Goal: Task Accomplishment & Management: Manage account settings

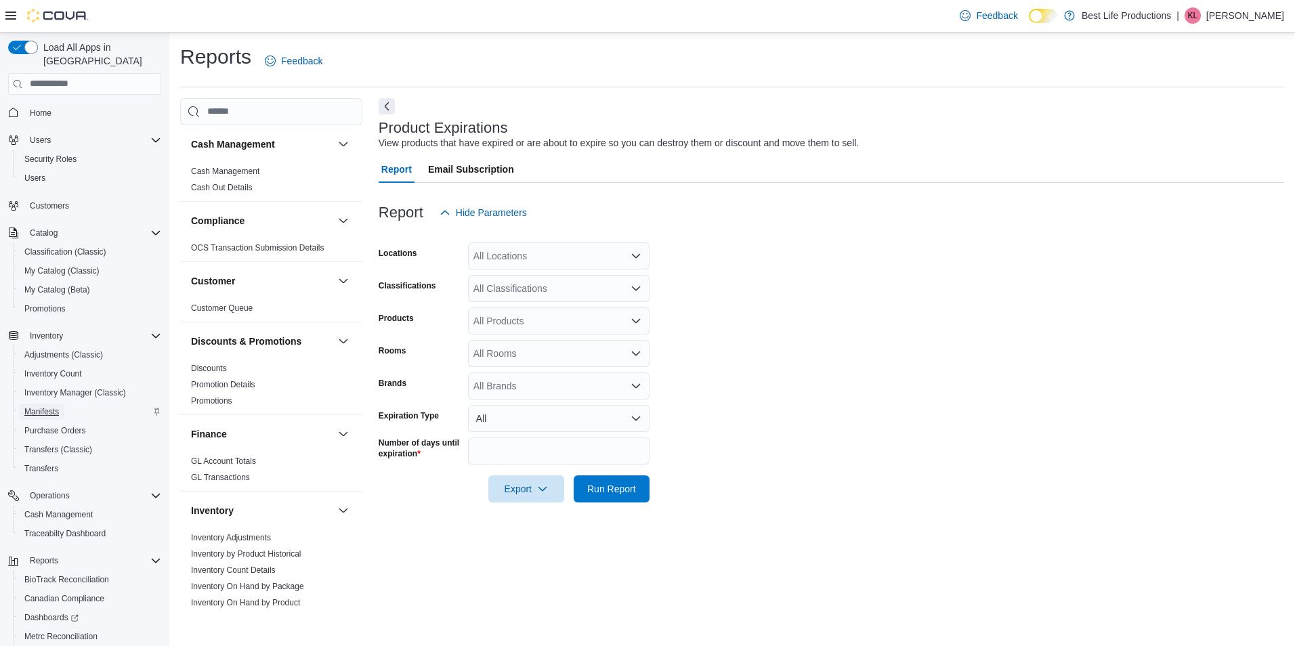
click at [47, 406] on span "Manifests" at bounding box center [41, 411] width 35 height 11
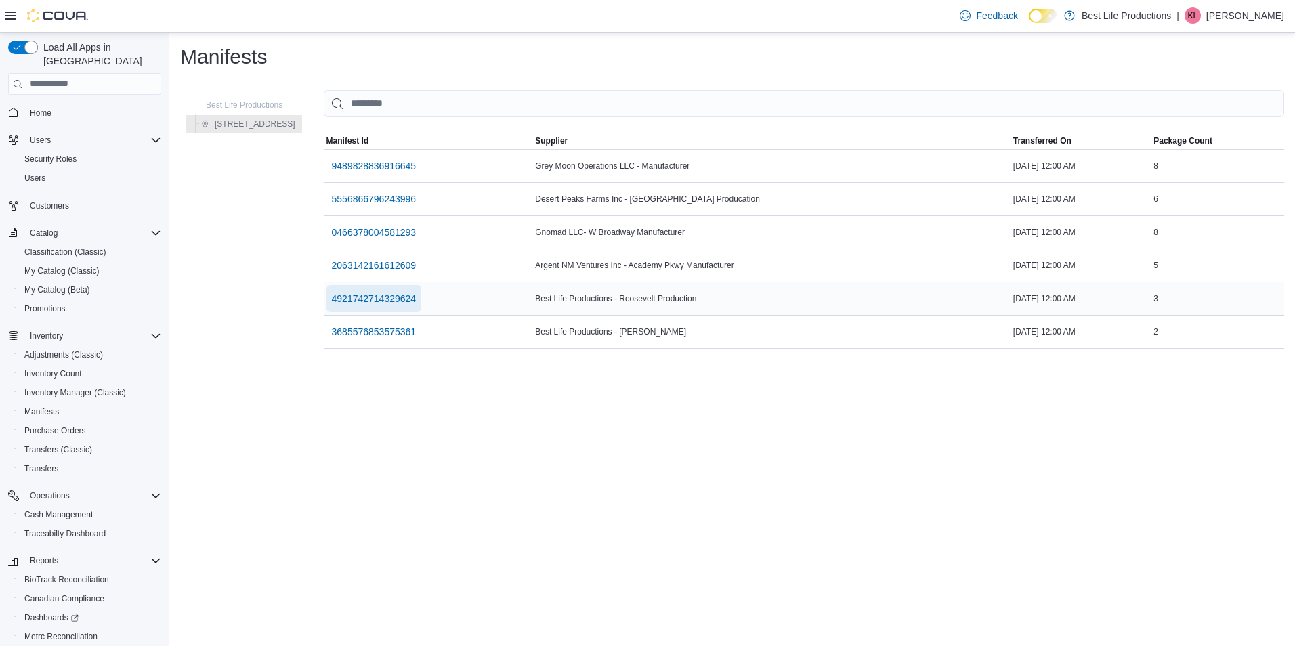
click at [389, 300] on span "4921742714329624" at bounding box center [374, 299] width 85 height 14
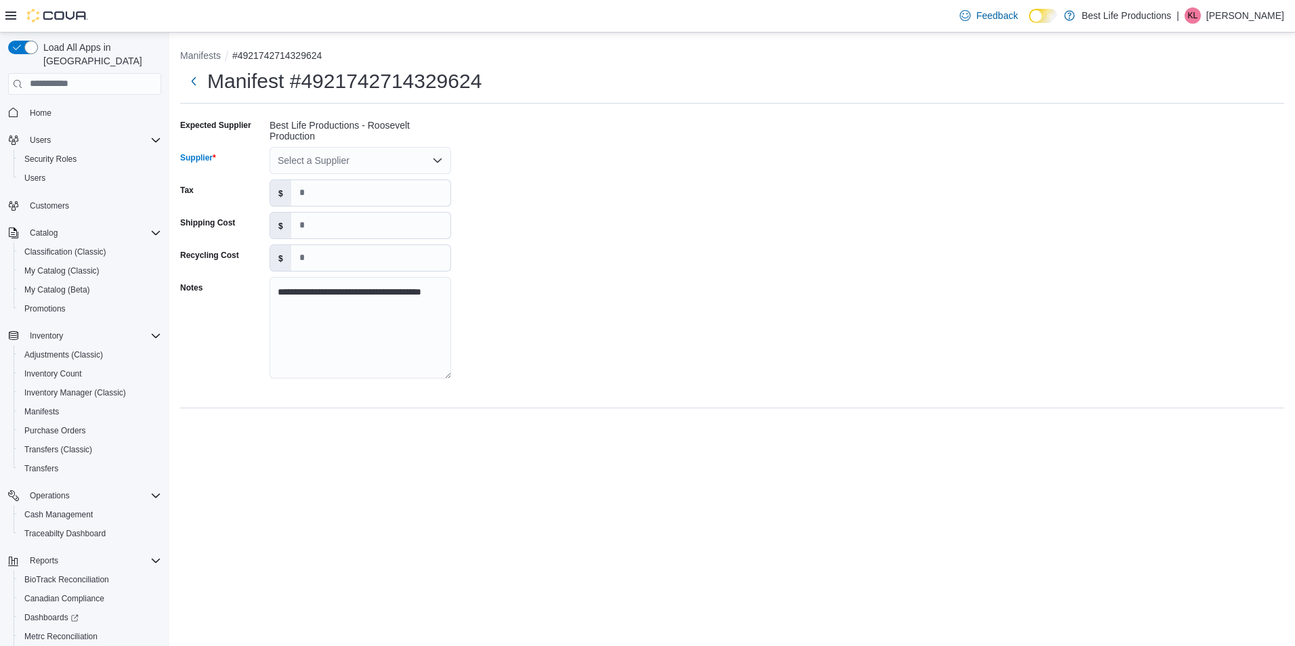
click at [433, 157] on icon "Open list of options" at bounding box center [437, 160] width 11 height 11
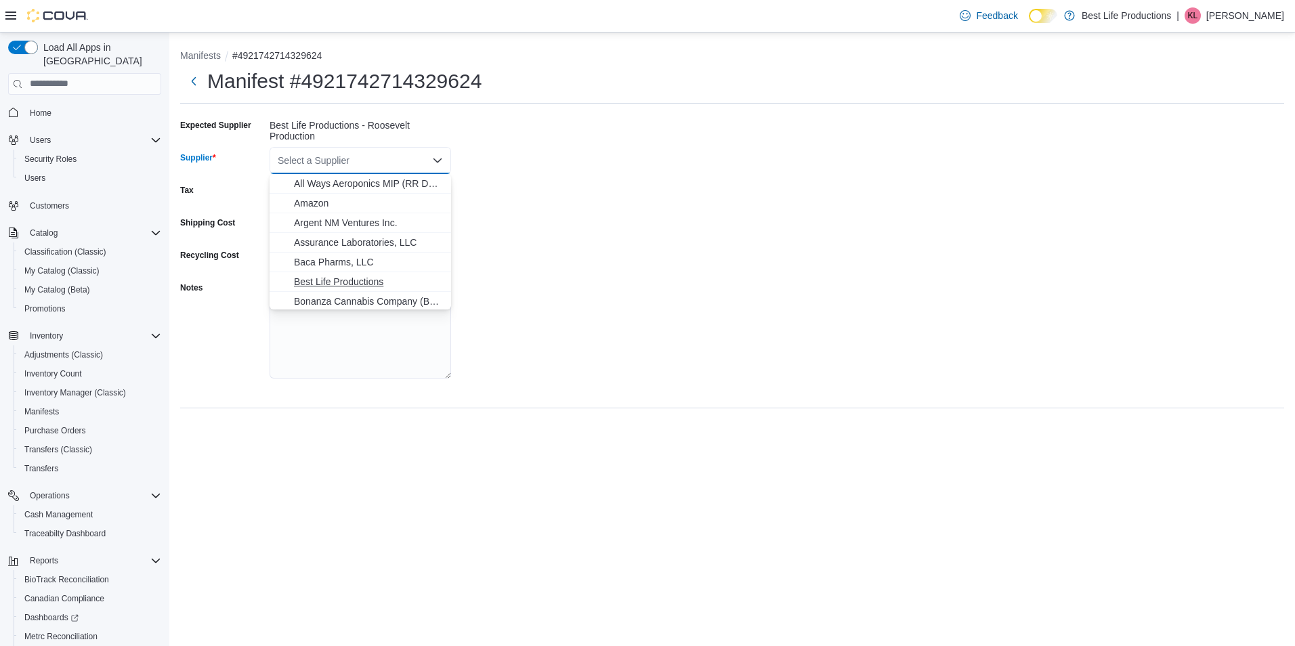
click at [360, 280] on span "Best Life Productions" at bounding box center [368, 282] width 149 height 14
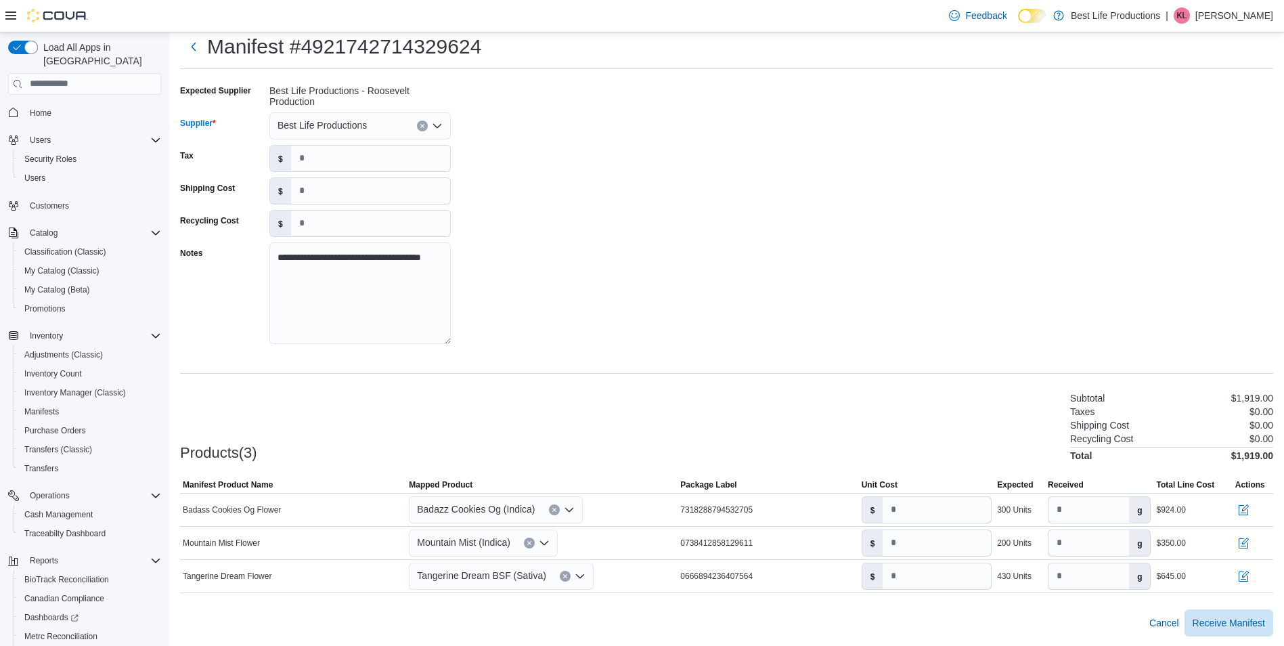
scroll to position [36, 0]
click at [563, 576] on icon "Clear input" at bounding box center [565, 574] width 5 height 5
type input "*"
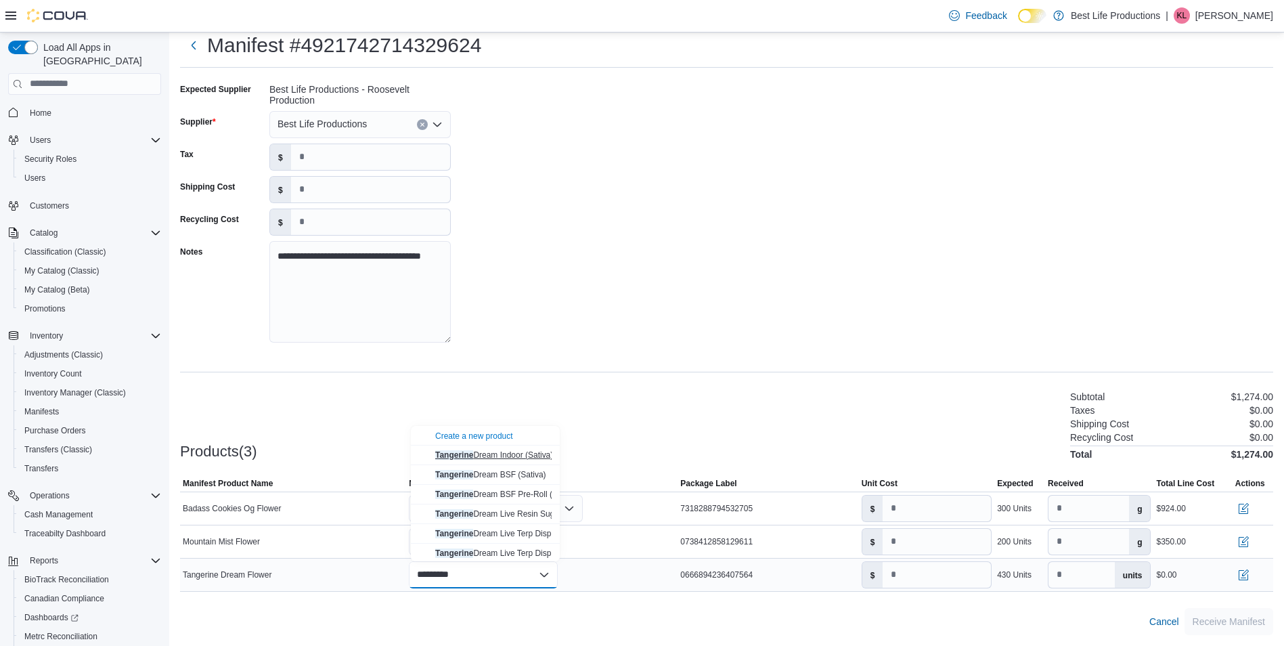
type input "*********"
click at [522, 457] on span "Tangerine Dream Indoor (Sativa)" at bounding box center [494, 454] width 118 height 9
type input "****"
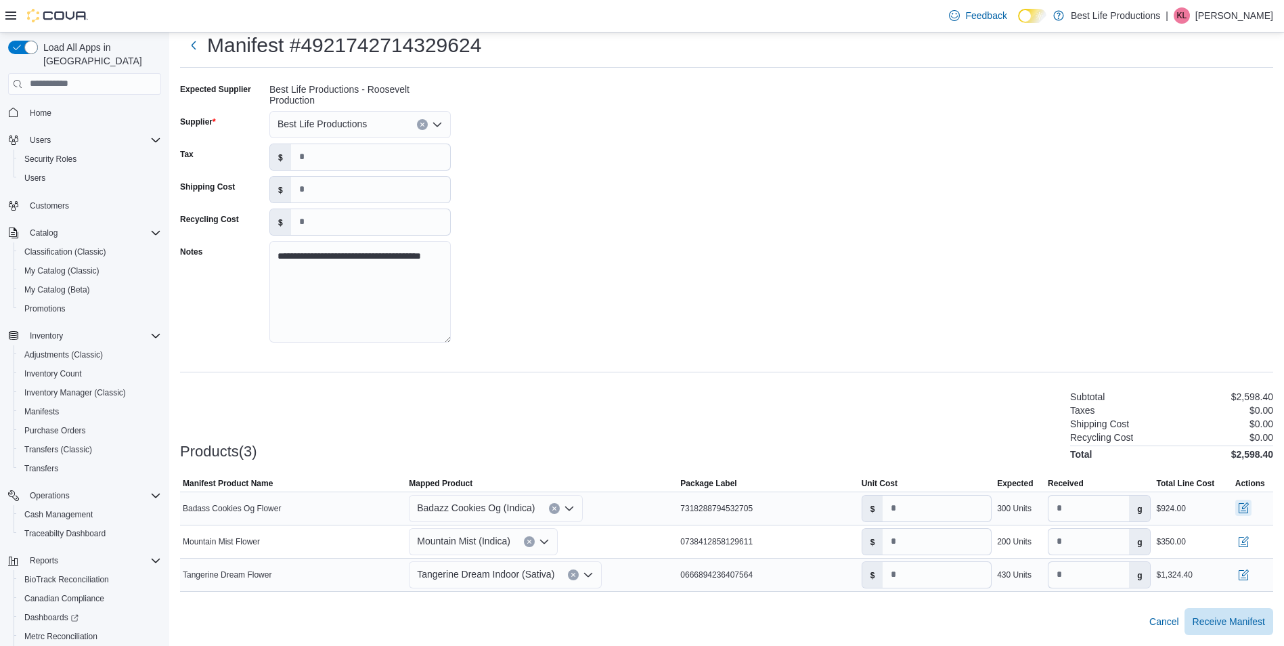
click at [1252, 505] on button "button" at bounding box center [1244, 508] width 16 height 16
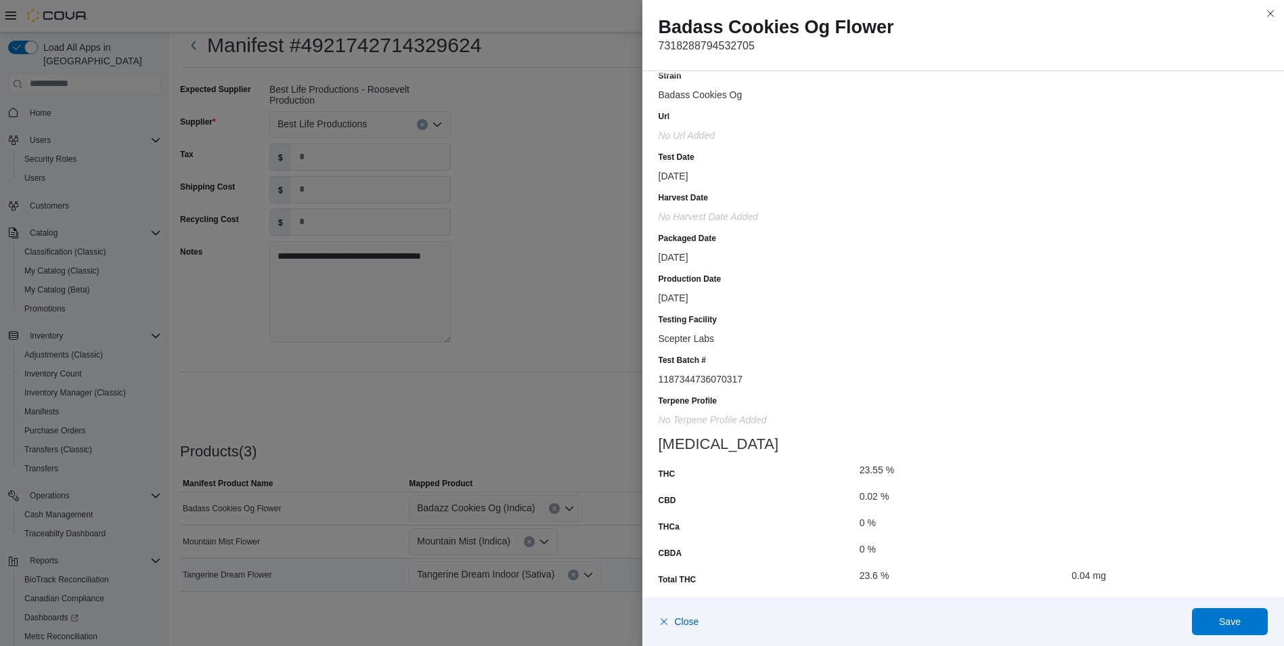
scroll to position [259, 0]
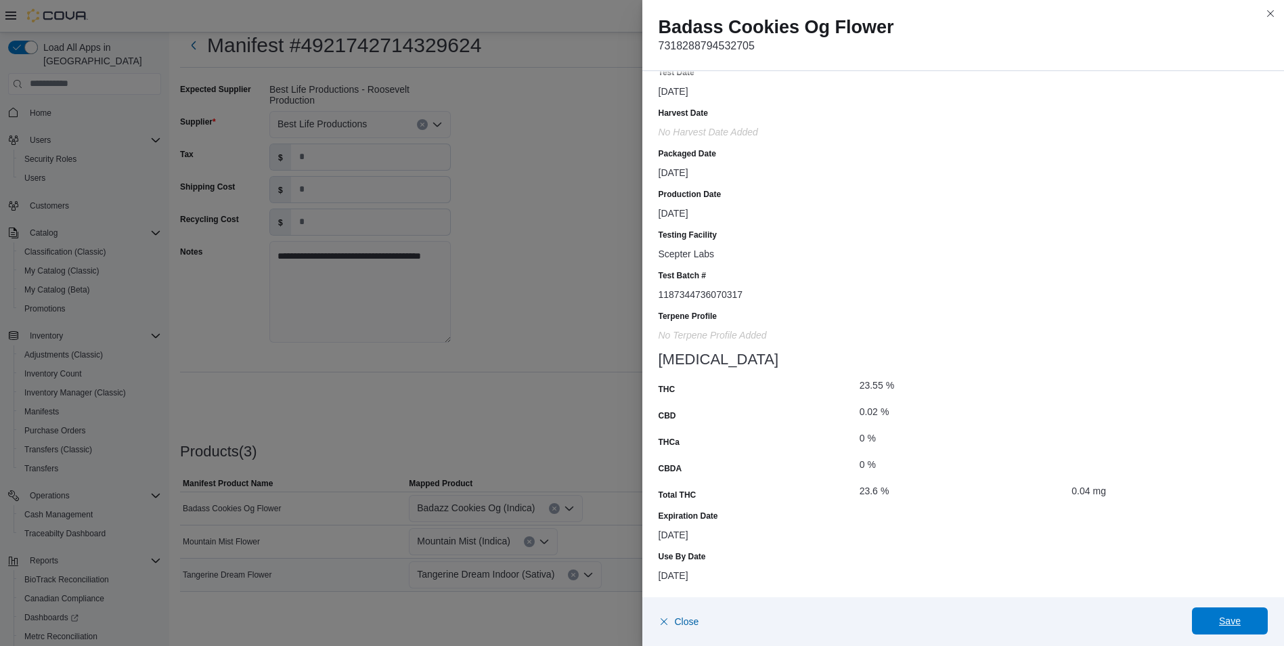
click at [1234, 620] on span "Save" at bounding box center [1230, 621] width 22 height 14
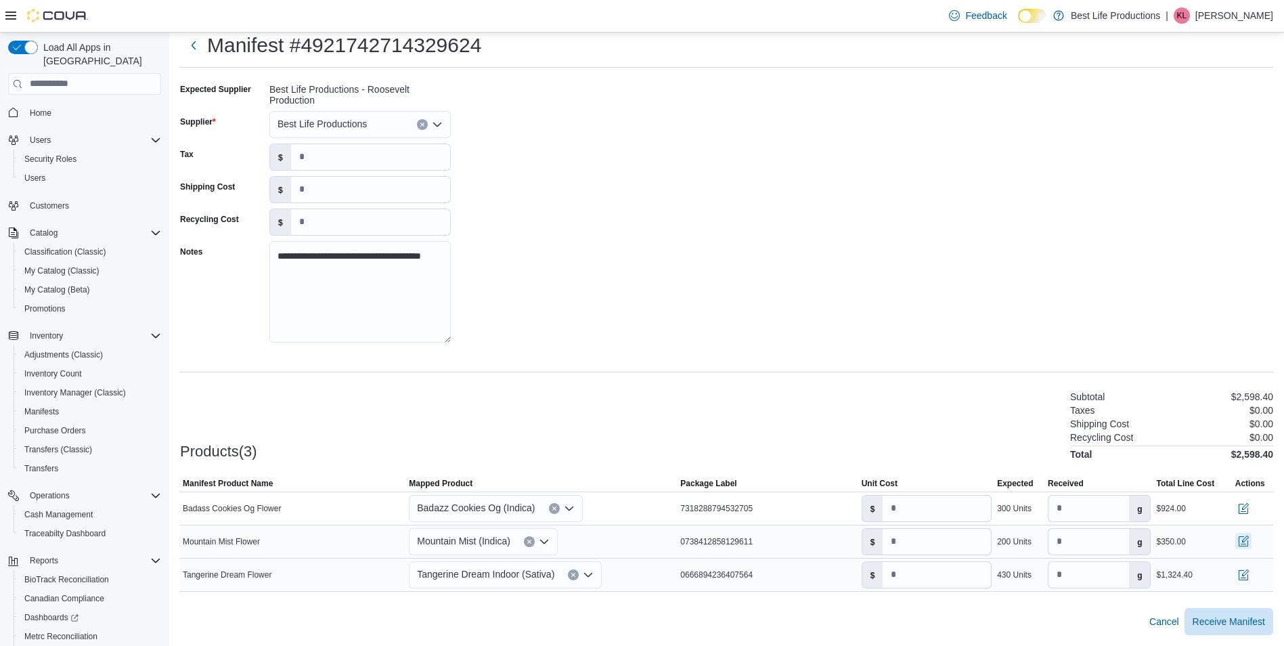
click at [1252, 543] on button "button" at bounding box center [1244, 541] width 16 height 16
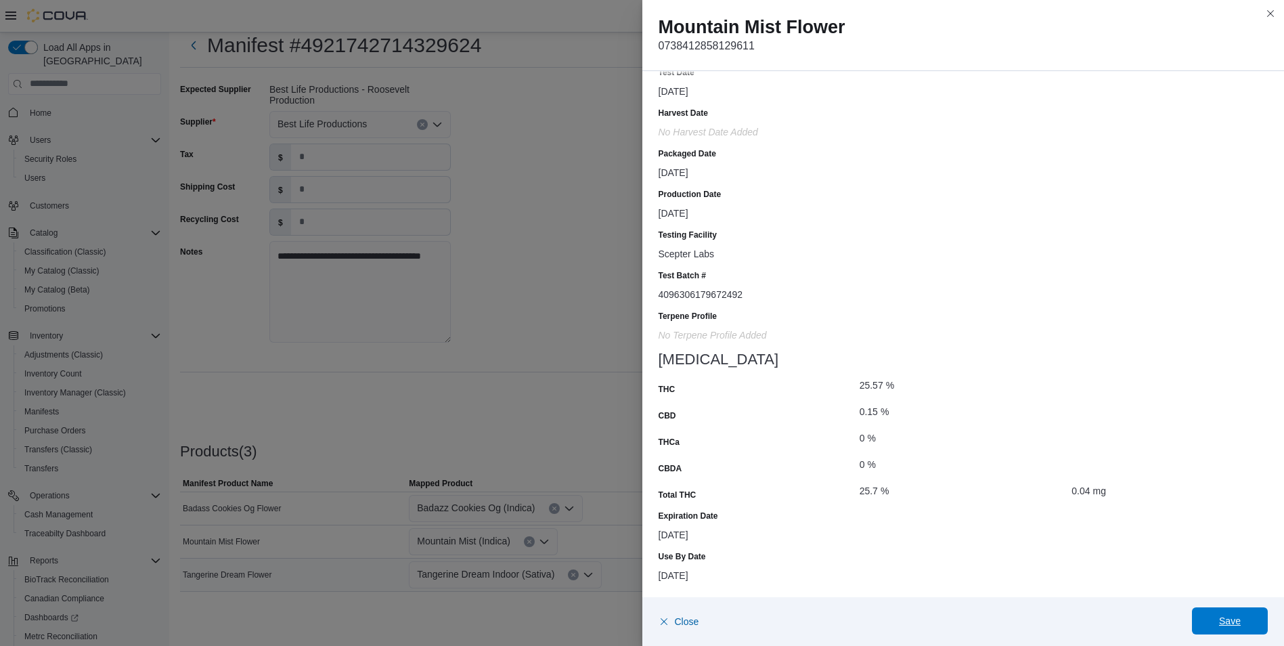
click at [1231, 622] on span "Save" at bounding box center [1230, 621] width 22 height 14
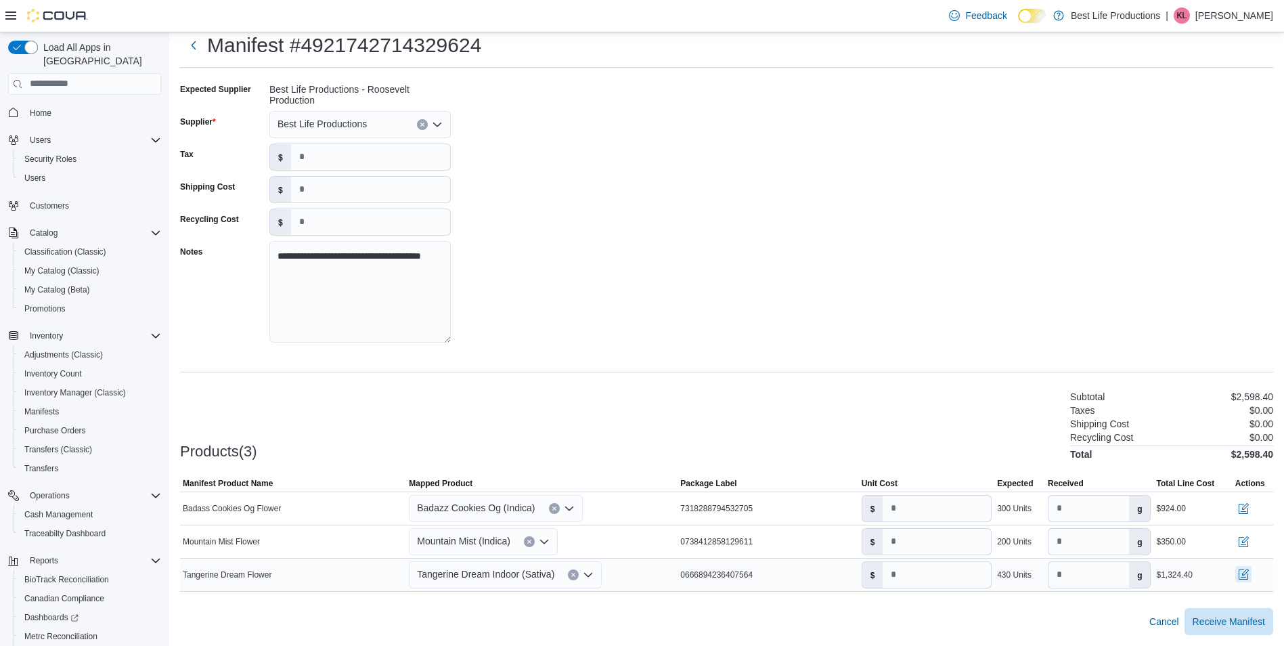
click at [1252, 568] on button "button" at bounding box center [1244, 574] width 16 height 16
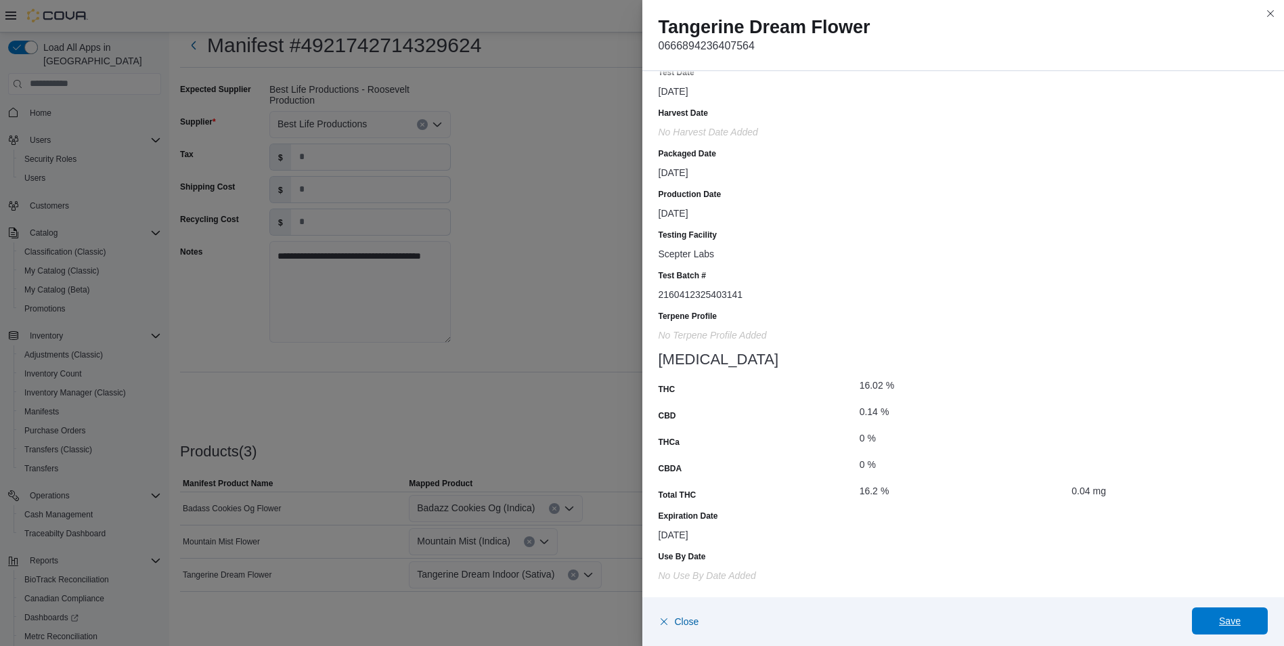
click at [1236, 621] on span "Save" at bounding box center [1230, 621] width 22 height 14
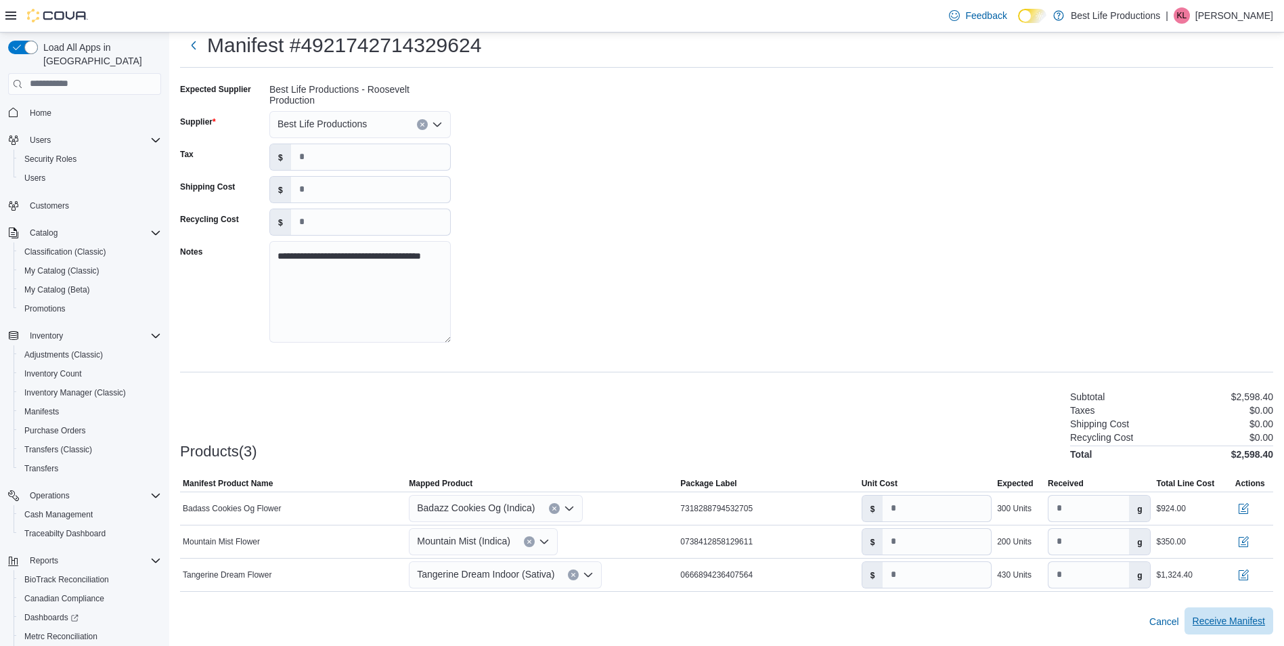
click at [1228, 620] on span "Receive Manifest" at bounding box center [1229, 621] width 72 height 14
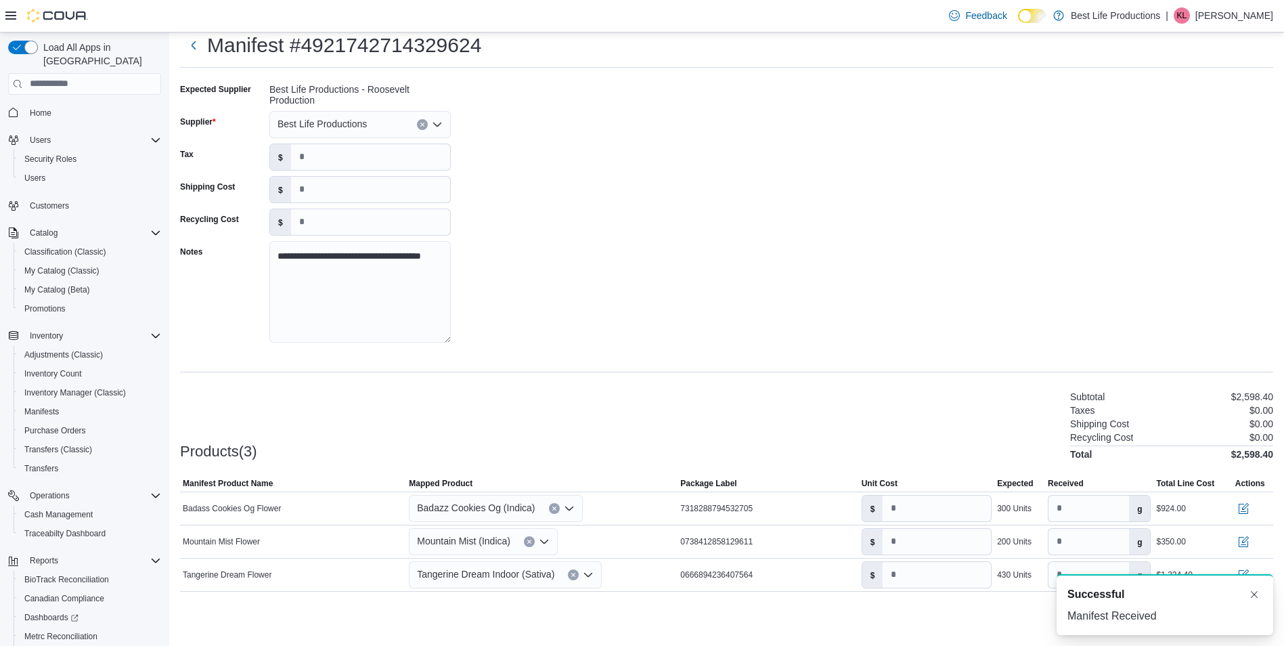
scroll to position [0, 0]
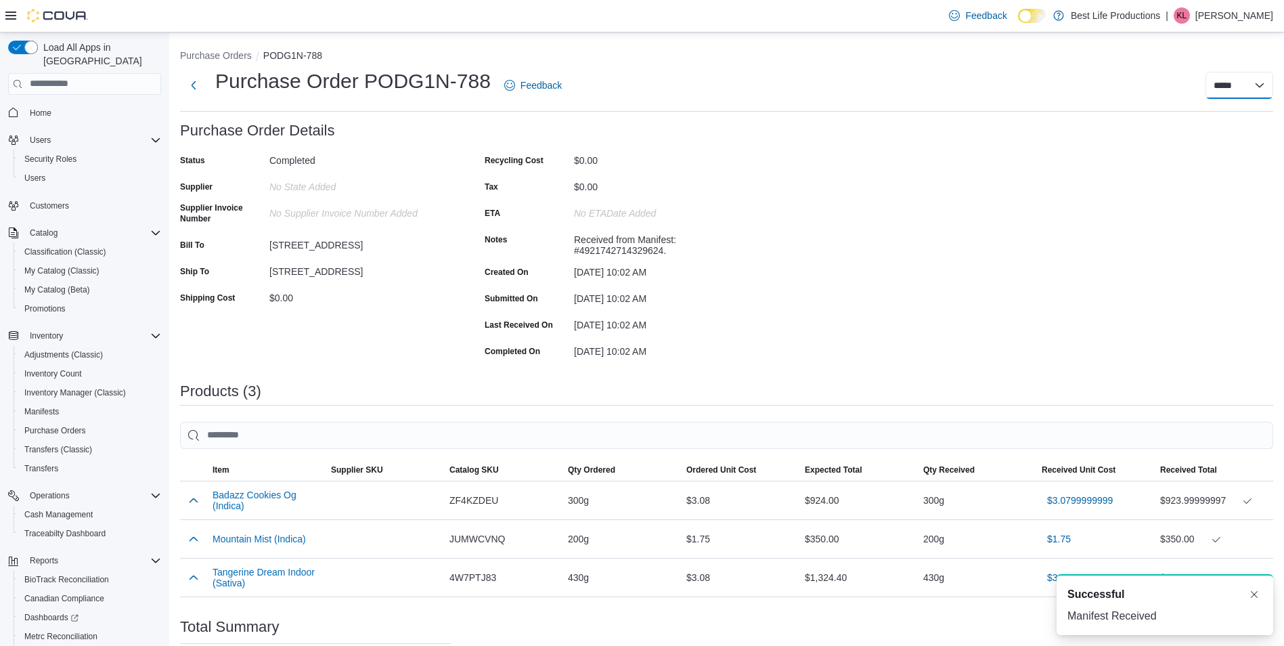
click at [1239, 85] on select "***** *****" at bounding box center [1240, 85] width 68 height 27
select select "**********"
click at [1216, 72] on select "***** *****" at bounding box center [1240, 85] width 68 height 27
select select
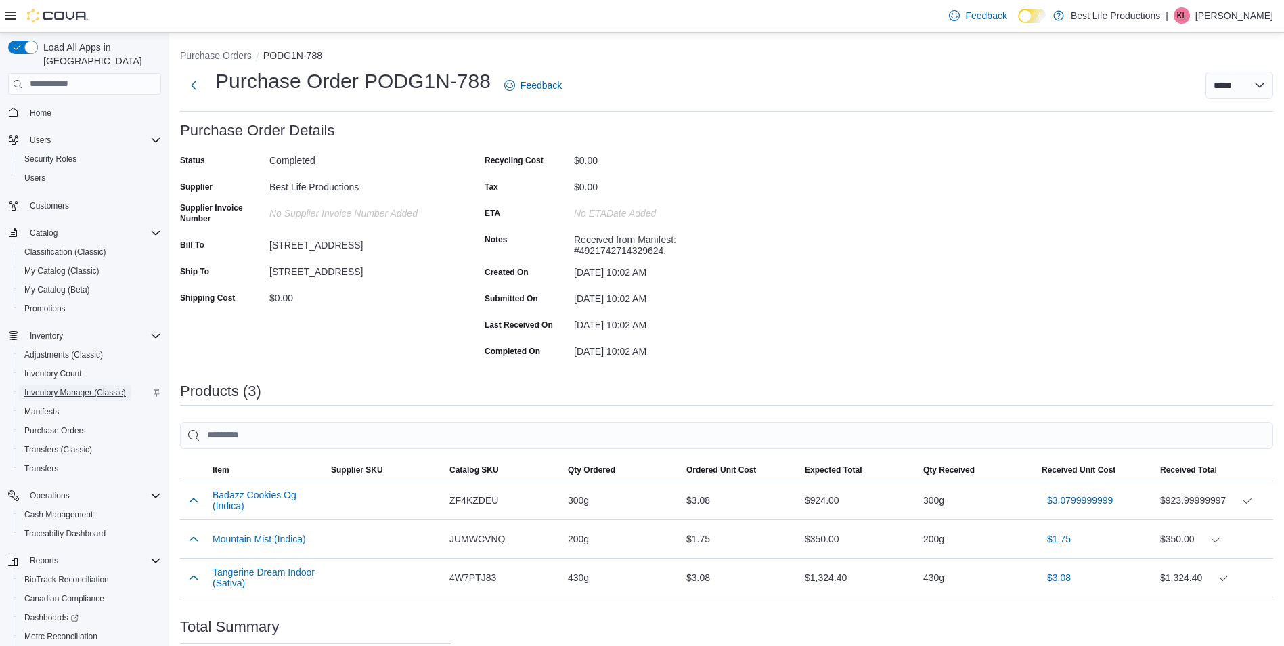
click at [77, 387] on span "Inventory Manager (Classic)" at bounding box center [75, 392] width 102 height 11
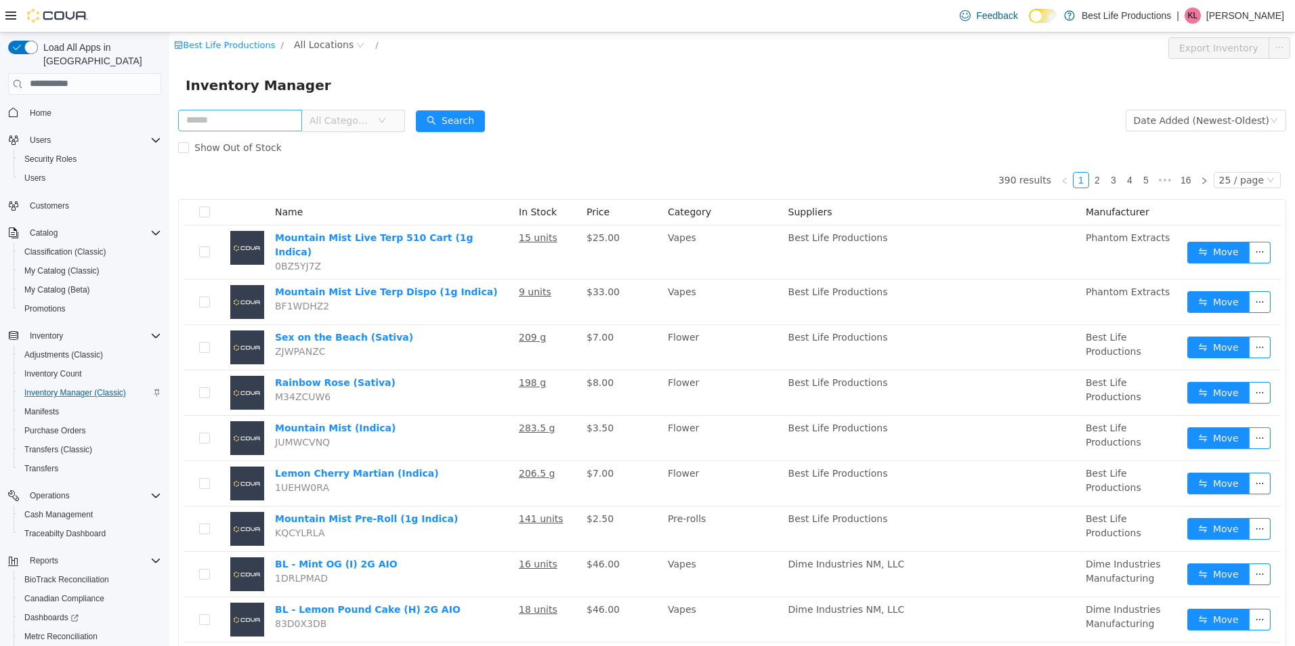
click at [243, 123] on input "text" at bounding box center [240, 120] width 124 height 22
click at [377, 118] on span "All Categories" at bounding box center [343, 120] width 68 height 20
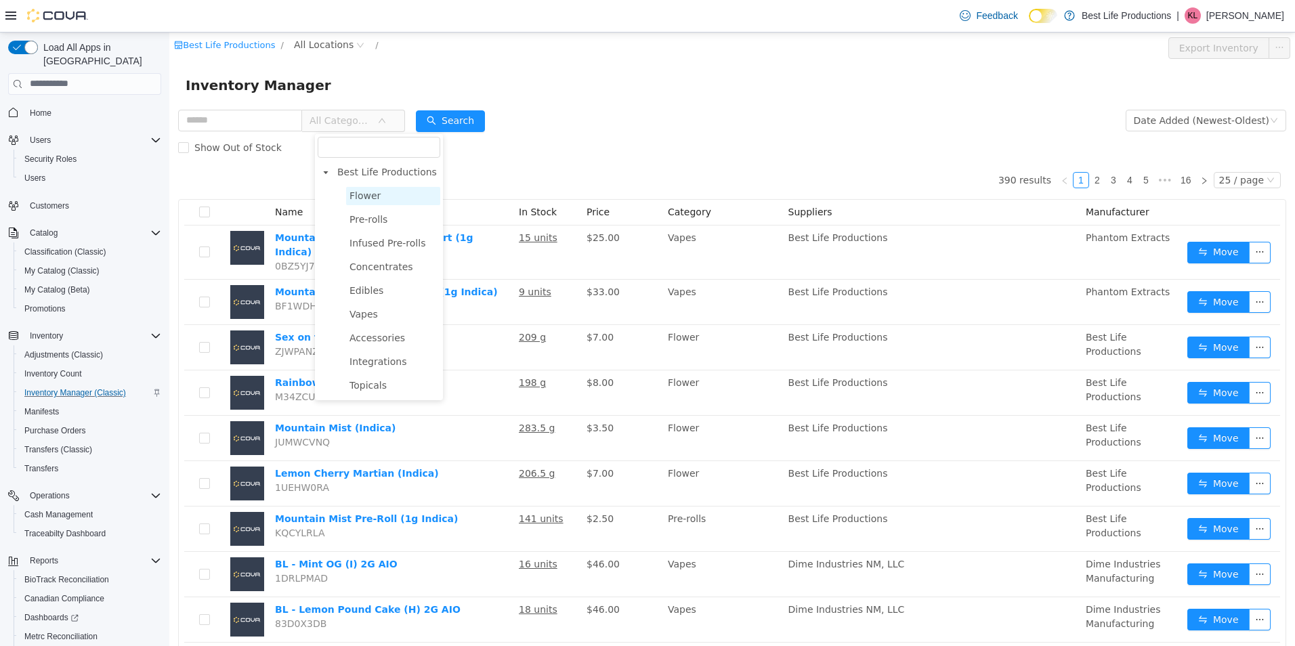
click at [370, 197] on span "Flower" at bounding box center [364, 195] width 31 height 11
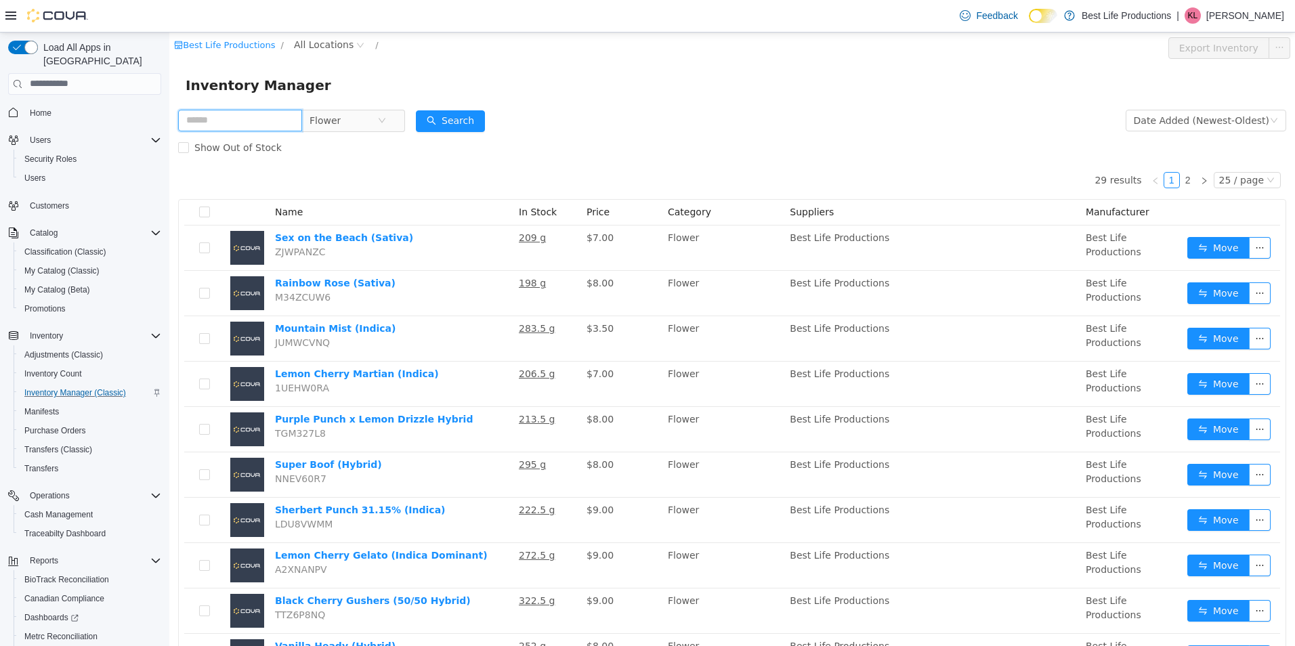
click at [256, 118] on input "text" at bounding box center [240, 120] width 124 height 22
type input "******"
click at [471, 116] on button "Search" at bounding box center [450, 121] width 69 height 22
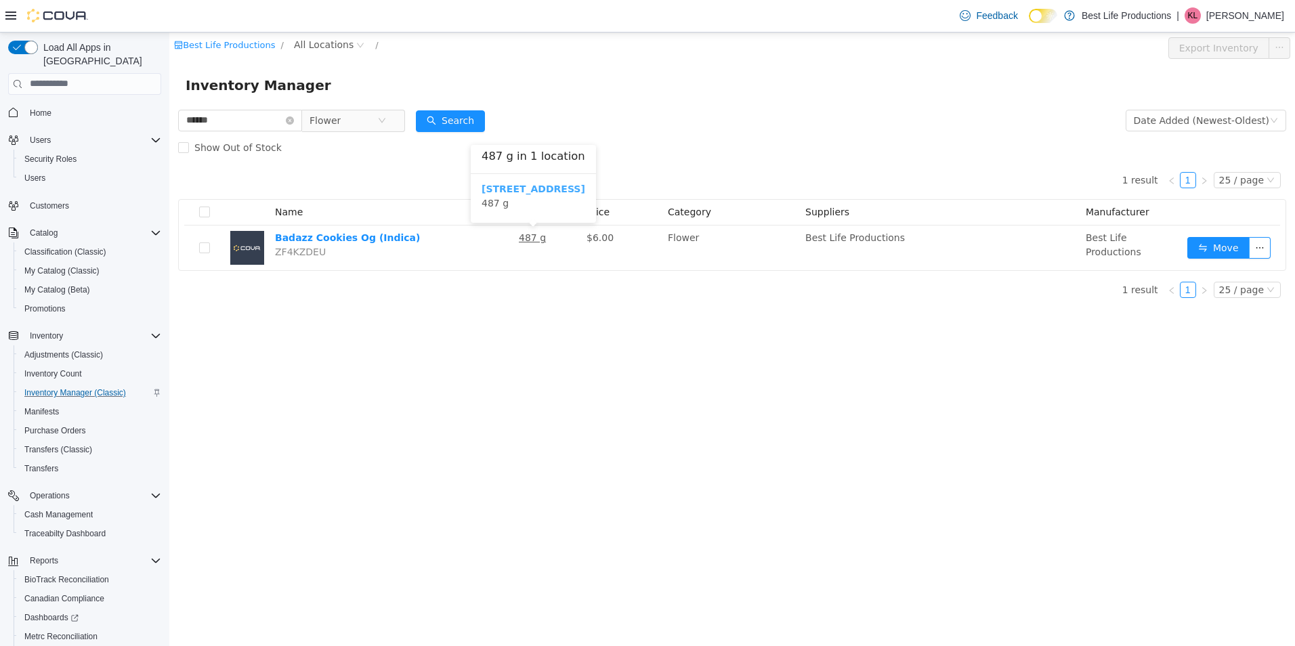
click at [524, 183] on b "[STREET_ADDRESS]" at bounding box center [533, 188] width 104 height 11
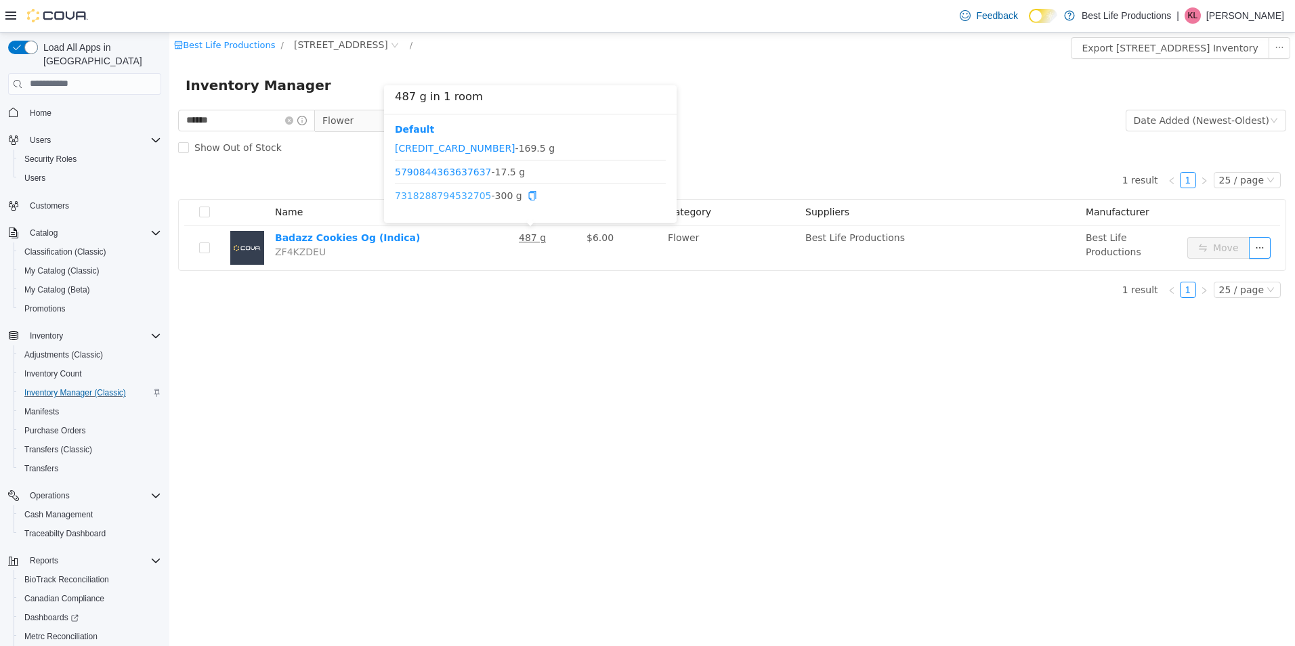
click at [441, 193] on link "7318288794532705" at bounding box center [443, 195] width 97 height 11
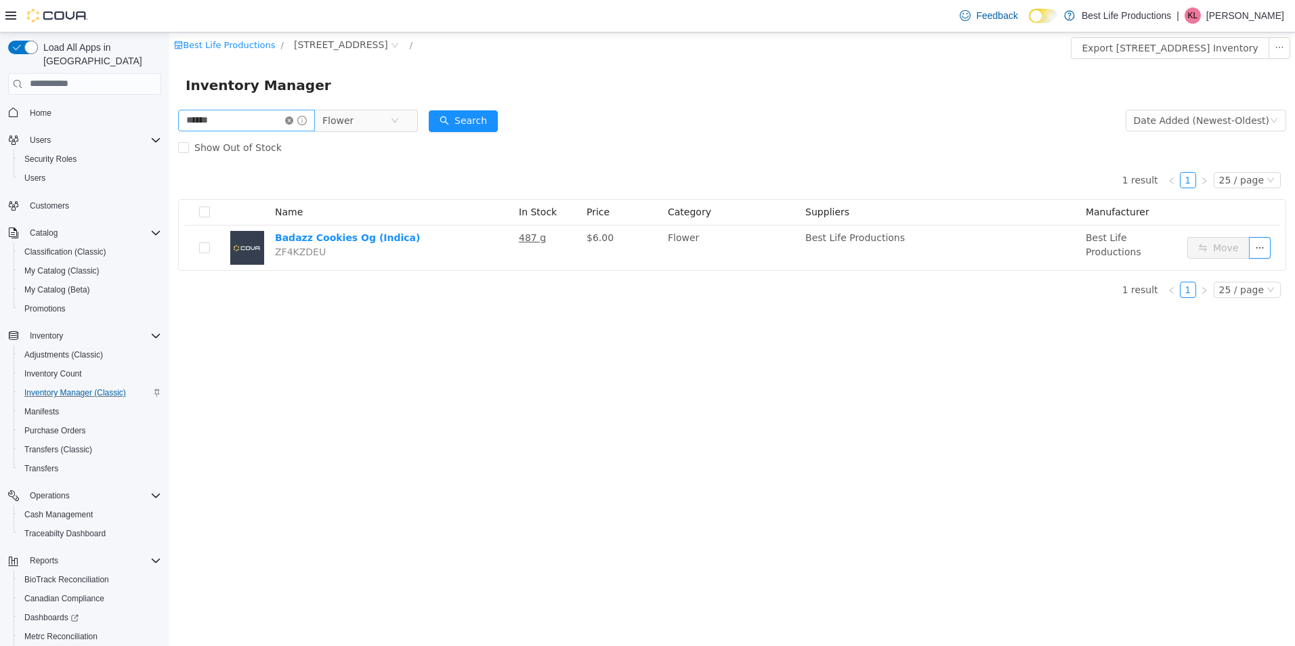
click at [293, 117] on icon "icon: close-circle" at bounding box center [289, 120] width 8 height 8
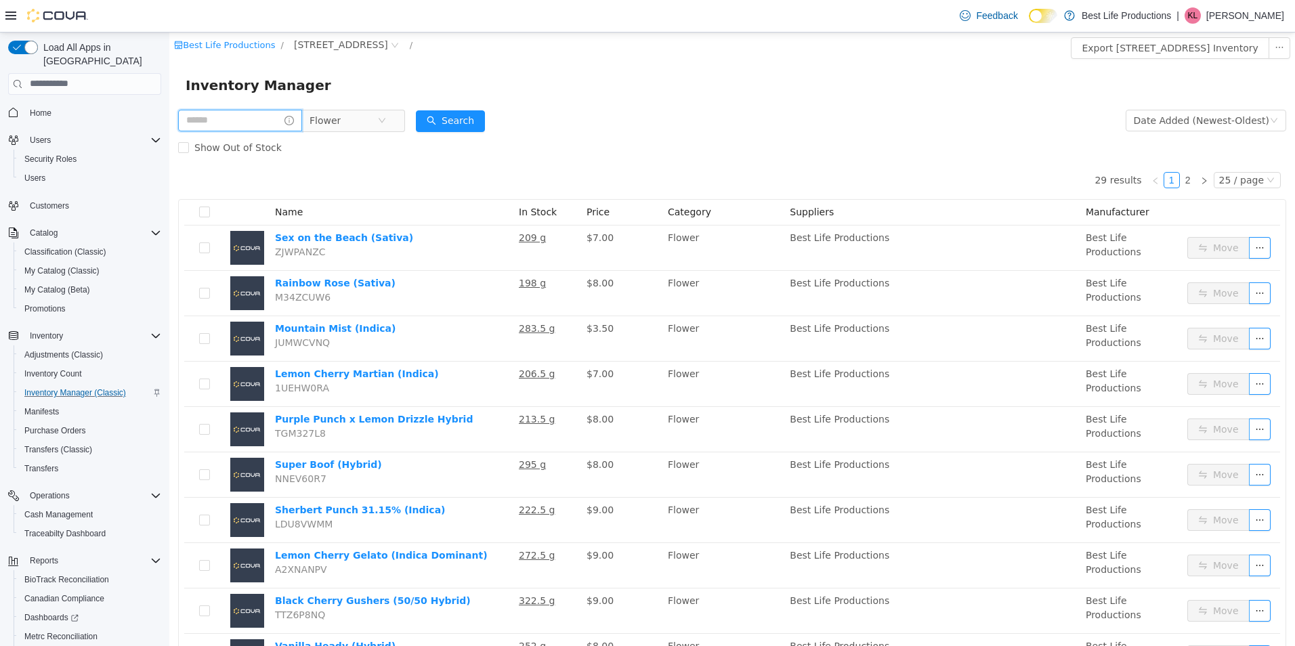
click at [259, 120] on input "text" at bounding box center [240, 120] width 124 height 22
type input "**********"
click at [495, 120] on button "Search" at bounding box center [463, 121] width 69 height 22
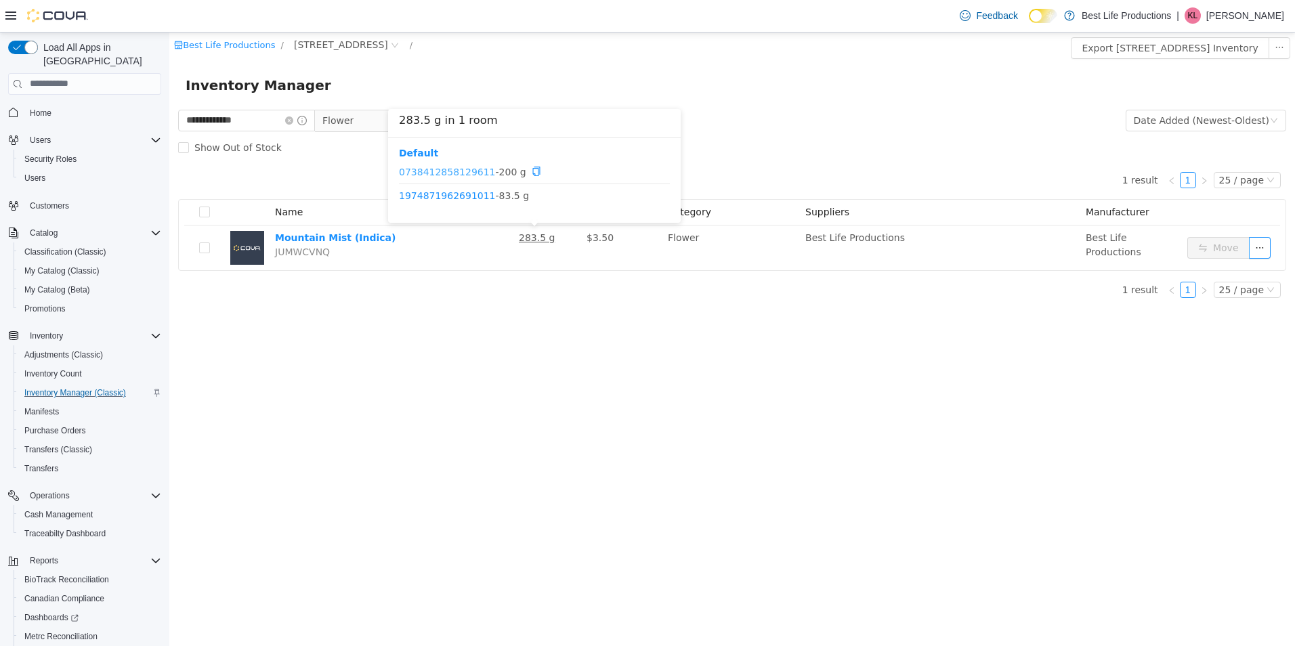
click at [455, 170] on link "0738412858129611" at bounding box center [447, 170] width 97 height 11
click at [293, 119] on icon "icon: close-circle" at bounding box center [289, 120] width 8 height 8
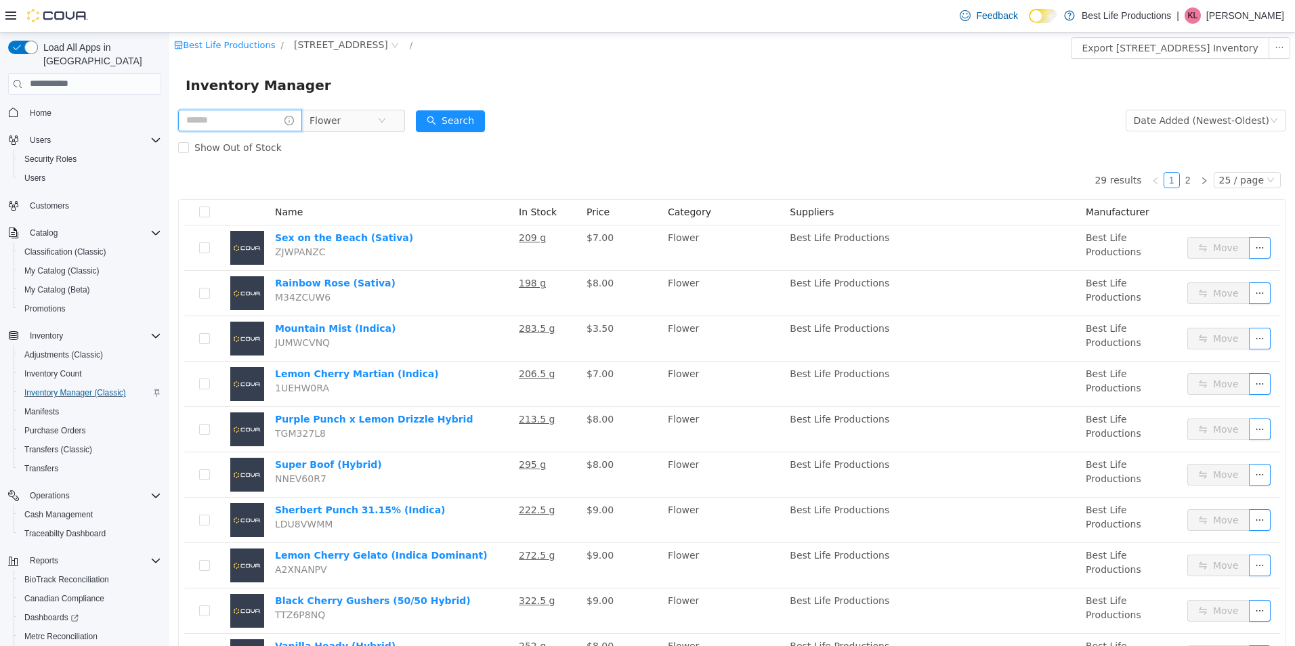
click at [276, 121] on input "text" at bounding box center [240, 120] width 124 height 22
type input "*********"
click at [494, 118] on button "Search" at bounding box center [463, 121] width 69 height 22
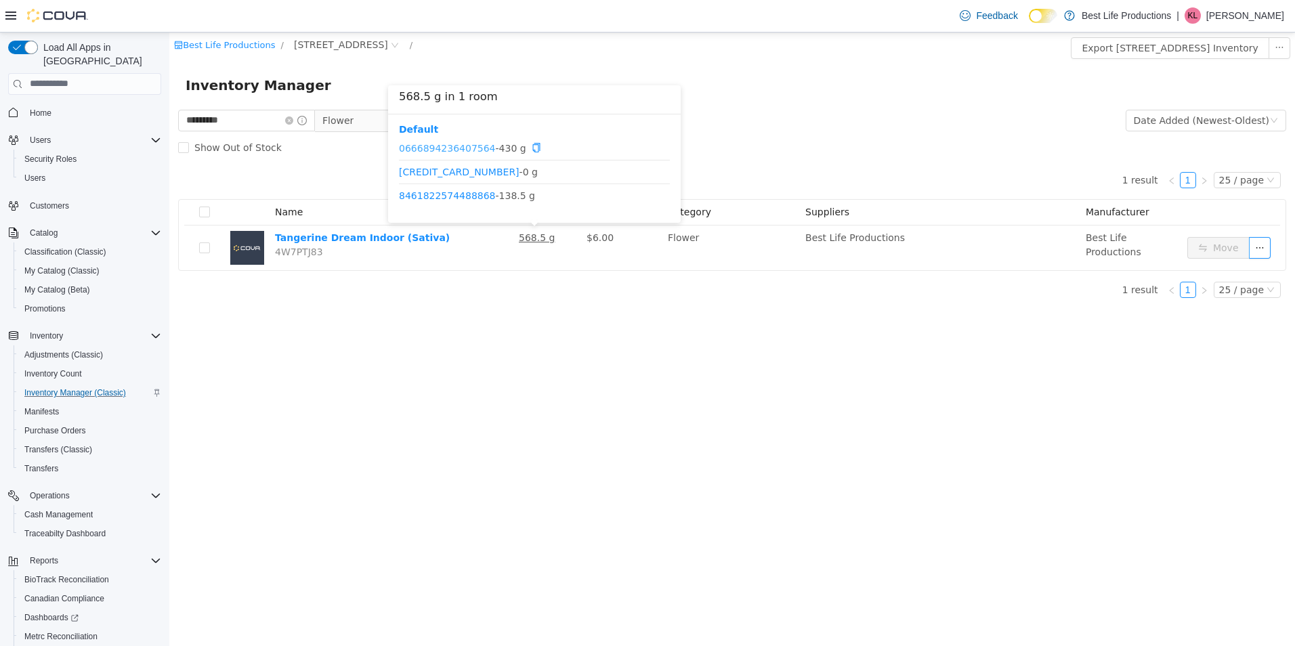
click at [439, 146] on link "0666894236407564" at bounding box center [447, 147] width 97 height 11
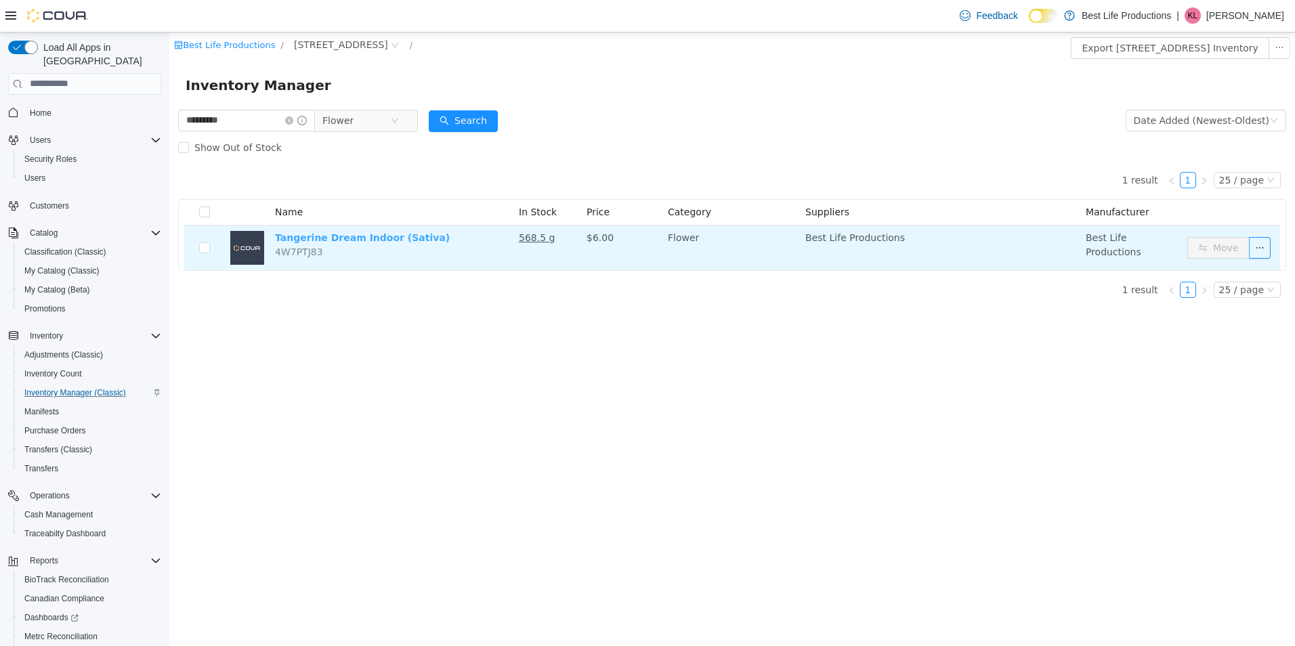
click at [372, 239] on link "Tangerine Dream Indoor (Sativa)" at bounding box center [362, 237] width 175 height 11
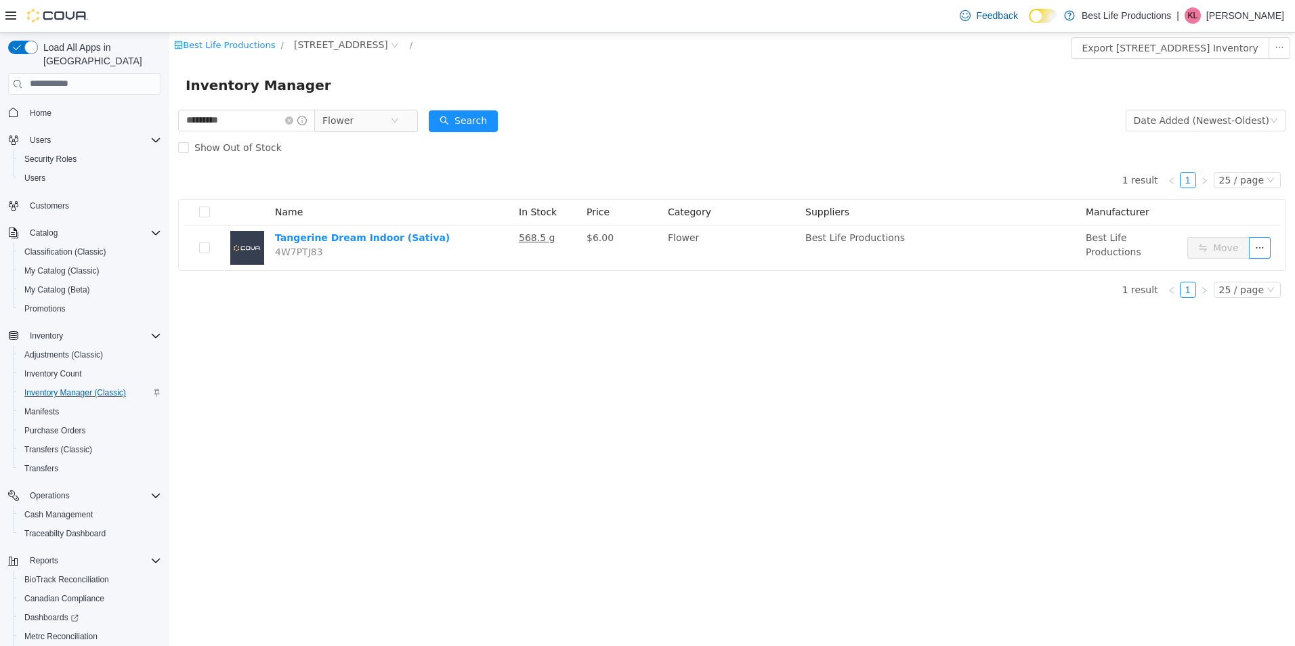
click at [306, 118] on span at bounding box center [296, 119] width 22 height 9
click at [38, 406] on span "Manifests" at bounding box center [41, 411] width 35 height 11
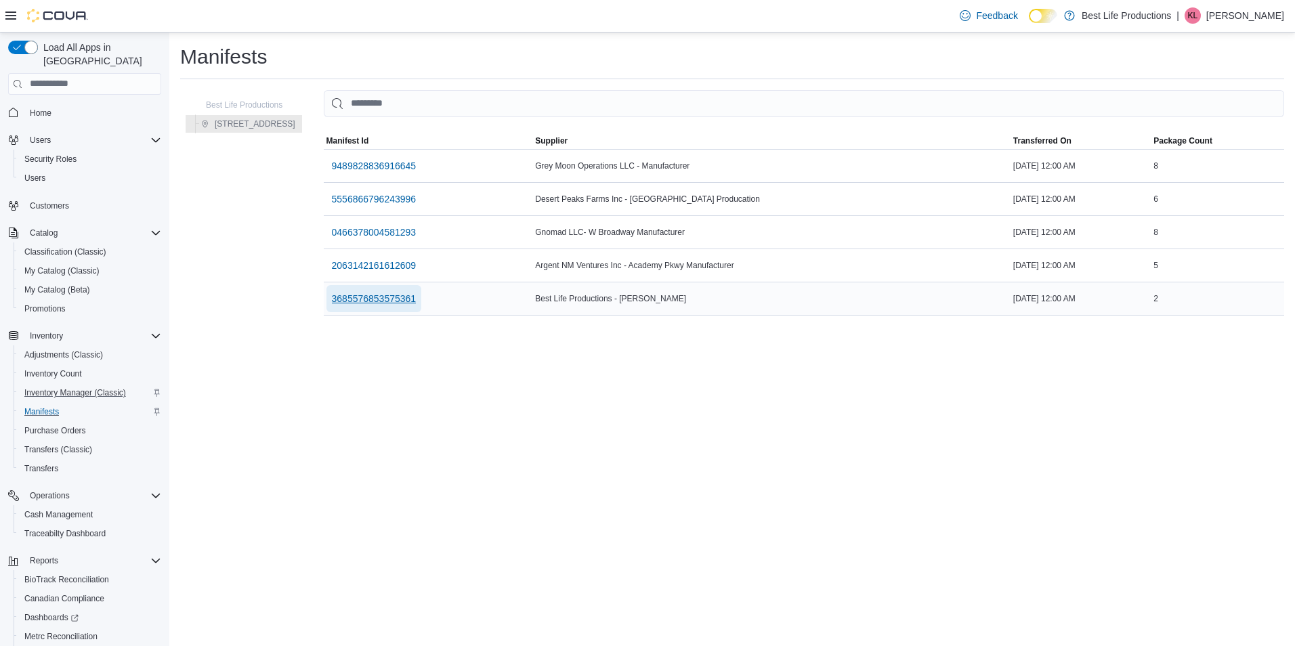
click at [393, 296] on span "3685576853575361" at bounding box center [374, 299] width 85 height 14
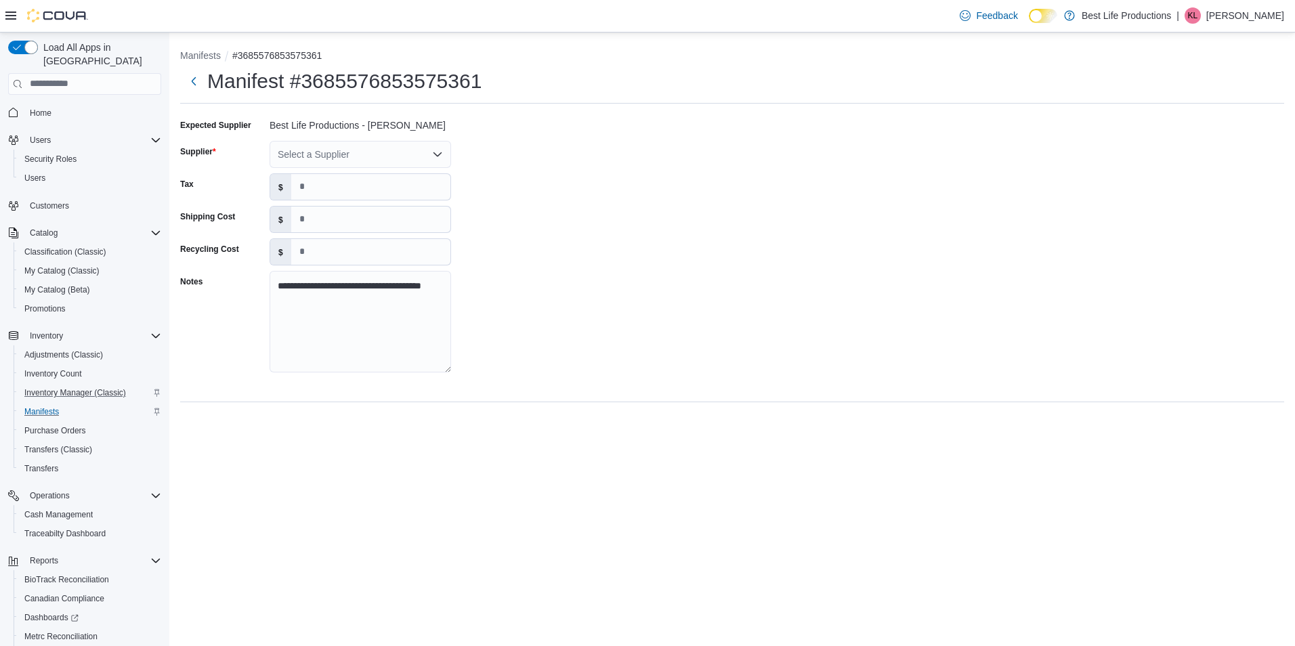
click at [434, 151] on icon "Open list of options" at bounding box center [437, 154] width 11 height 11
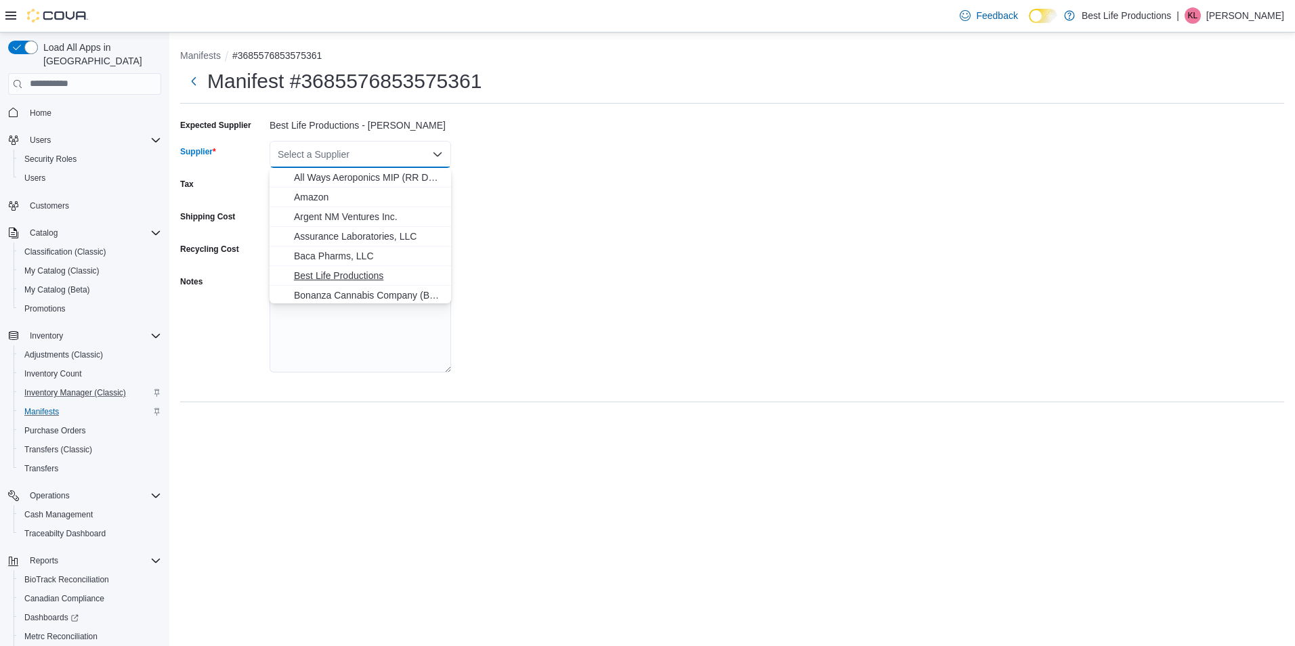
click at [357, 271] on span "Best Life Productions" at bounding box center [368, 276] width 149 height 14
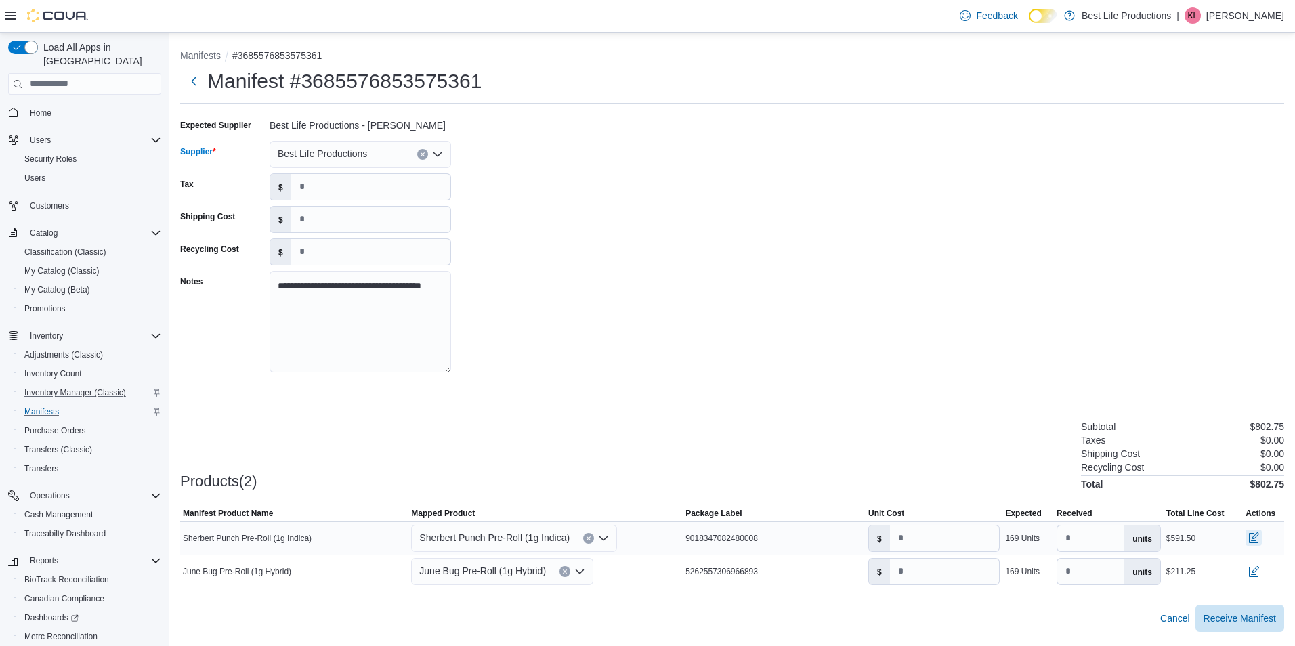
click at [1253, 537] on button "button" at bounding box center [1253, 537] width 16 height 16
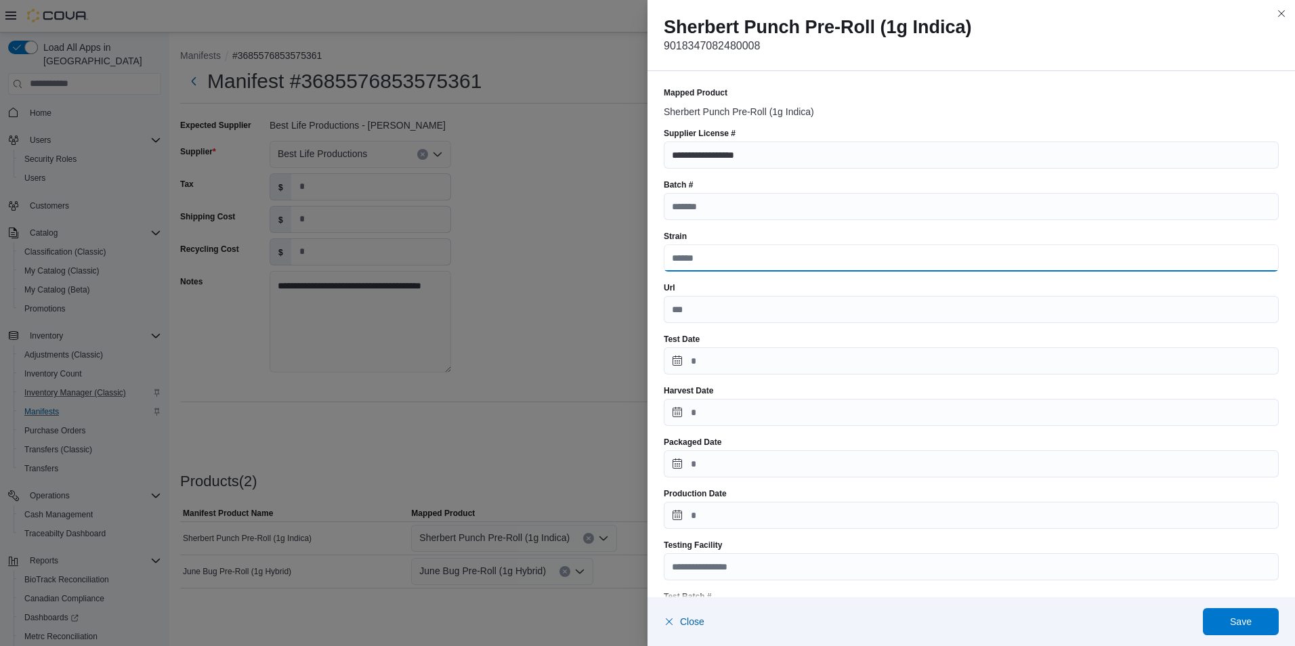
click at [711, 256] on input "Strain" at bounding box center [971, 257] width 615 height 27
type input "**********"
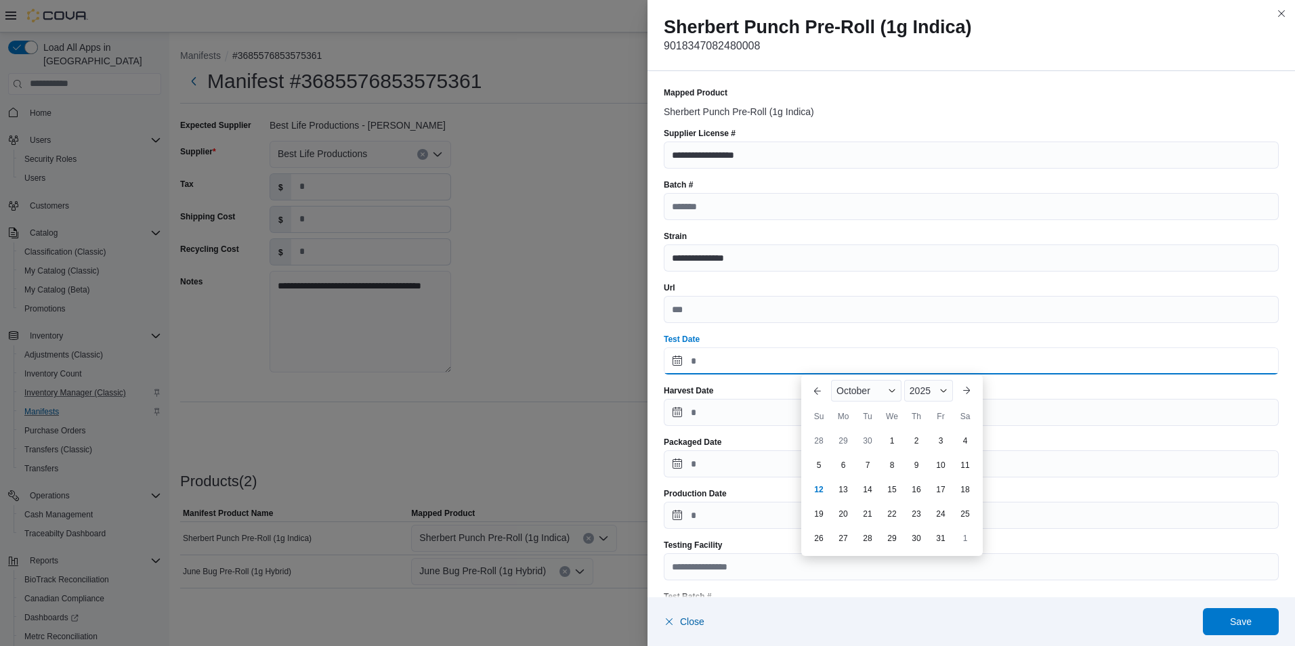
drag, startPoint x: 680, startPoint y: 360, endPoint x: 726, endPoint y: 357, distance: 45.4
click at [680, 360] on input "Test Date" at bounding box center [971, 360] width 615 height 27
click at [923, 388] on span "2025" at bounding box center [919, 390] width 21 height 11
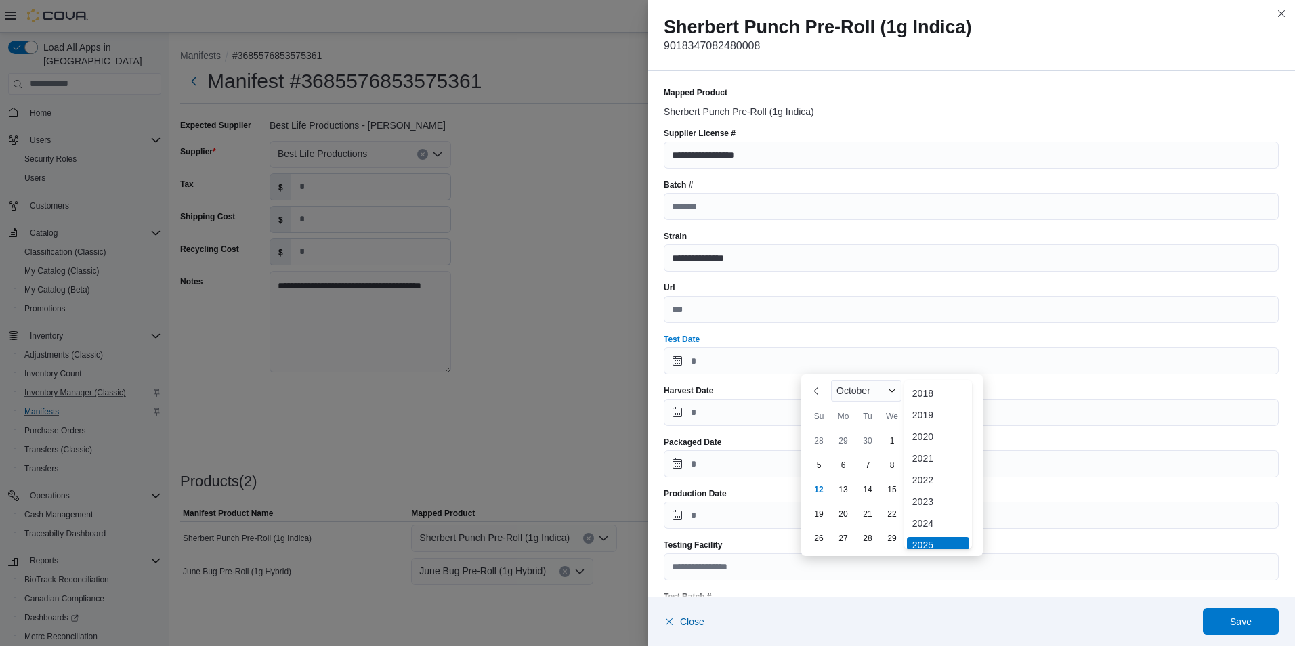
scroll to position [4, 0]
click at [881, 389] on div "October" at bounding box center [866, 391] width 70 height 22
click at [856, 471] on div "May" at bounding box center [877, 469] width 89 height 16
click at [869, 518] on div "20" at bounding box center [867, 514] width 24 height 24
type input "**********"
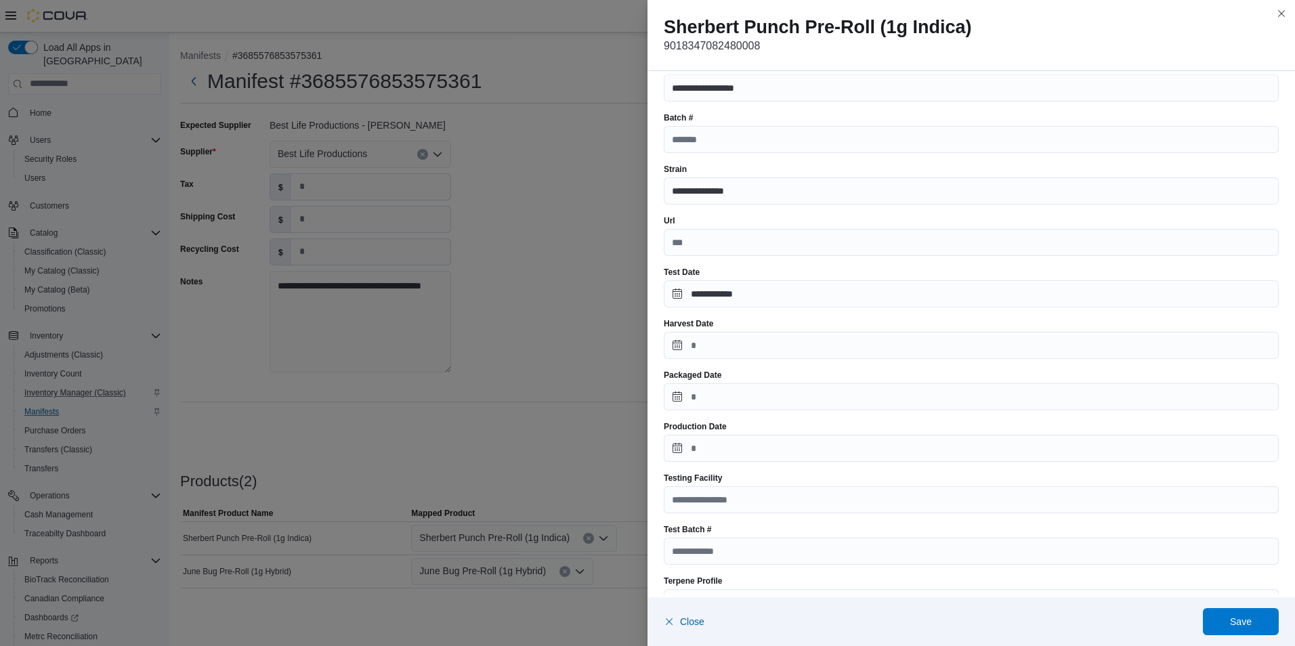
scroll to position [68, 0]
drag, startPoint x: 676, startPoint y: 399, endPoint x: 719, endPoint y: 399, distance: 42.7
click at [676, 399] on input "Packaged Date" at bounding box center [971, 396] width 615 height 27
click at [972, 498] on div "11" at bounding box center [965, 500] width 24 height 24
type input "**********"
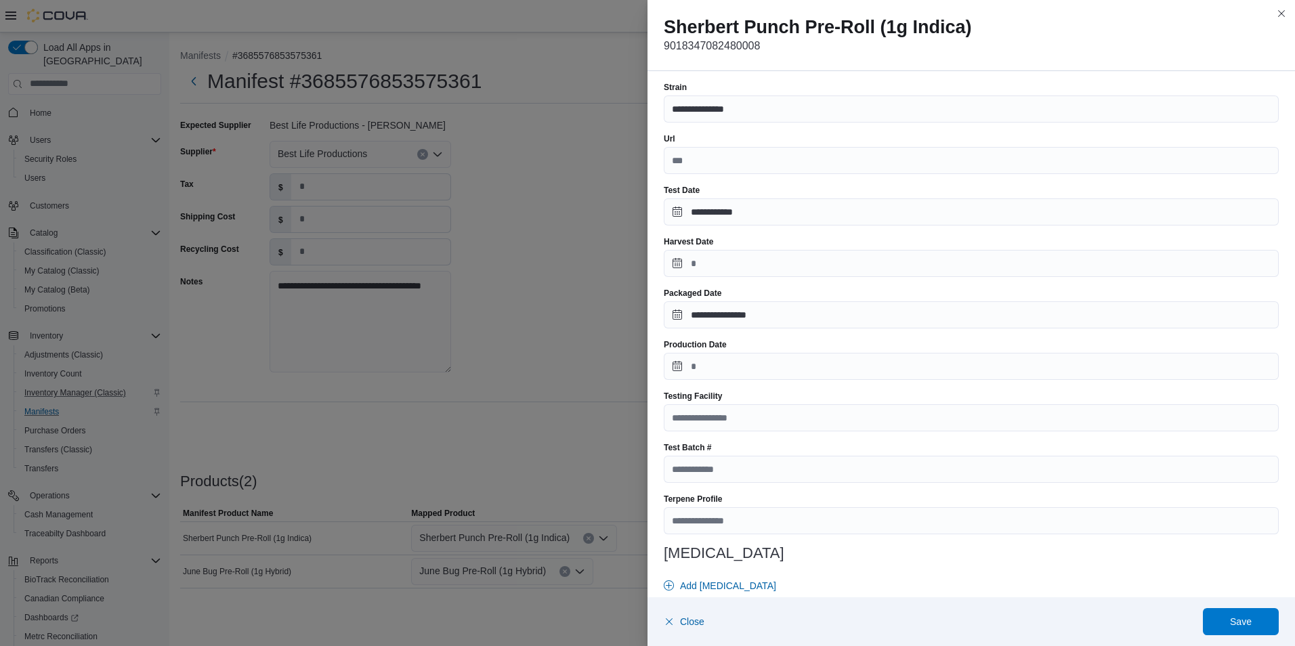
scroll to position [203, 0]
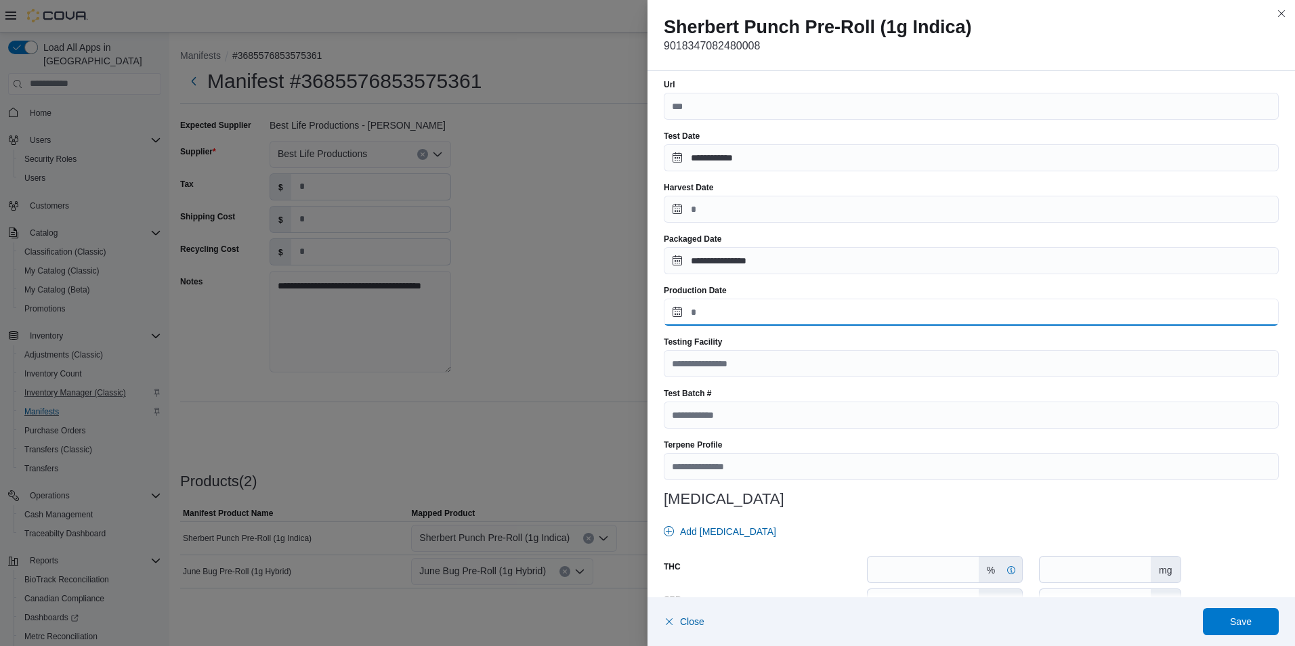
click at [672, 314] on input "Production Date" at bounding box center [971, 312] width 615 height 27
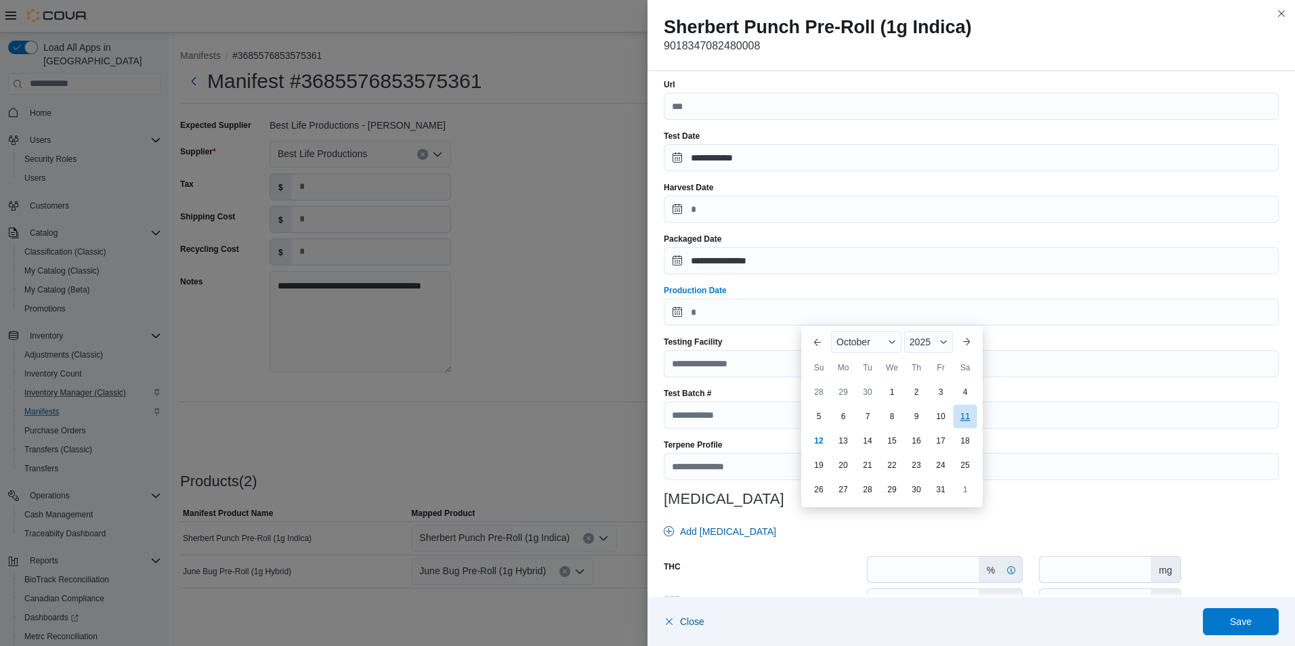
click at [961, 422] on div "11" at bounding box center [965, 416] width 24 height 24
type input "**********"
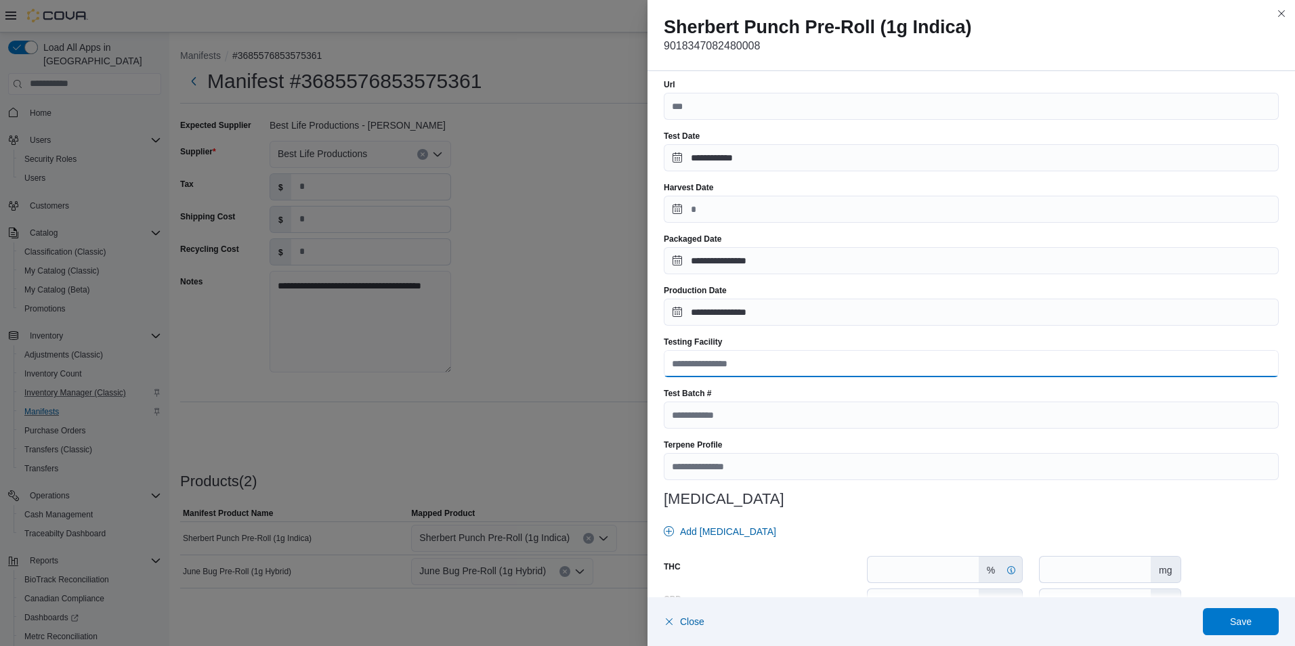
drag, startPoint x: 717, startPoint y: 370, endPoint x: 726, endPoint y: 372, distance: 9.0
click at [717, 370] on input "Testing Facility" at bounding box center [971, 363] width 615 height 27
type input "**********"
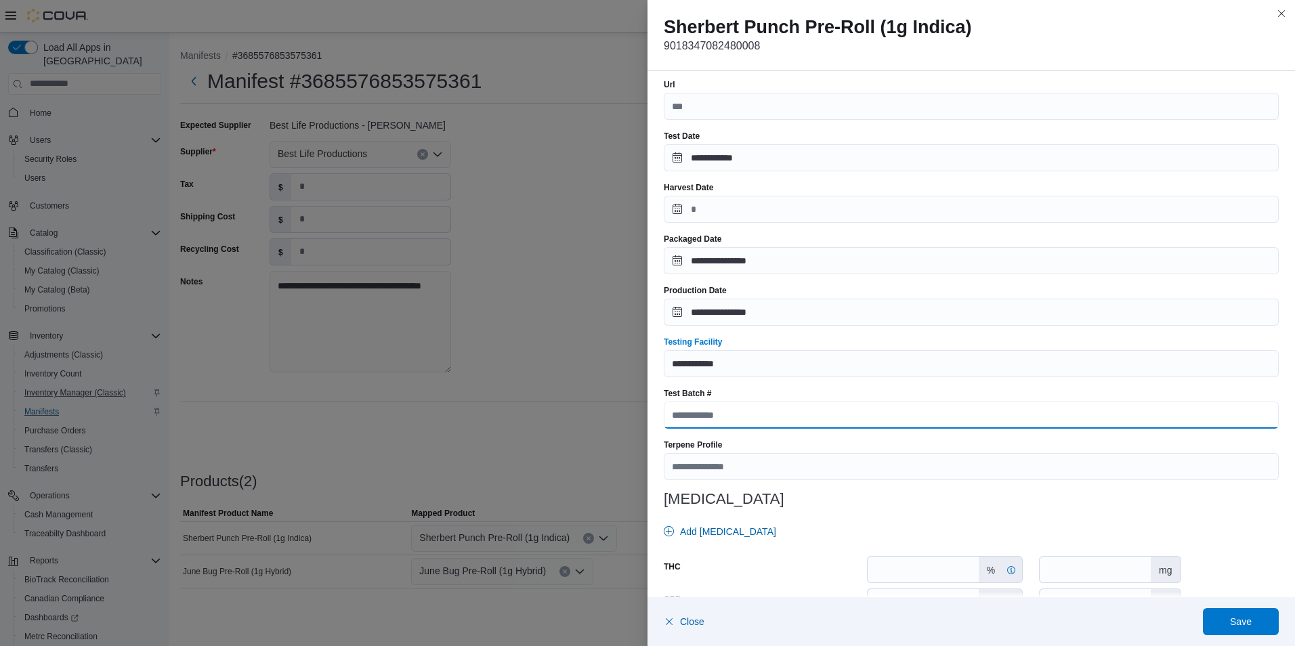
click at [728, 422] on input "Test Batch #" at bounding box center [971, 415] width 615 height 27
paste input "**********"
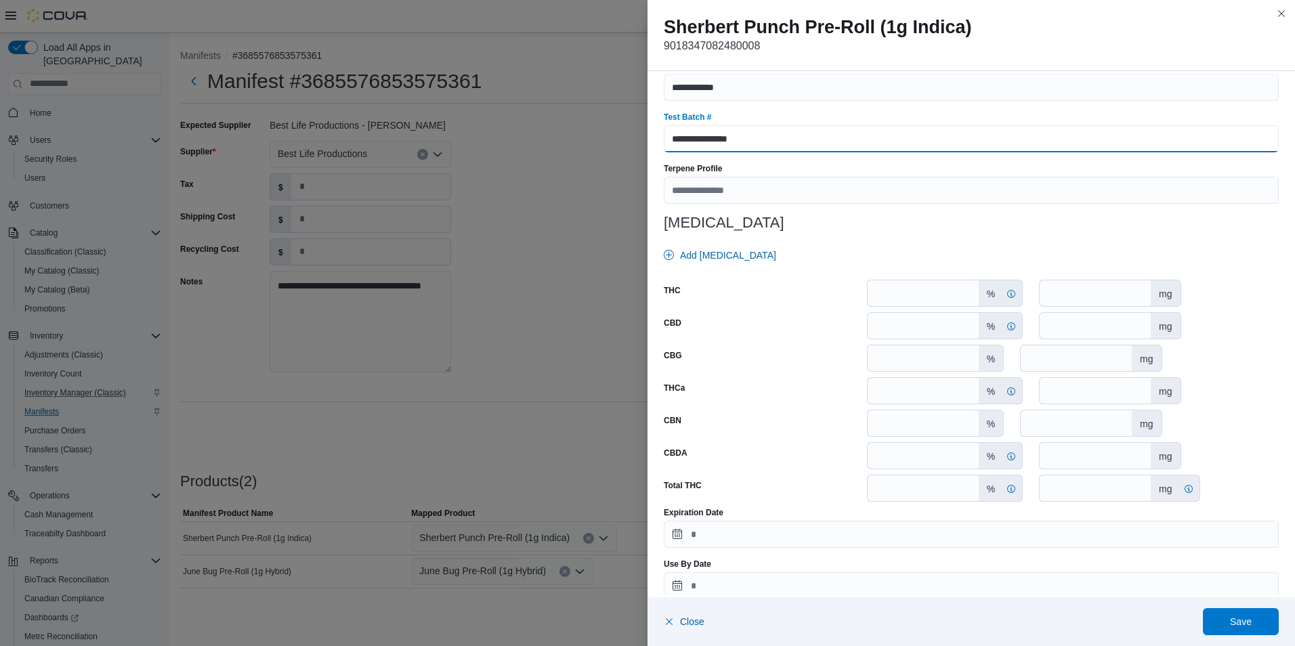
scroll to position [498, 0]
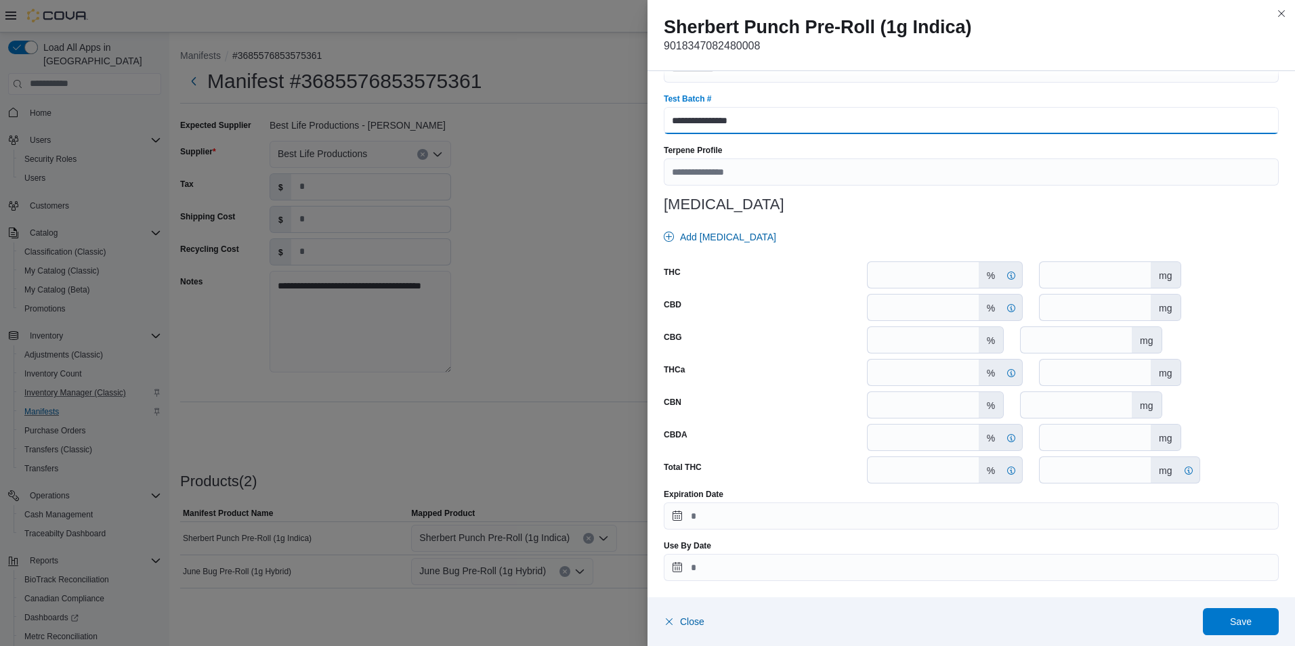
type input "**********"
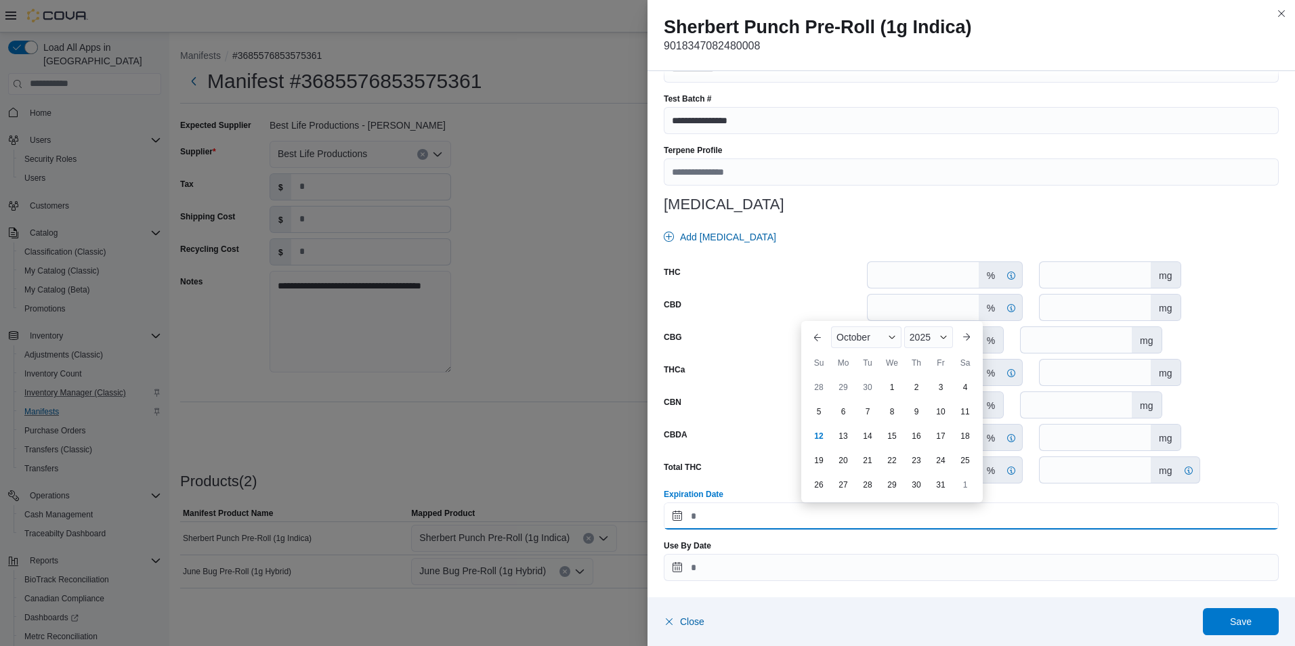
drag, startPoint x: 674, startPoint y: 515, endPoint x: 708, endPoint y: 513, distance: 33.9
click at [674, 515] on input "Expiration Date" at bounding box center [971, 515] width 615 height 27
click at [931, 341] on div "2025" at bounding box center [928, 337] width 49 height 22
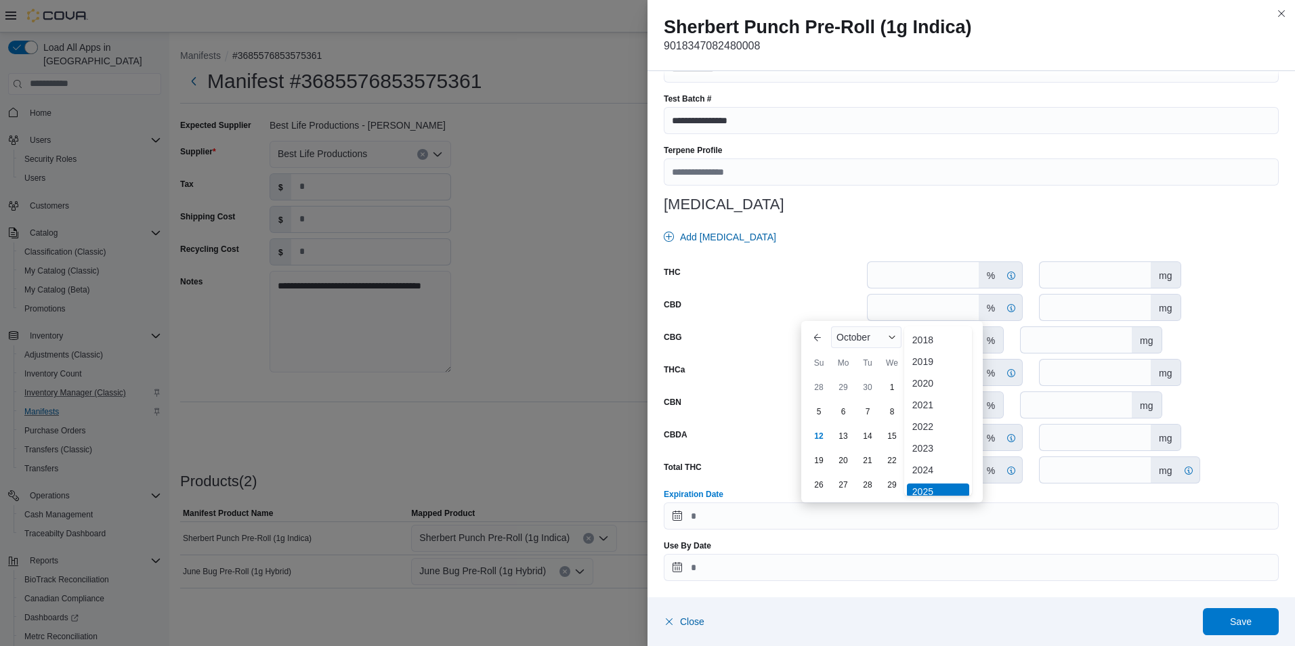
scroll to position [72, 0]
click at [930, 441] on div "2026" at bounding box center [938, 441] width 62 height 16
click at [825, 432] on div "11" at bounding box center [818, 436] width 24 height 24
type input "**********"
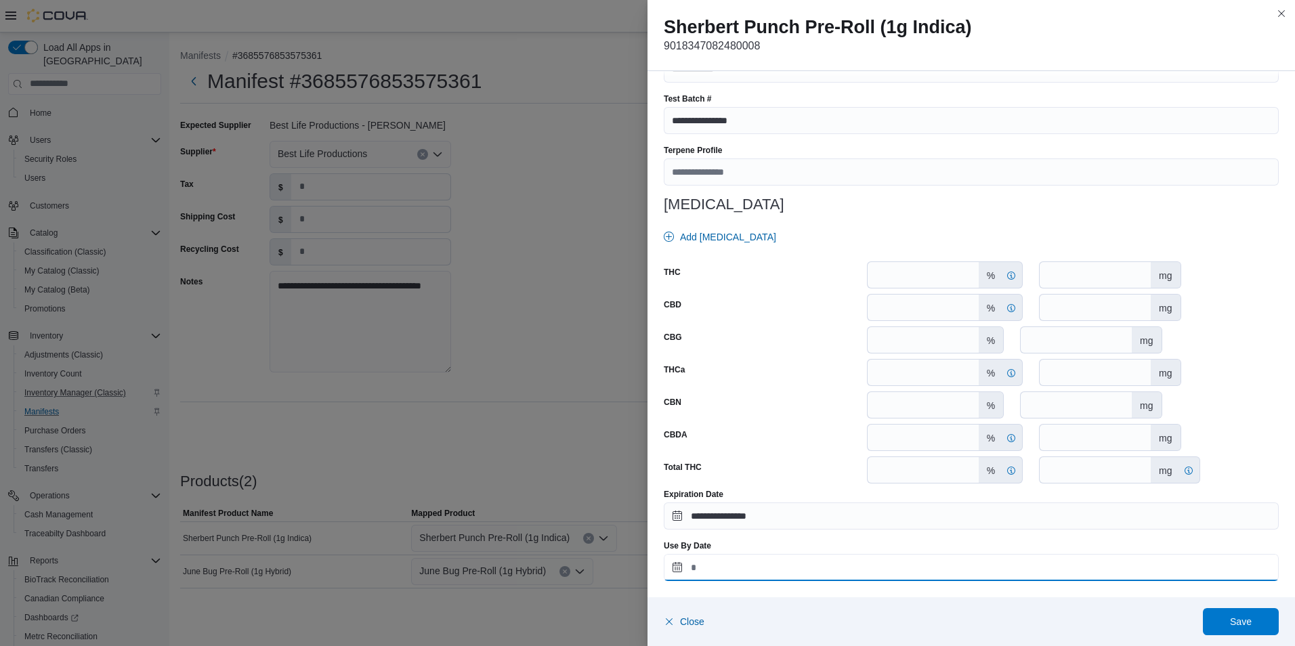
drag, startPoint x: 675, startPoint y: 567, endPoint x: 707, endPoint y: 563, distance: 32.2
click at [675, 567] on input "Use By Date" at bounding box center [971, 567] width 615 height 27
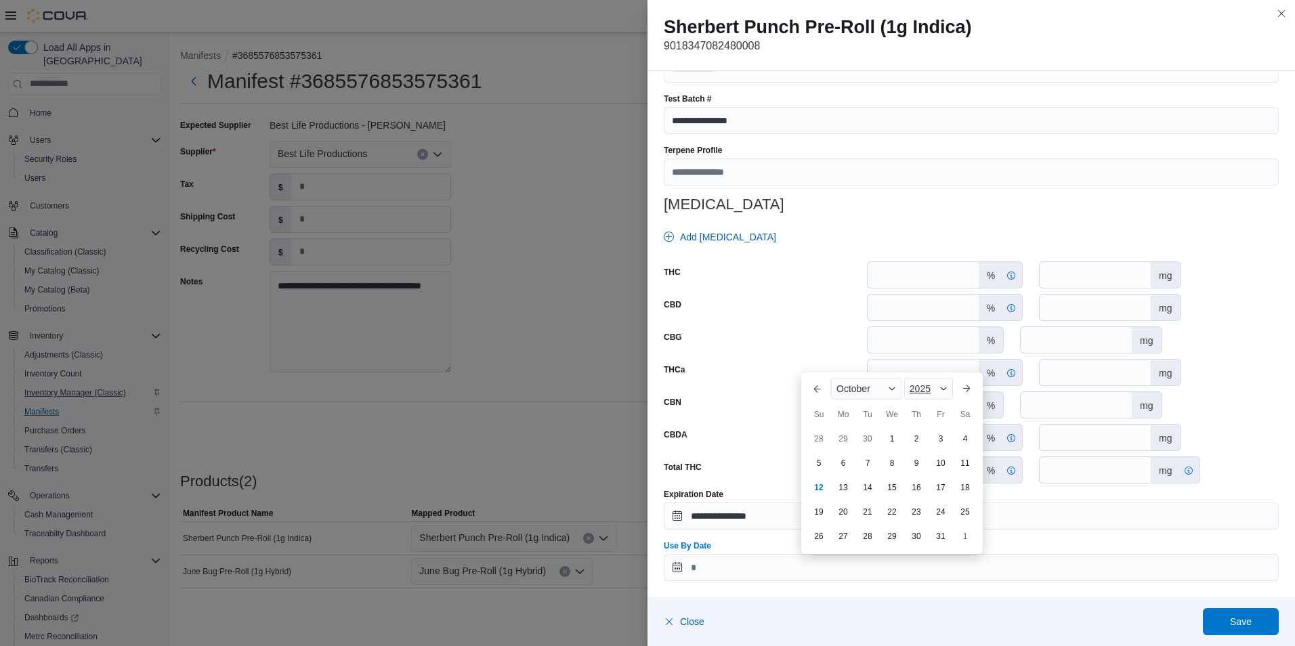
click at [924, 389] on span "2025" at bounding box center [919, 388] width 21 height 11
click at [932, 494] on div "2026" at bounding box center [938, 493] width 62 height 16
click at [820, 488] on div "11" at bounding box center [818, 487] width 24 height 24
type input "**********"
click at [1244, 620] on span "Save" at bounding box center [1241, 621] width 22 height 14
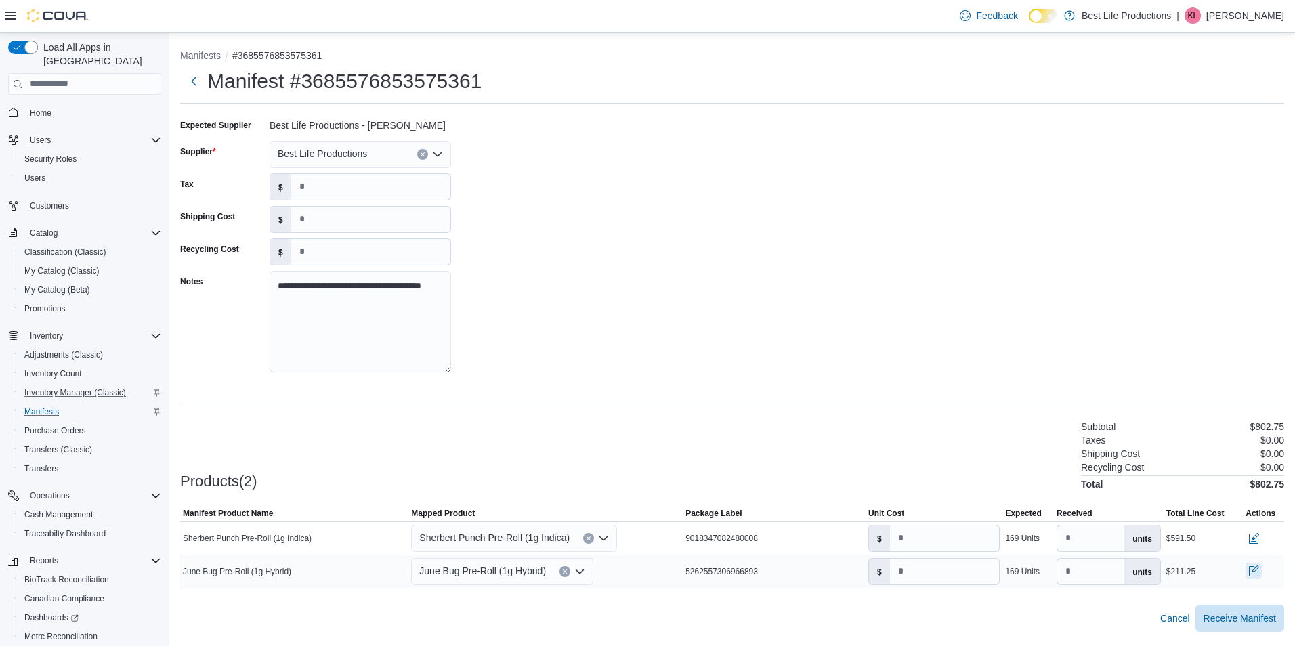
click at [1251, 566] on button "button" at bounding box center [1253, 571] width 16 height 16
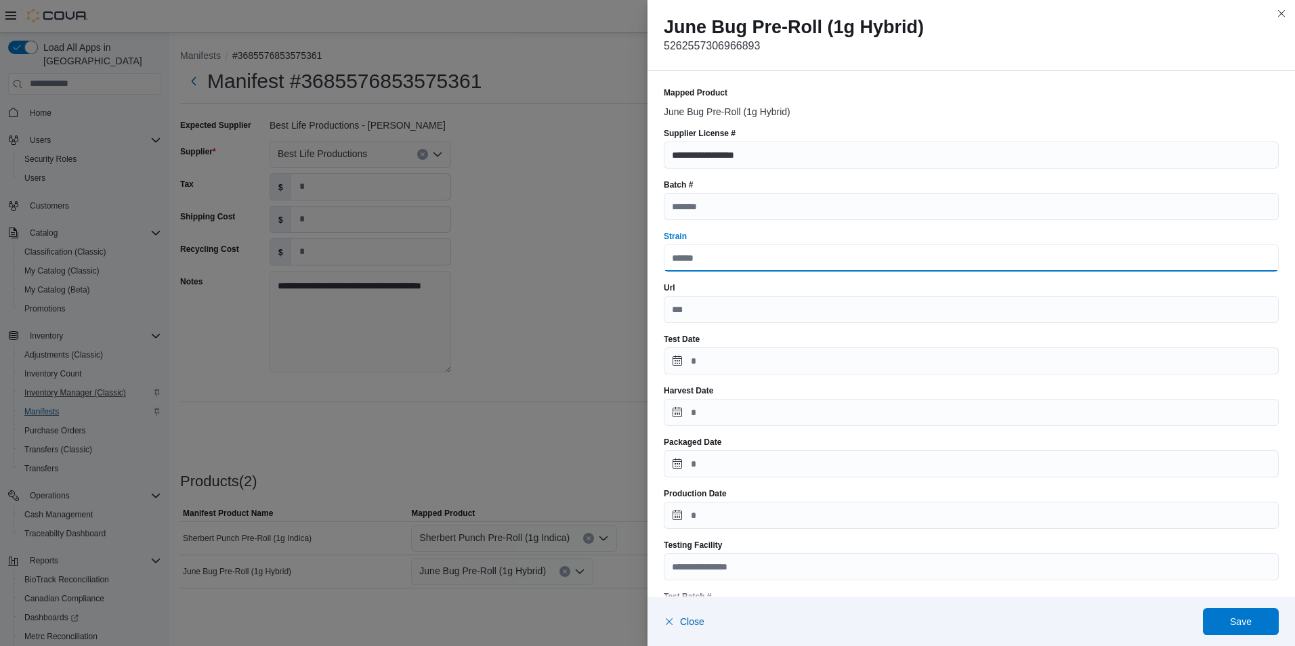
click at [704, 259] on input "Strain" at bounding box center [971, 257] width 615 height 27
type input "********"
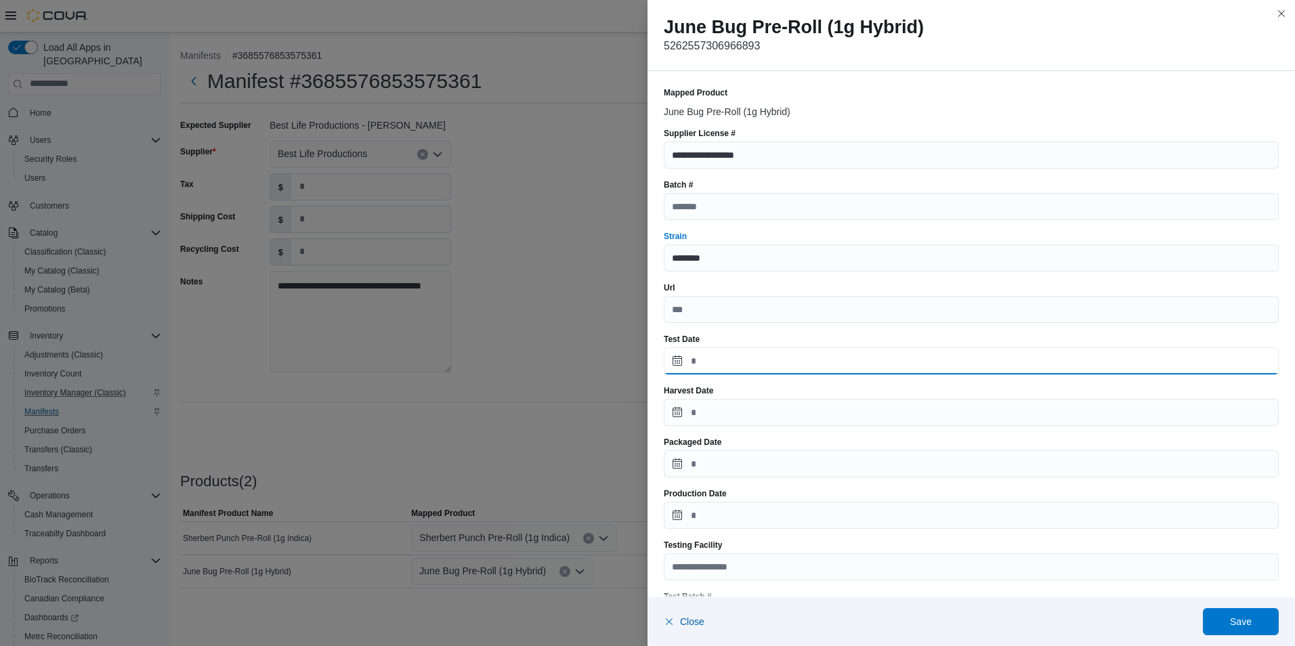
drag, startPoint x: 676, startPoint y: 357, endPoint x: 691, endPoint y: 356, distance: 15.6
click at [676, 357] on input "Test Date" at bounding box center [971, 360] width 615 height 27
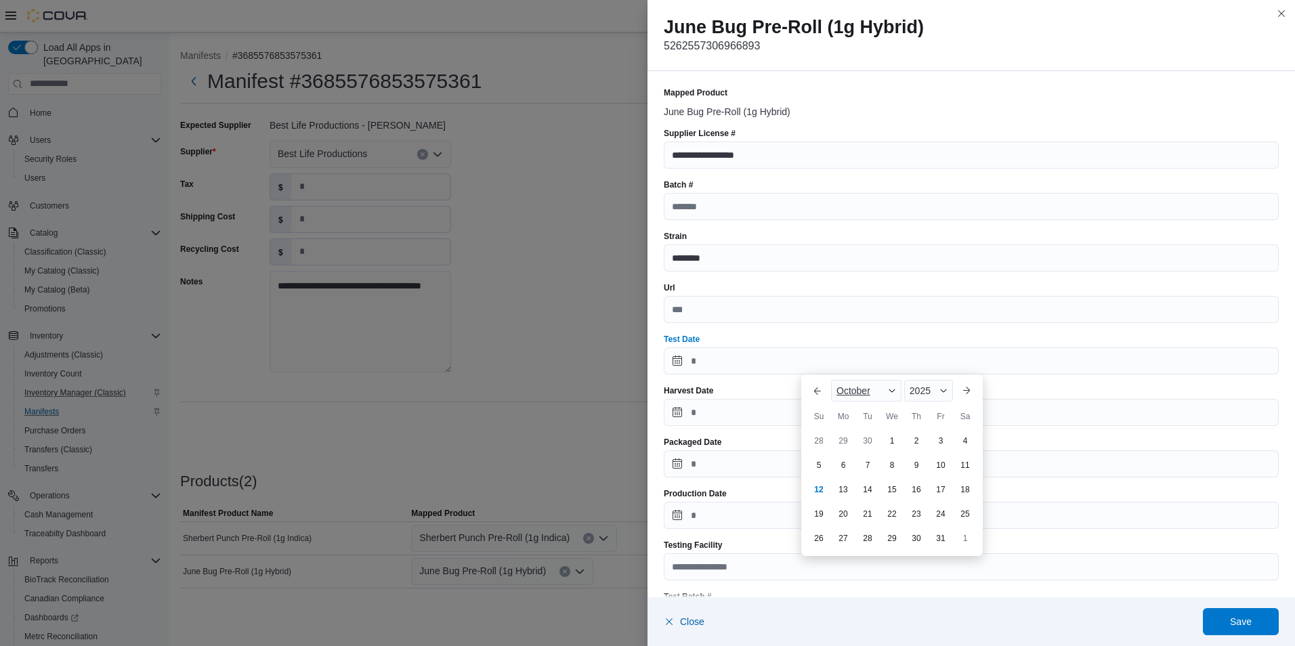
click at [877, 393] on div "October" at bounding box center [866, 391] width 70 height 22
click at [865, 544] on div "September" at bounding box center [877, 545] width 89 height 16
type input "**********"
click at [939, 461] on div "12" at bounding box center [940, 465] width 24 height 24
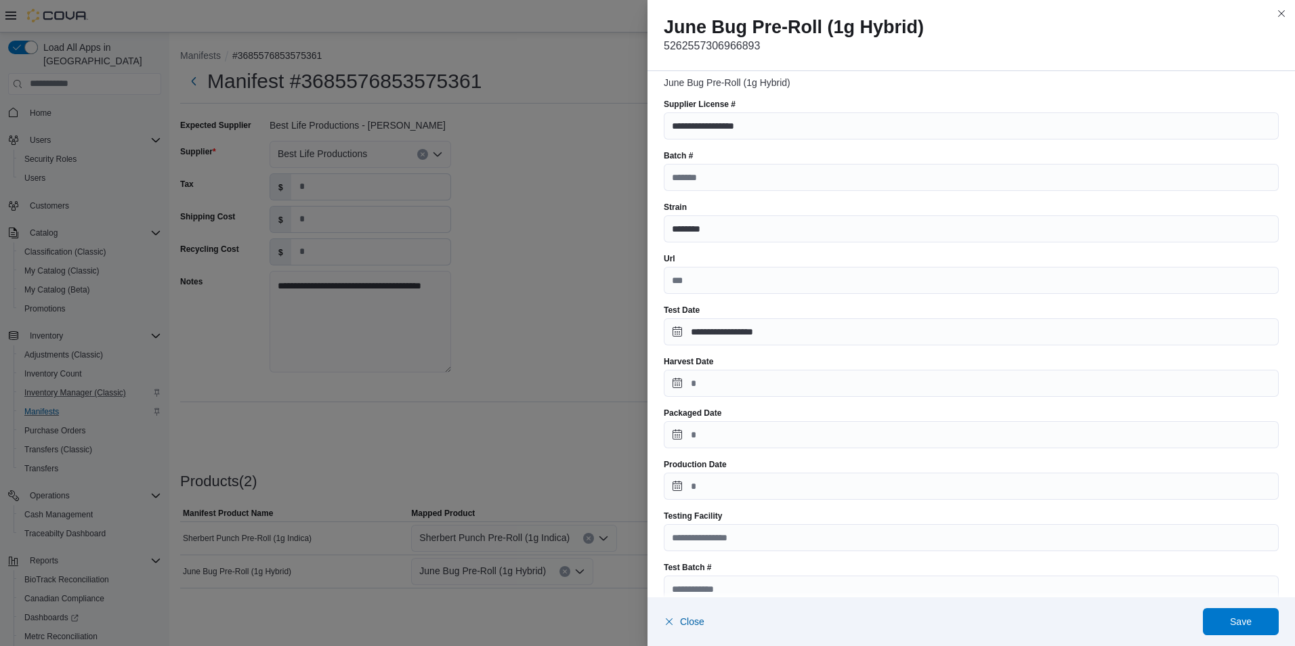
scroll to position [68, 0]
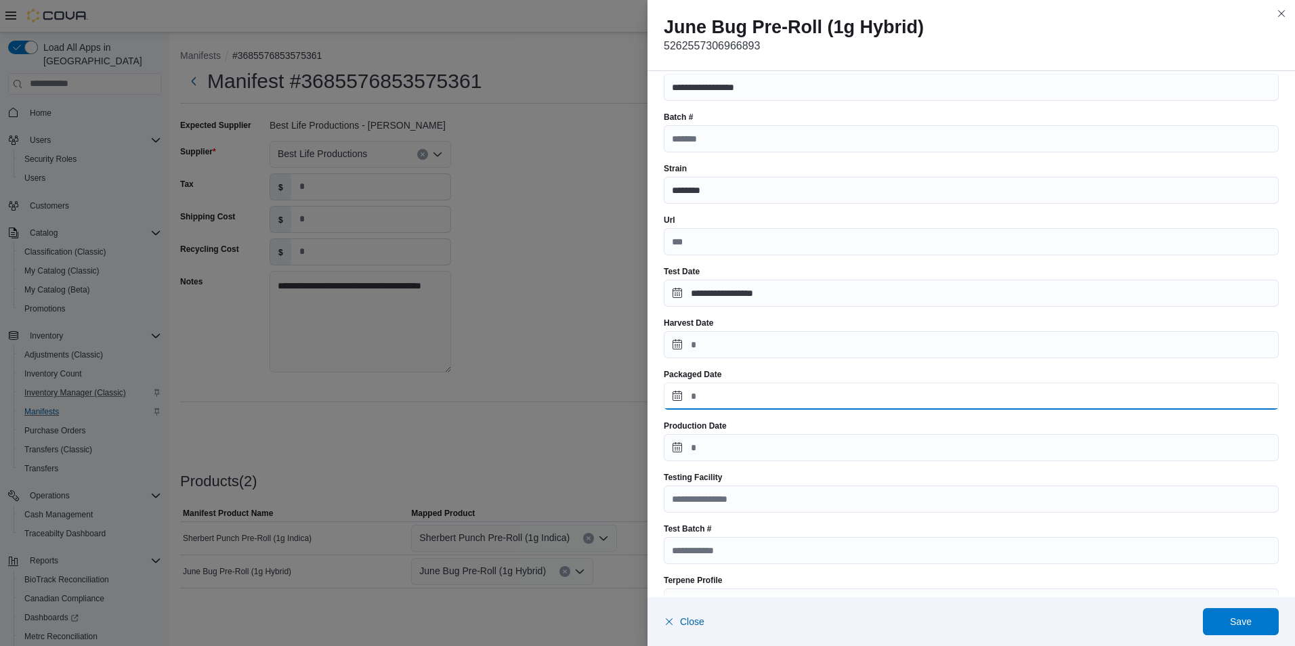
click at [677, 391] on input "Packaged Date" at bounding box center [971, 396] width 615 height 27
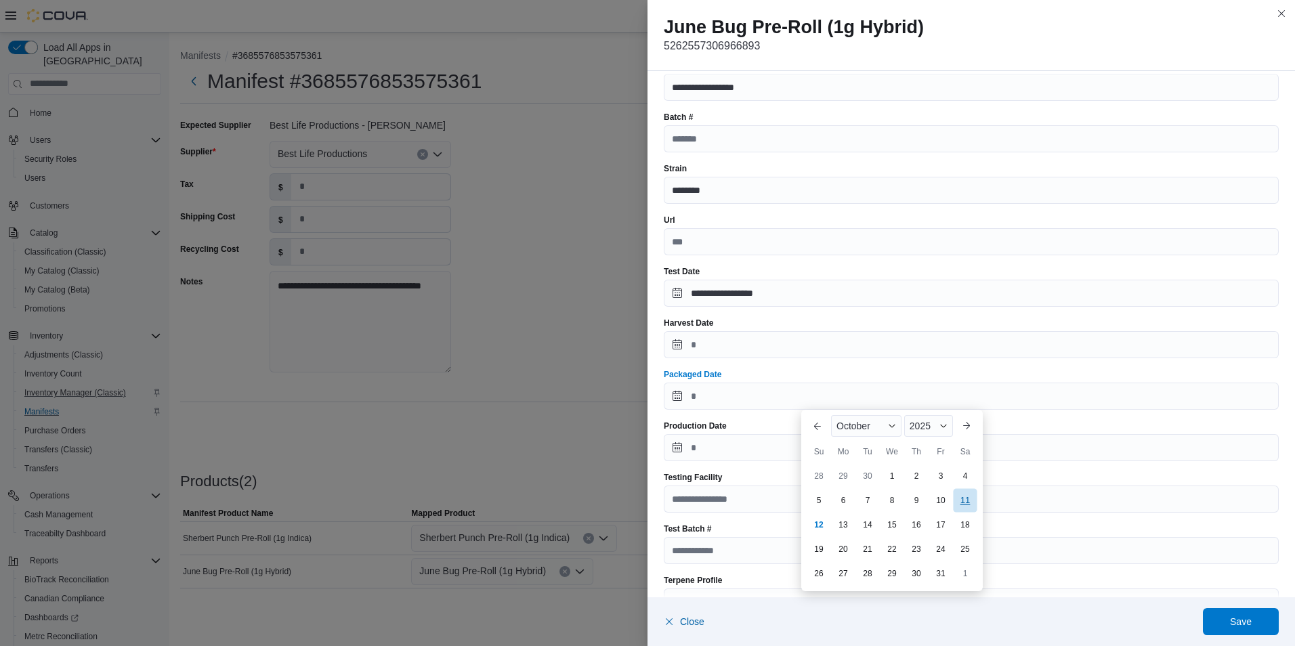
click at [968, 504] on div "11" at bounding box center [965, 500] width 24 height 24
type input "**********"
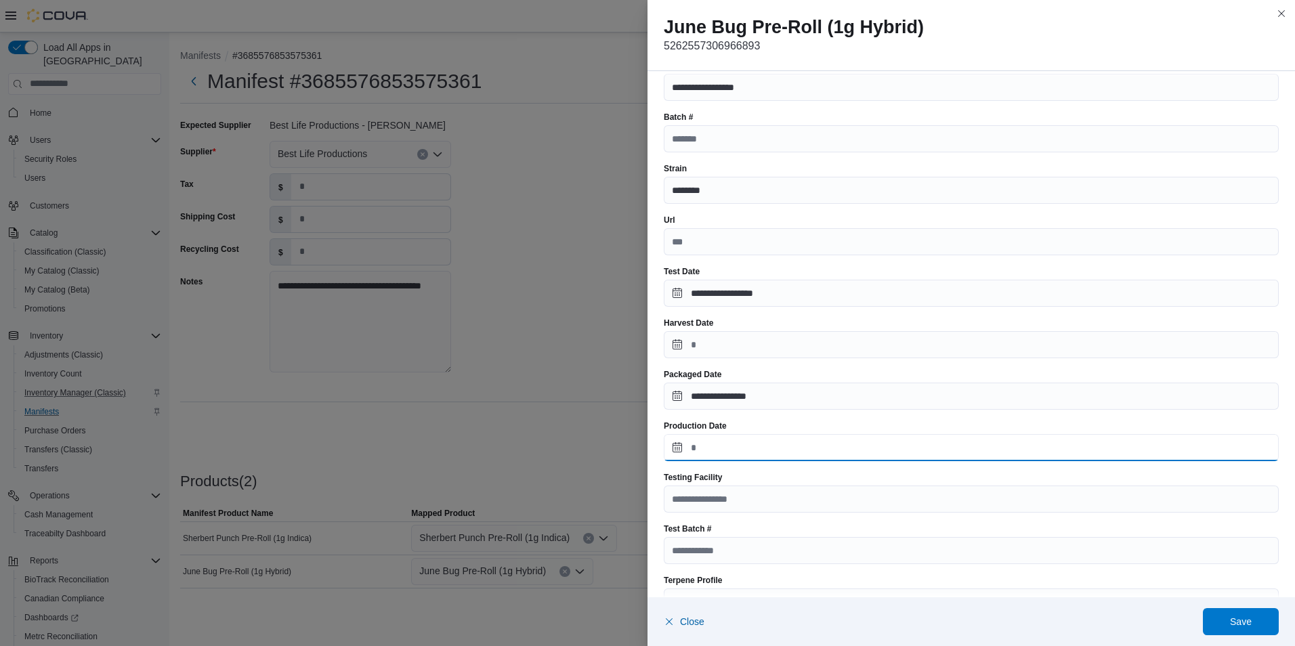
click at [674, 447] on input "Production Date" at bounding box center [971, 447] width 615 height 27
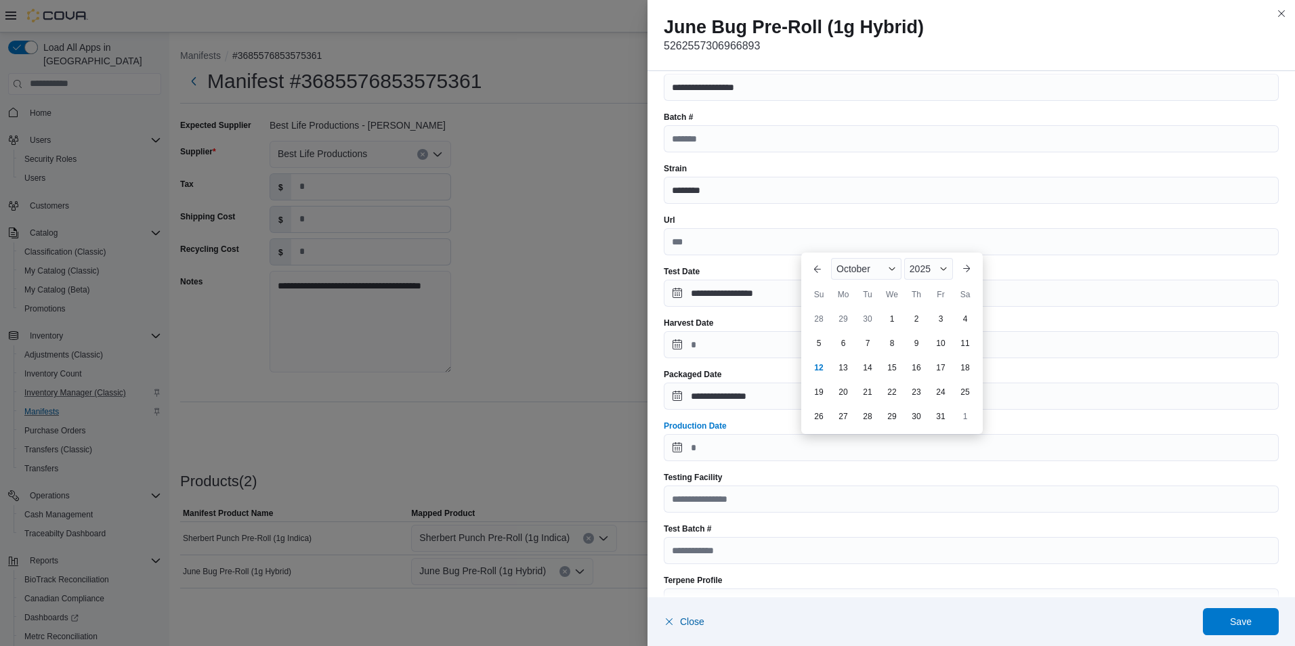
drag, startPoint x: 962, startPoint y: 350, endPoint x: 956, endPoint y: 368, distance: 19.3
click at [962, 350] on div "11" at bounding box center [965, 343] width 22 height 22
type input "**********"
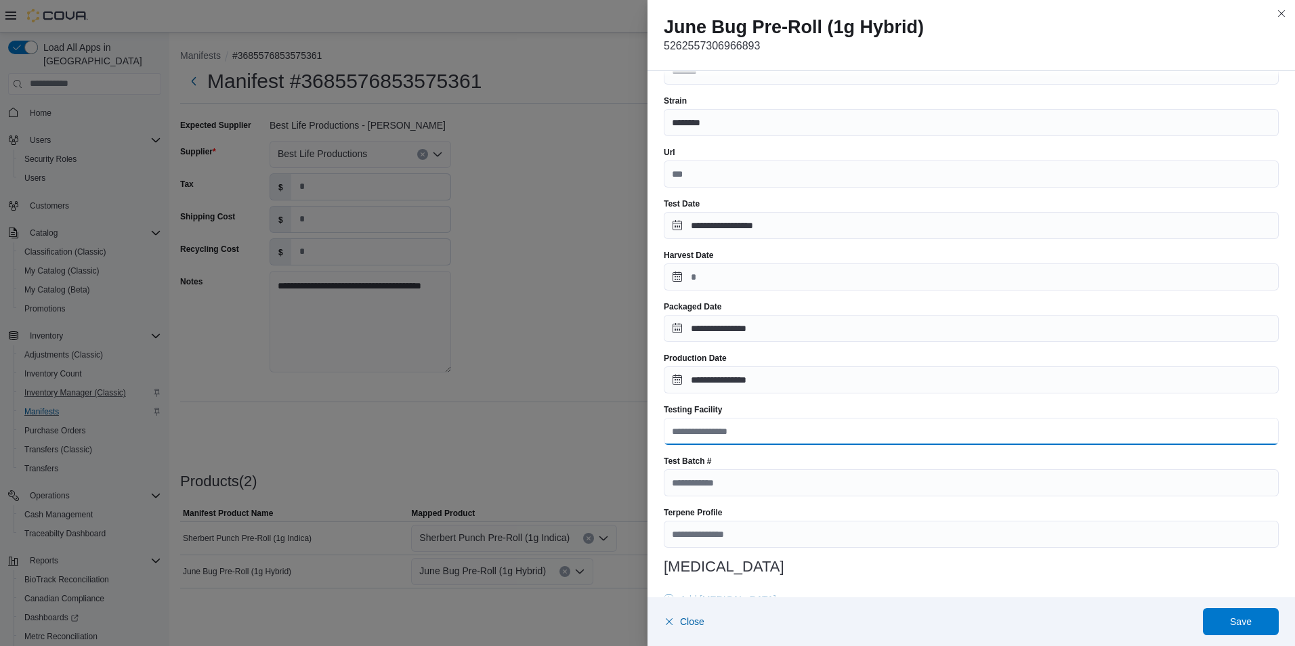
click at [781, 432] on input "Testing Facility" at bounding box center [971, 431] width 615 height 27
type input "**********"
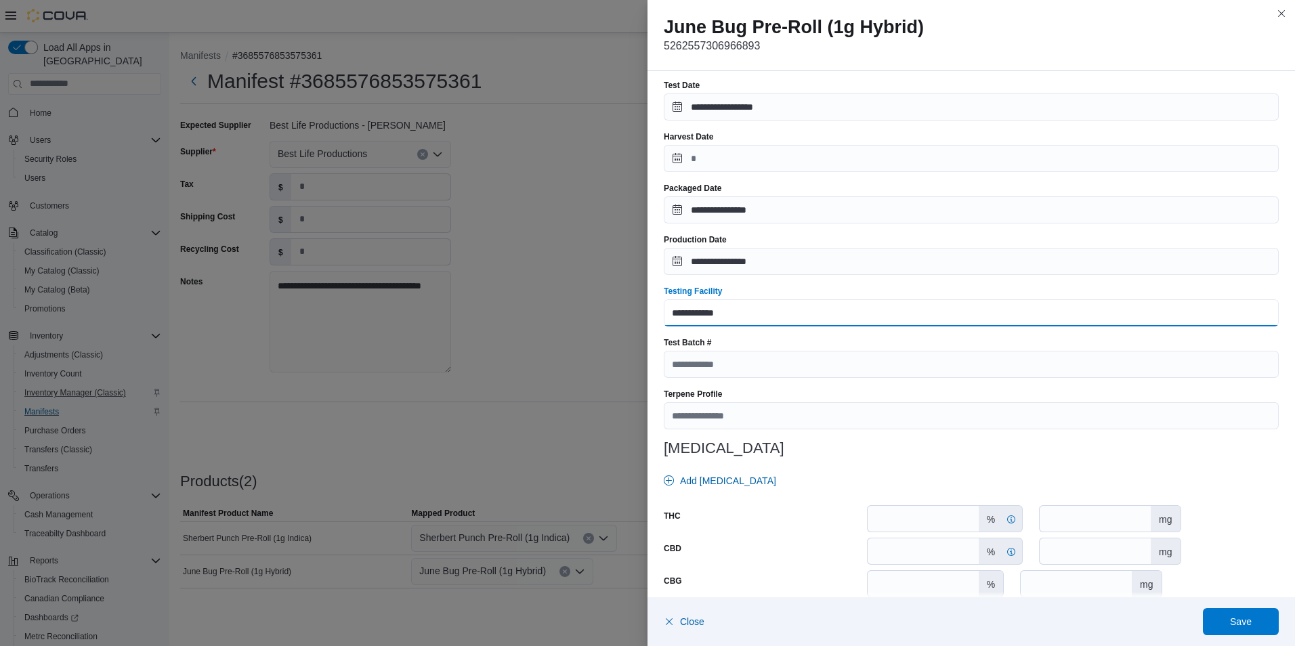
scroll to position [271, 0]
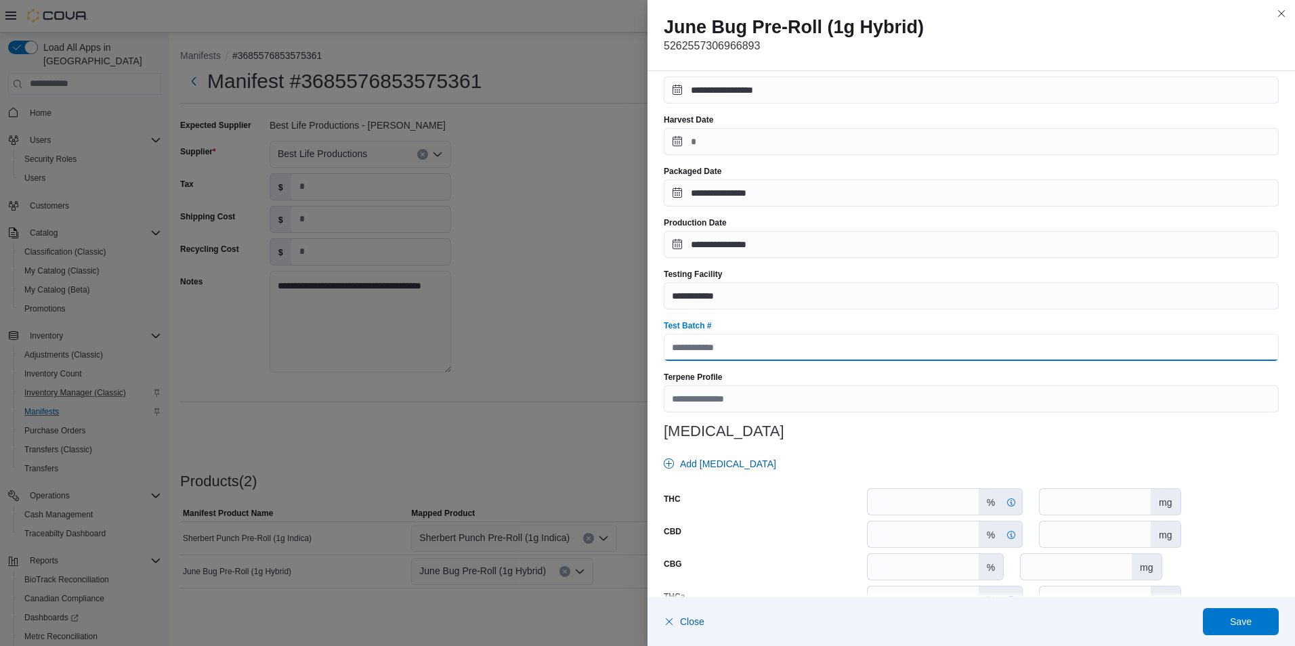
click at [736, 349] on input "Test Batch #" at bounding box center [971, 347] width 615 height 27
paste input "**********"
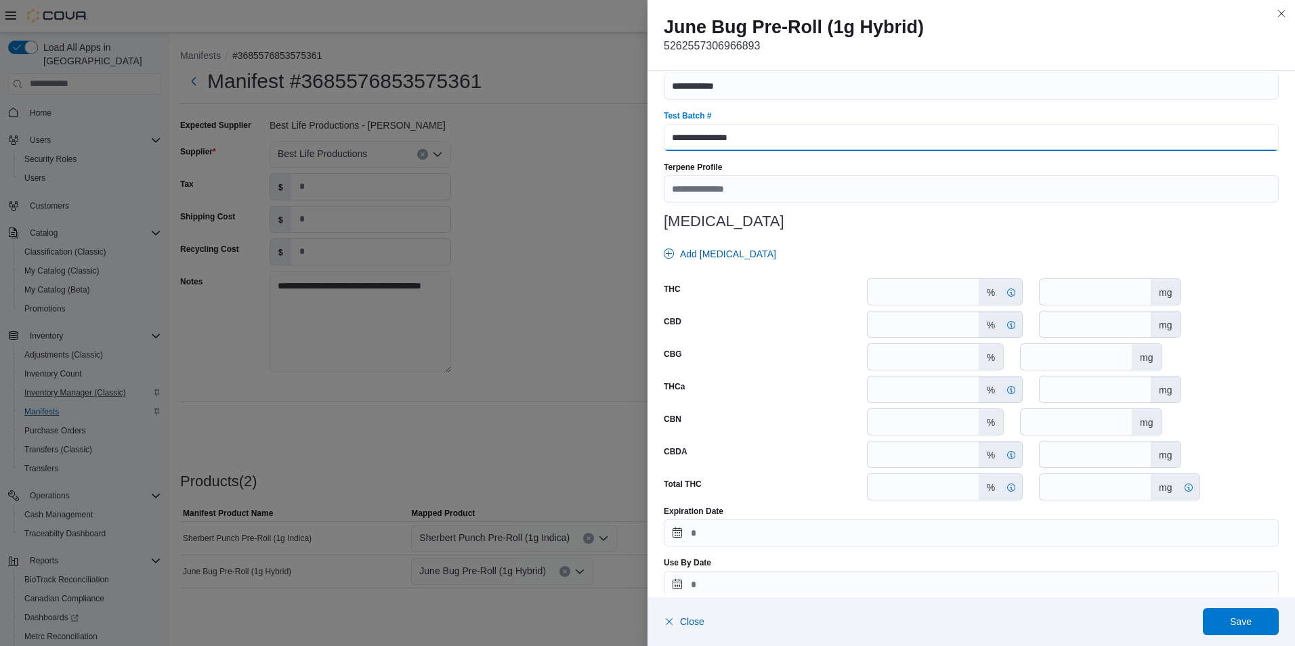
scroll to position [498, 0]
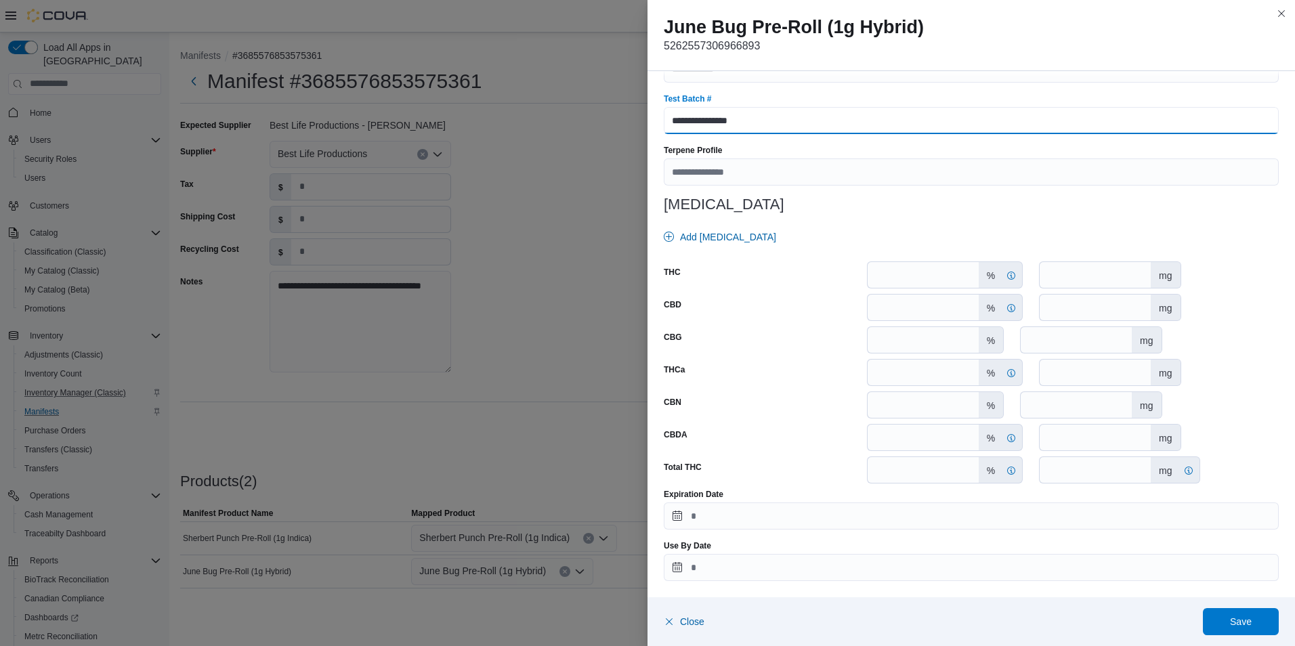
type input "**********"
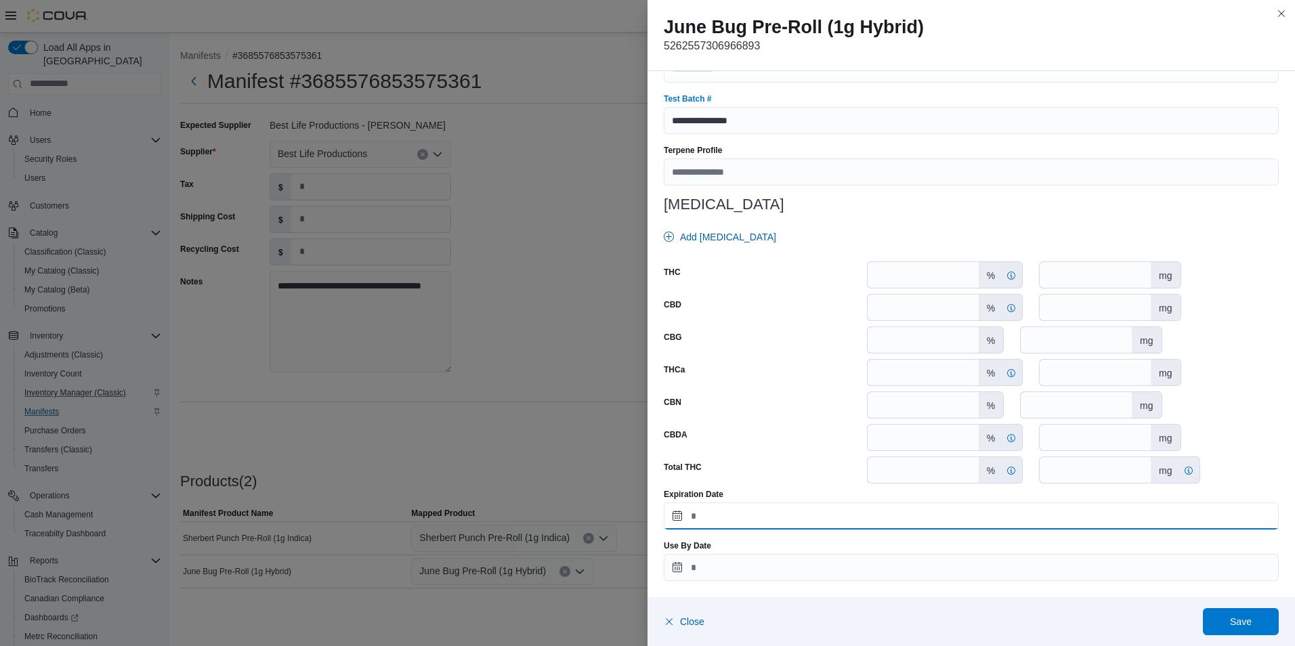
drag, startPoint x: 679, startPoint y: 515, endPoint x: 797, endPoint y: 472, distance: 125.3
click at [678, 514] on input "Expiration Date" at bounding box center [971, 515] width 615 height 27
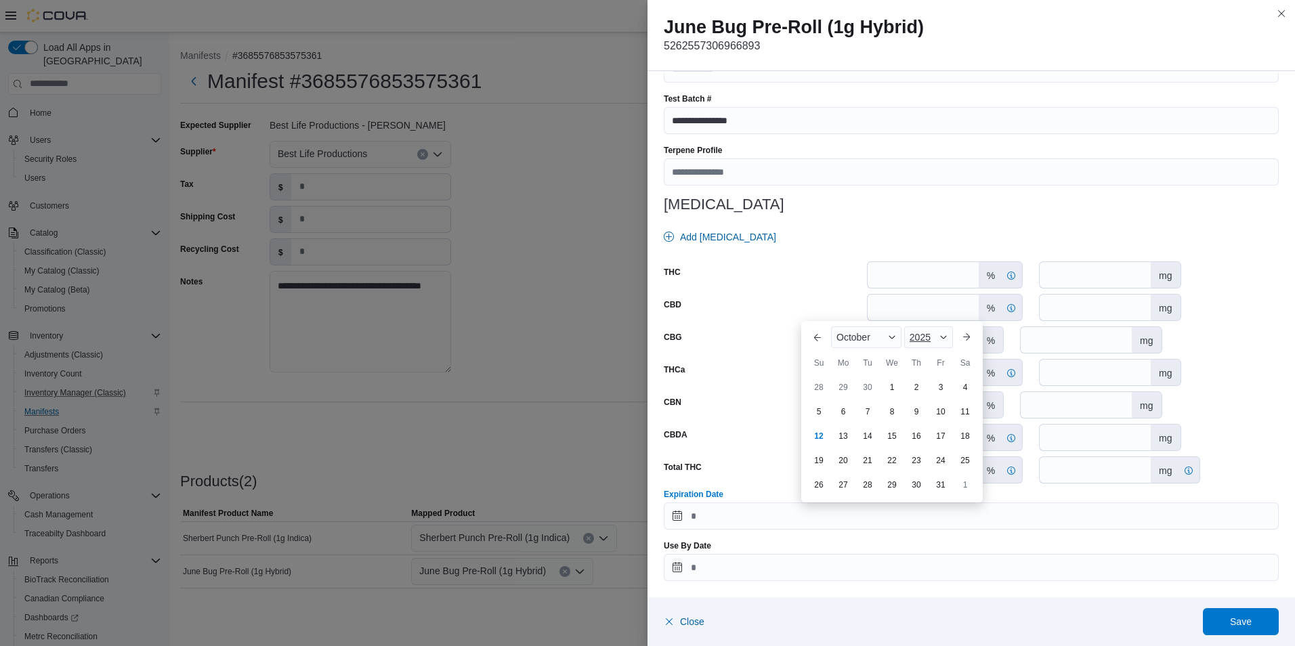
click at [919, 335] on span "2025" at bounding box center [919, 337] width 21 height 11
click at [927, 435] on div "2026" at bounding box center [938, 441] width 62 height 16
click at [820, 436] on div "11" at bounding box center [818, 436] width 24 height 24
type input "**********"
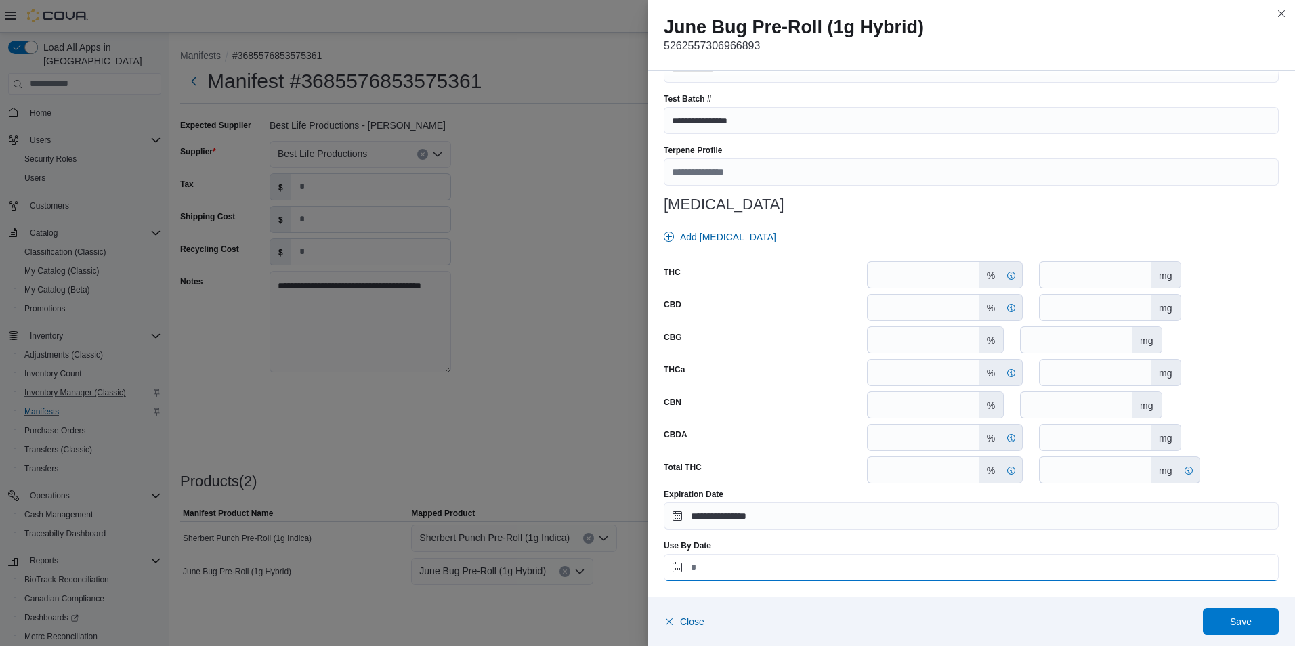
drag, startPoint x: 676, startPoint y: 567, endPoint x: 699, endPoint y: 559, distance: 24.8
click at [676, 567] on input "Use By Date" at bounding box center [971, 567] width 615 height 27
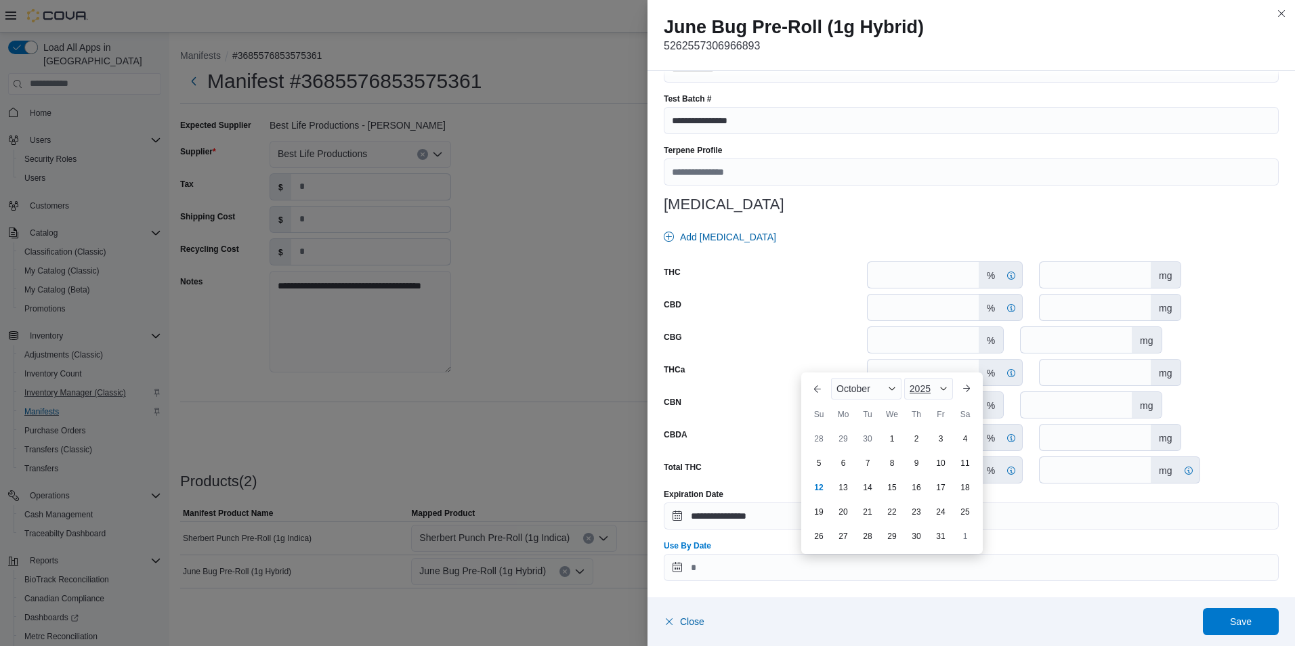
click at [930, 388] on span "2025" at bounding box center [919, 388] width 21 height 11
click at [932, 425] on div "2026" at bounding box center [938, 425] width 62 height 16
click at [825, 490] on div "11" at bounding box center [818, 487] width 24 height 24
type input "**********"
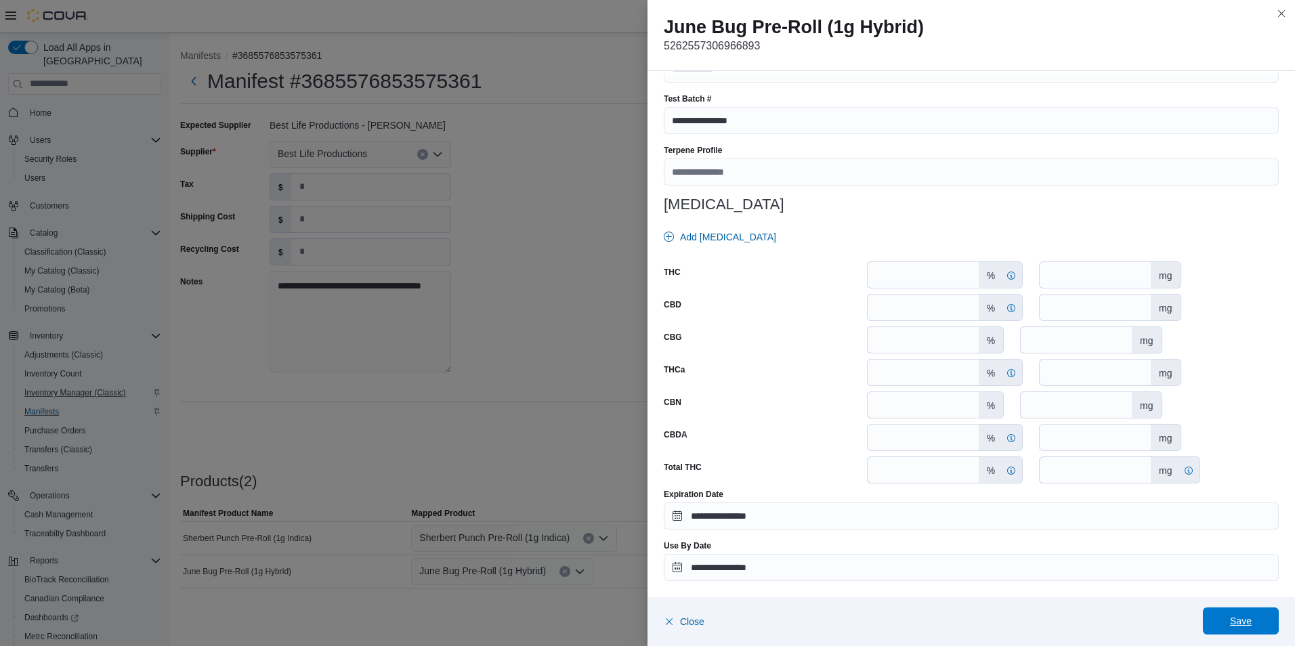
click at [1255, 621] on span "Save" at bounding box center [1241, 620] width 60 height 27
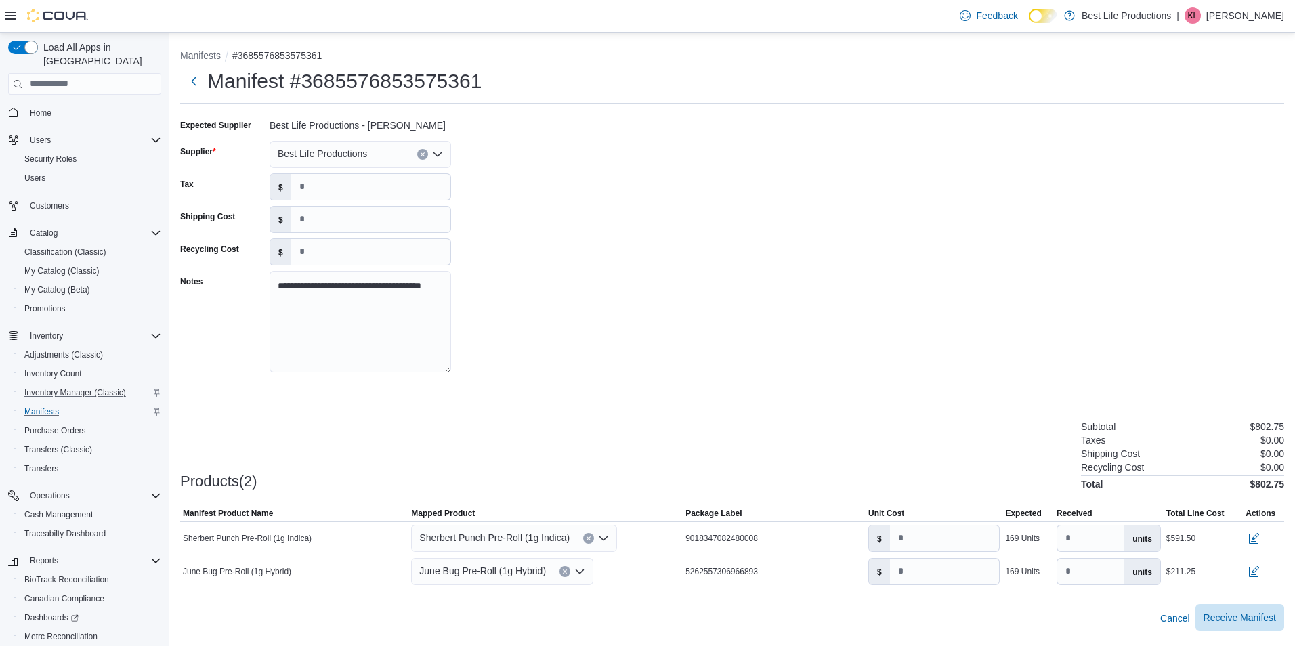
click at [1254, 619] on span "Receive Manifest" at bounding box center [1239, 618] width 72 height 14
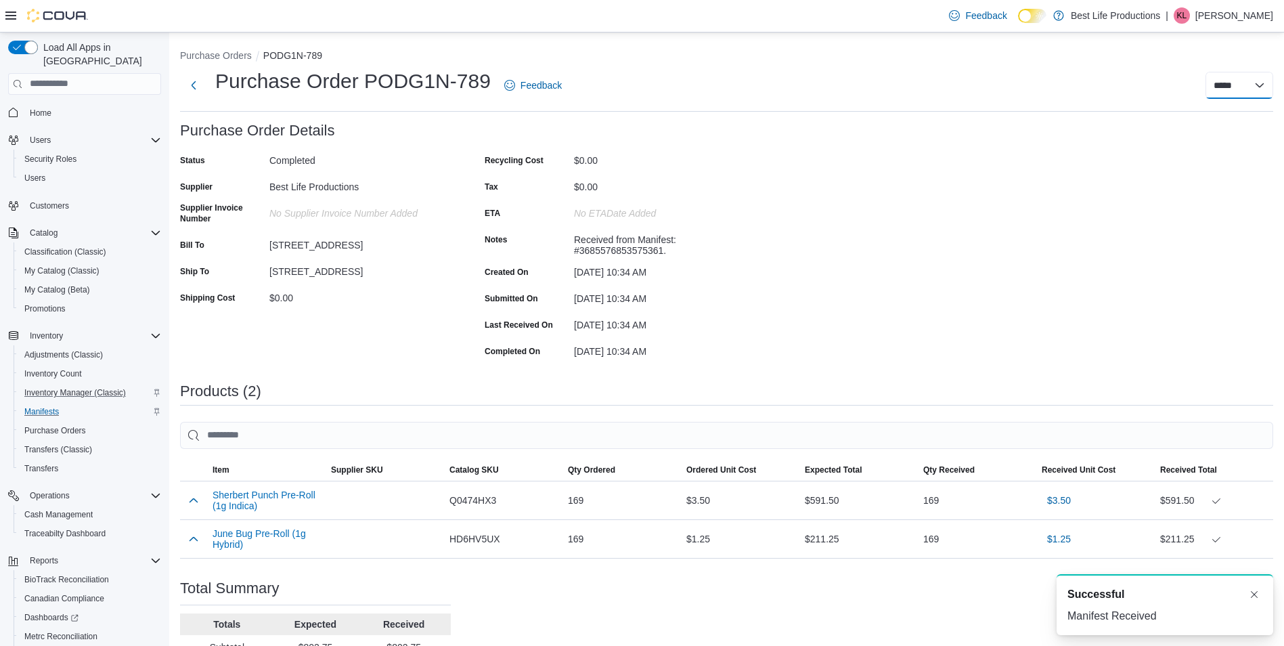
click at [1228, 88] on select "***** *****" at bounding box center [1240, 85] width 68 height 27
select select "**********"
click at [1216, 72] on select "***** *****" at bounding box center [1240, 85] width 68 height 27
select select
drag, startPoint x: 64, startPoint y: 381, endPoint x: 147, endPoint y: 362, distance: 85.6
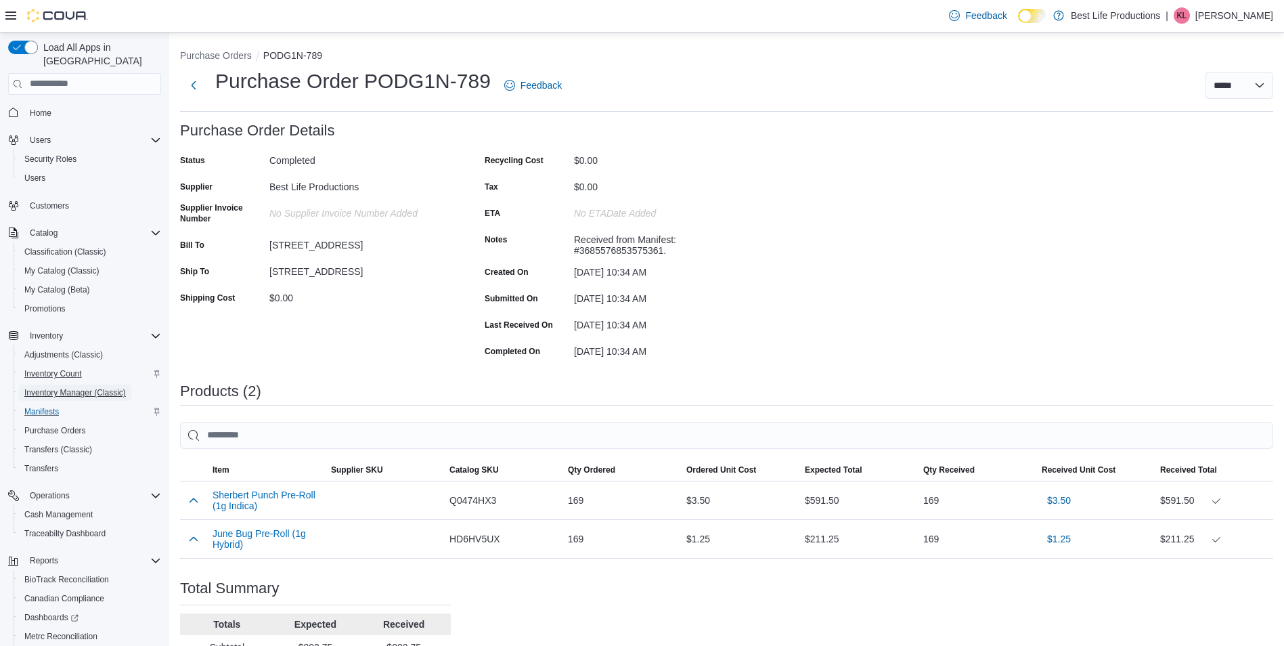
click at [64, 387] on span "Inventory Manager (Classic)" at bounding box center [75, 392] width 102 height 11
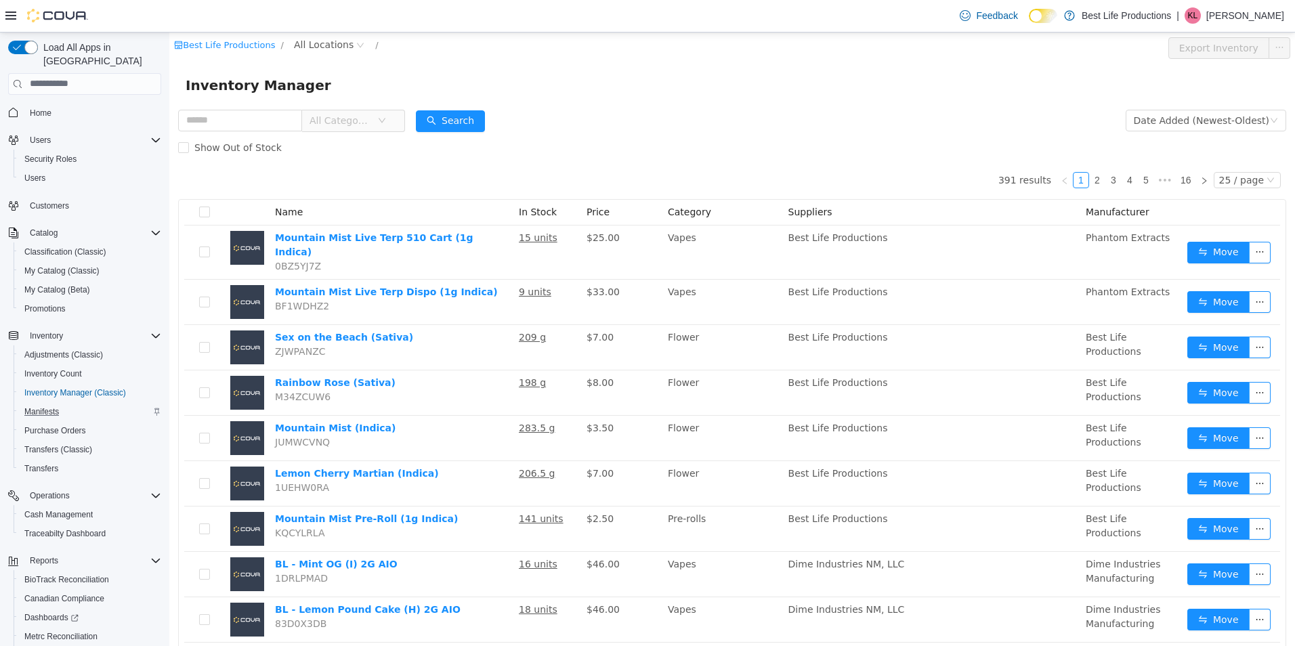
click at [350, 110] on span "All Categories" at bounding box center [343, 120] width 68 height 20
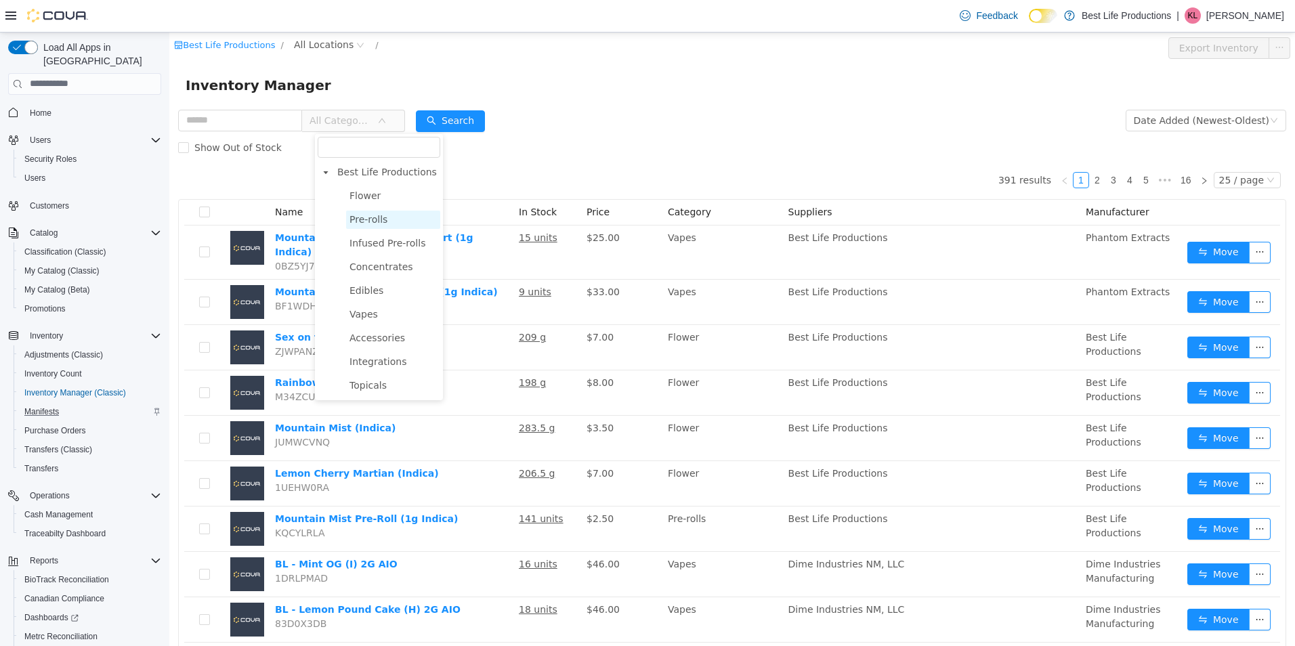
click at [382, 217] on span "Pre-rolls" at bounding box center [368, 218] width 38 height 11
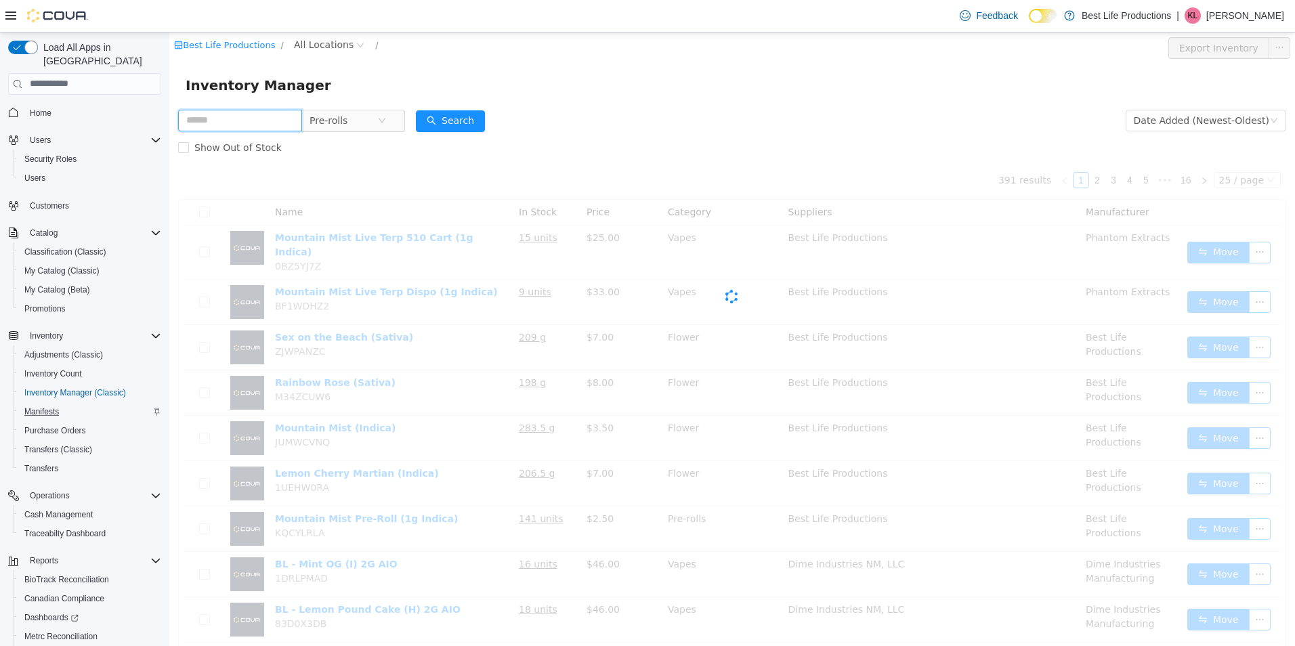
click at [272, 126] on input "text" at bounding box center [240, 120] width 124 height 22
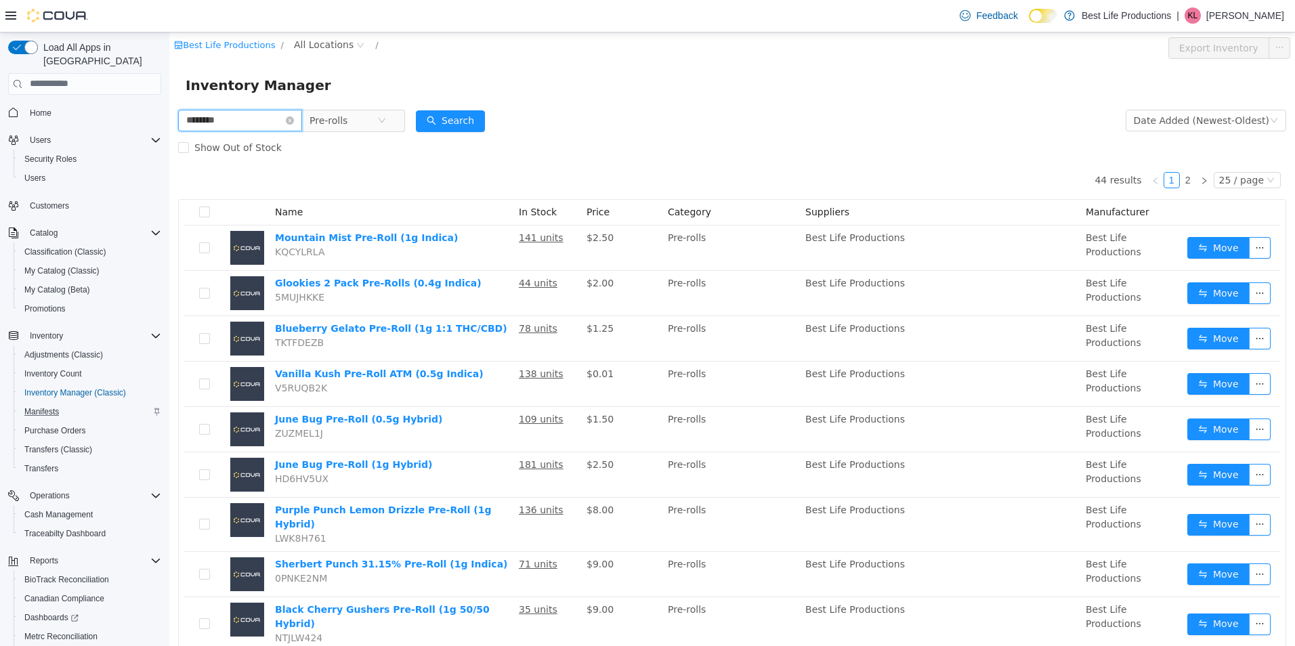
type input "**********"
click at [485, 127] on button "Search" at bounding box center [450, 121] width 69 height 22
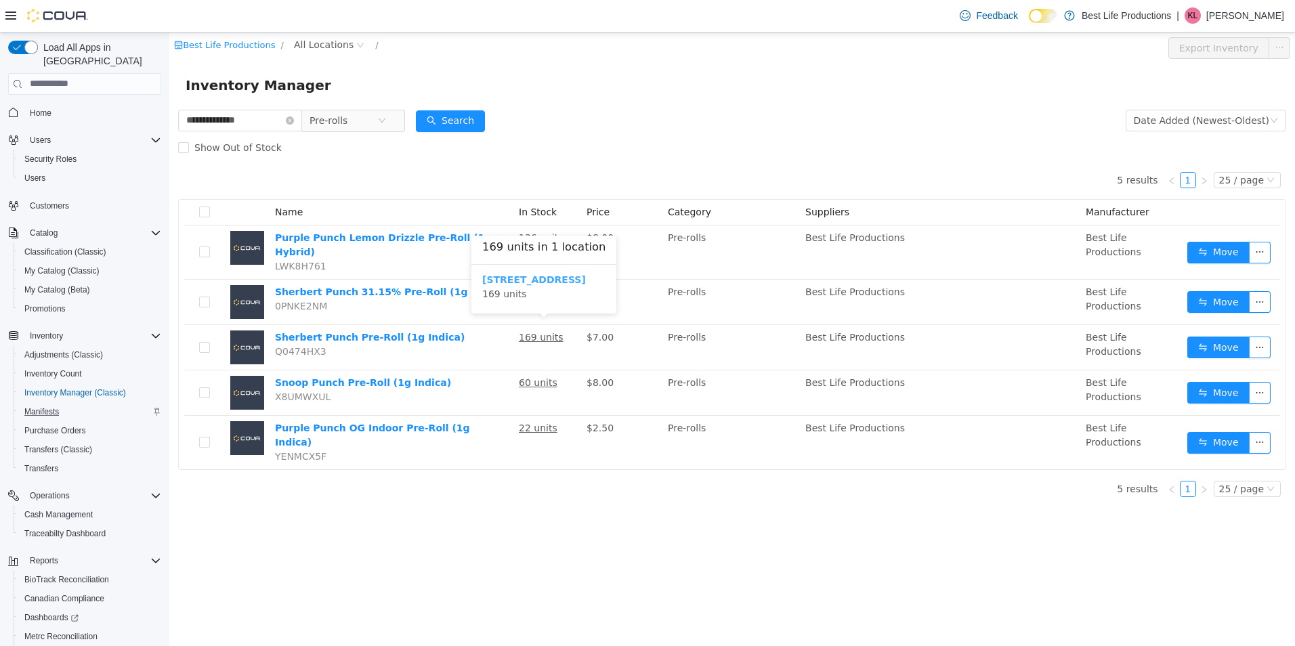
click at [546, 281] on b "[STREET_ADDRESS]" at bounding box center [534, 279] width 104 height 11
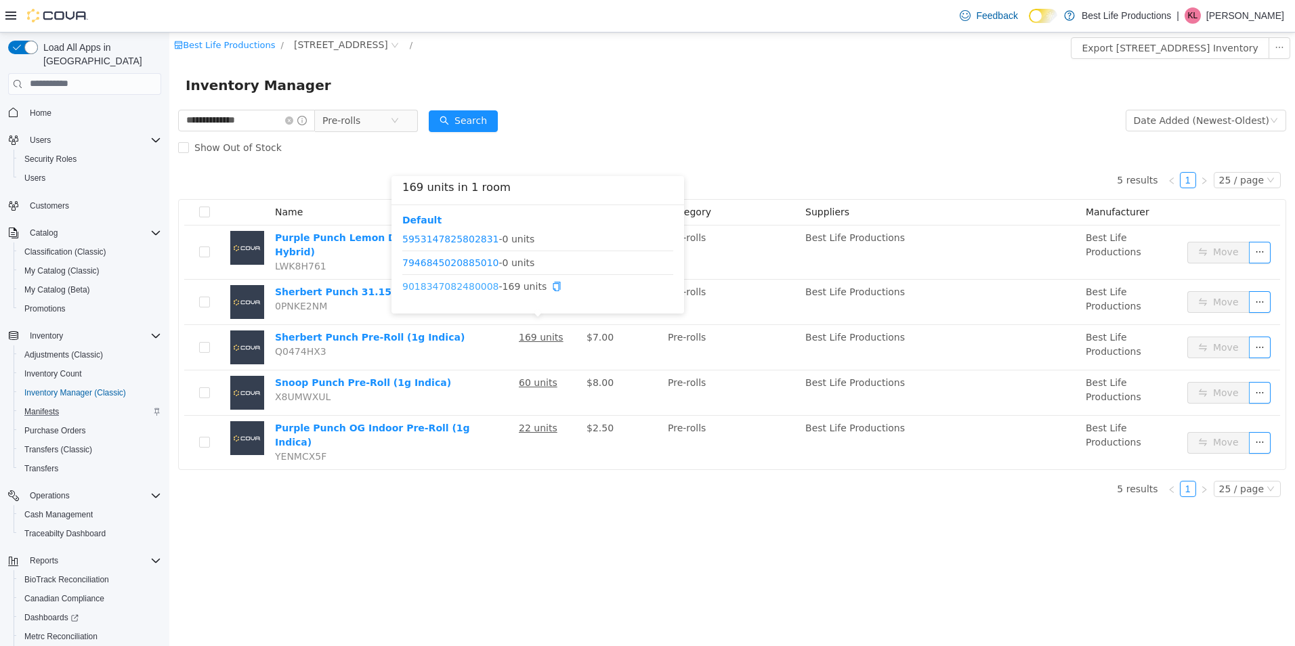
click at [447, 284] on link "9018347082480008" at bounding box center [450, 285] width 97 height 11
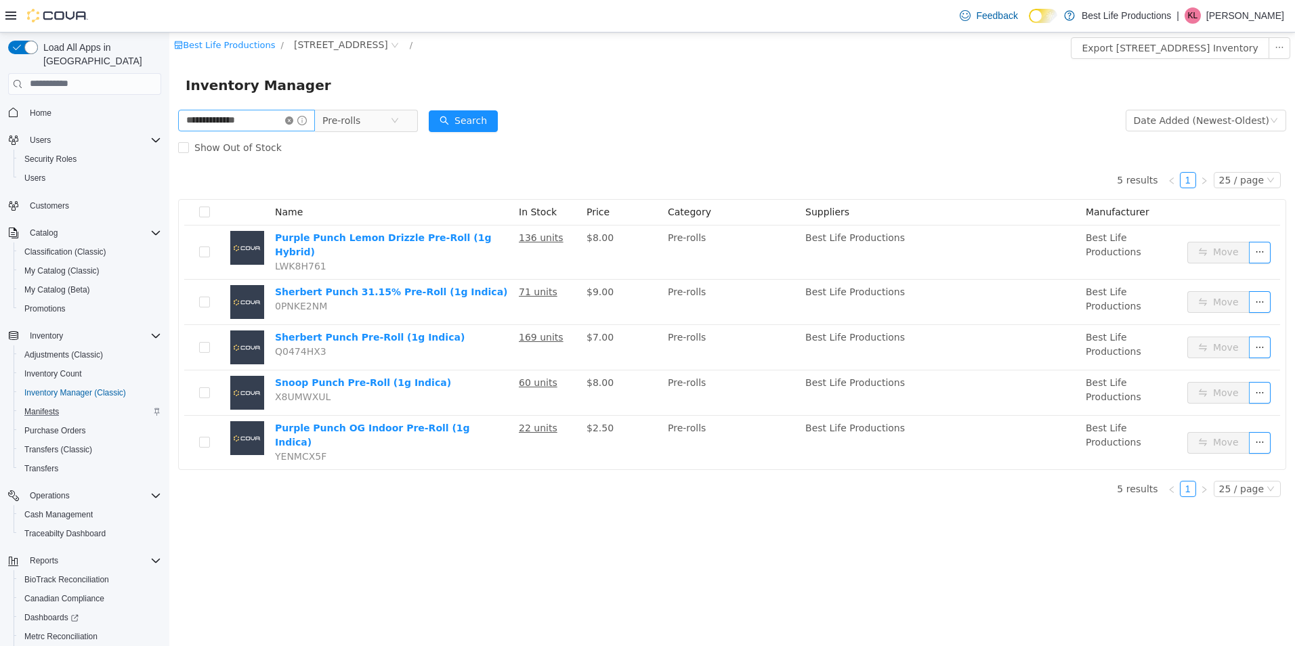
click at [293, 116] on icon "icon: close-circle" at bounding box center [289, 120] width 8 height 8
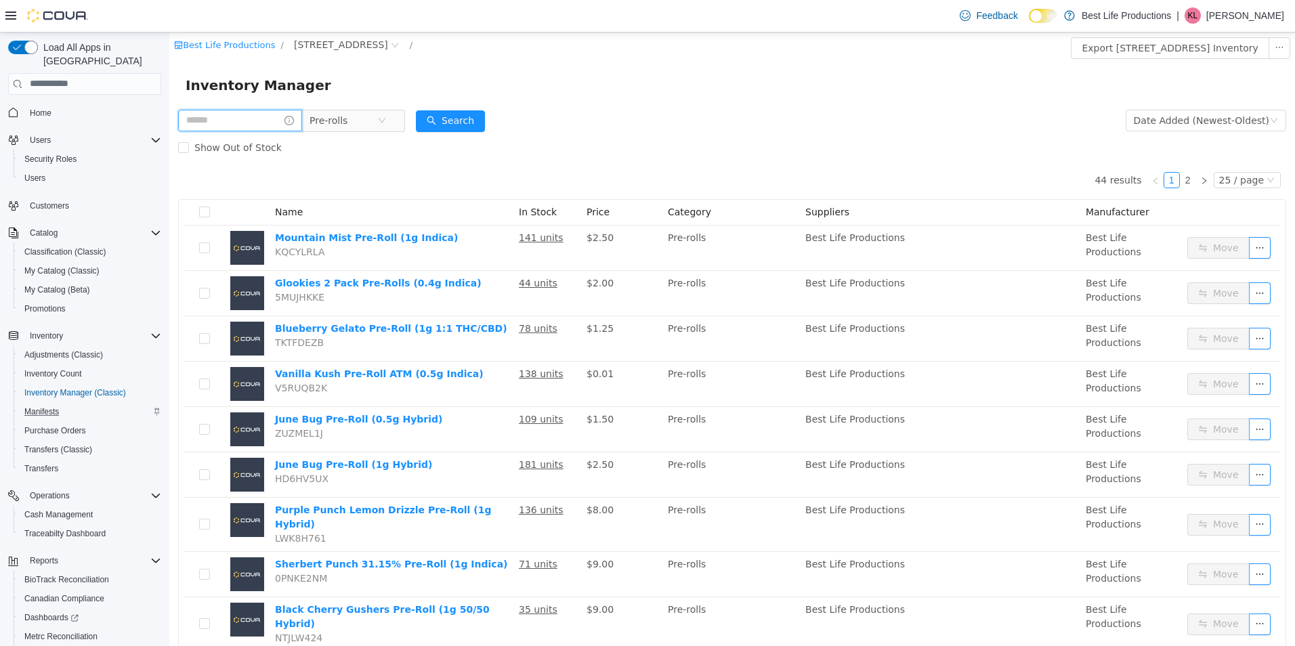
click at [262, 116] on input "text" at bounding box center [240, 120] width 124 height 22
type input "********"
click at [475, 116] on button "Search" at bounding box center [463, 121] width 69 height 22
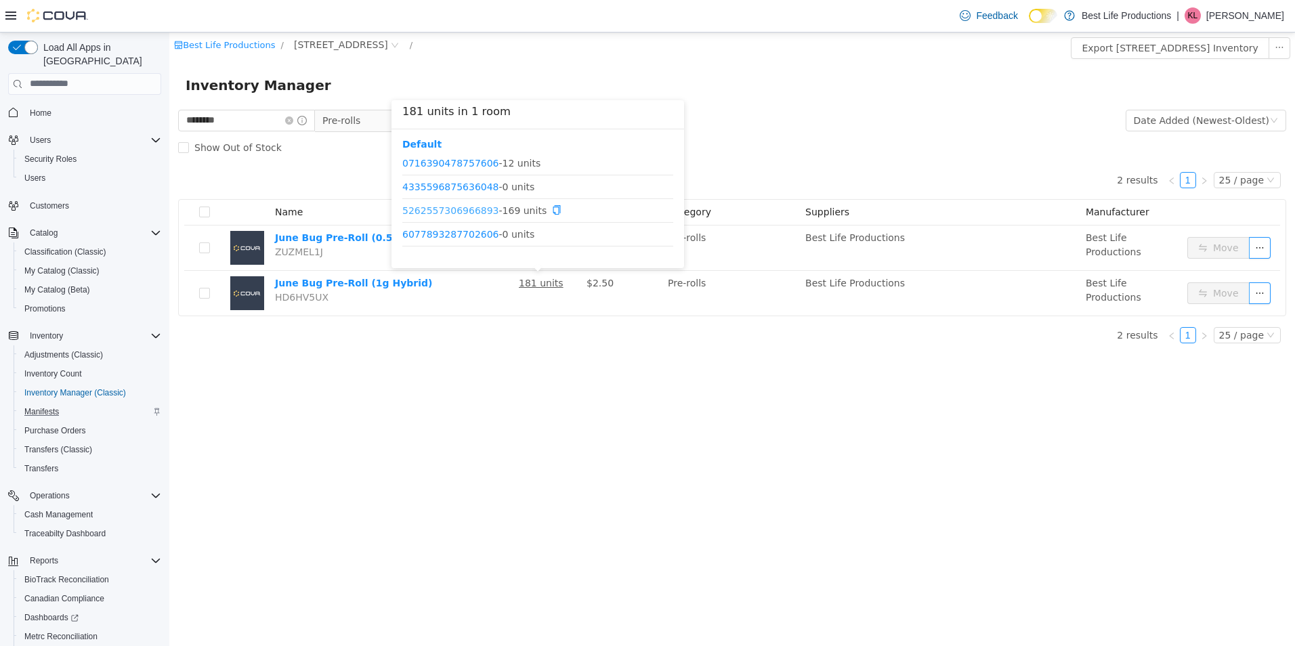
click at [462, 211] on link "5262557306966893" at bounding box center [450, 209] width 97 height 11
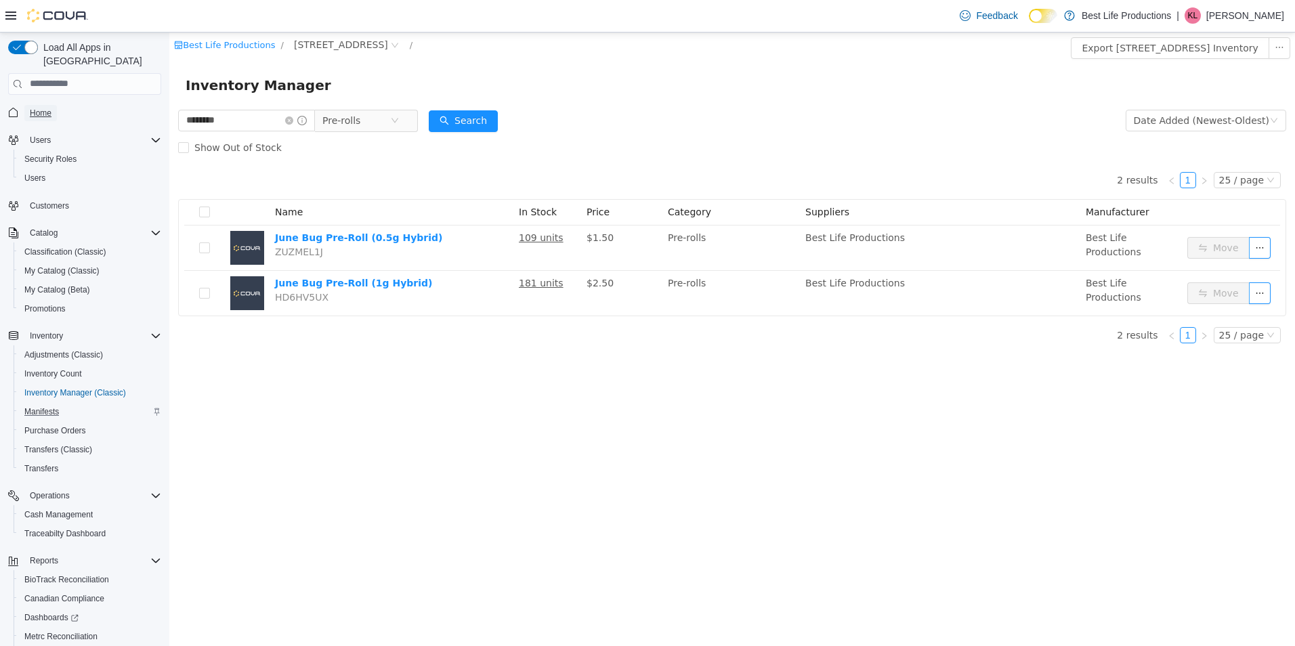
click at [40, 108] on span "Home" at bounding box center [41, 113] width 22 height 11
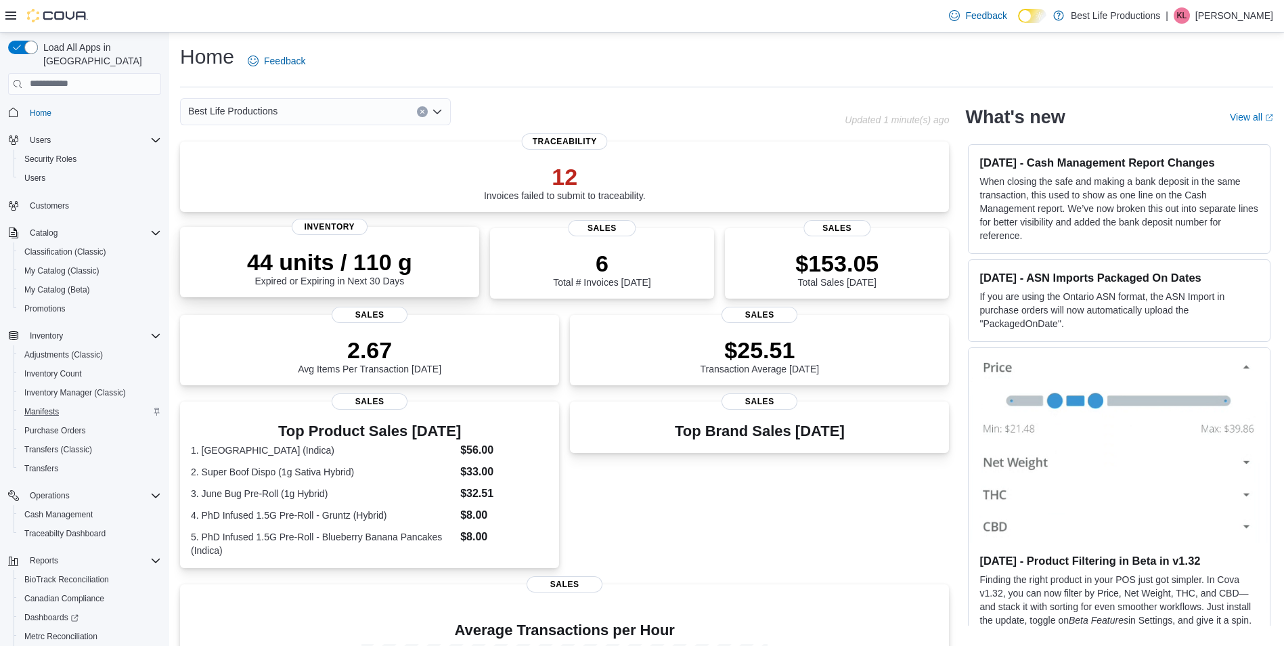
click at [390, 252] on p "44 units / 110 g" at bounding box center [329, 261] width 165 height 27
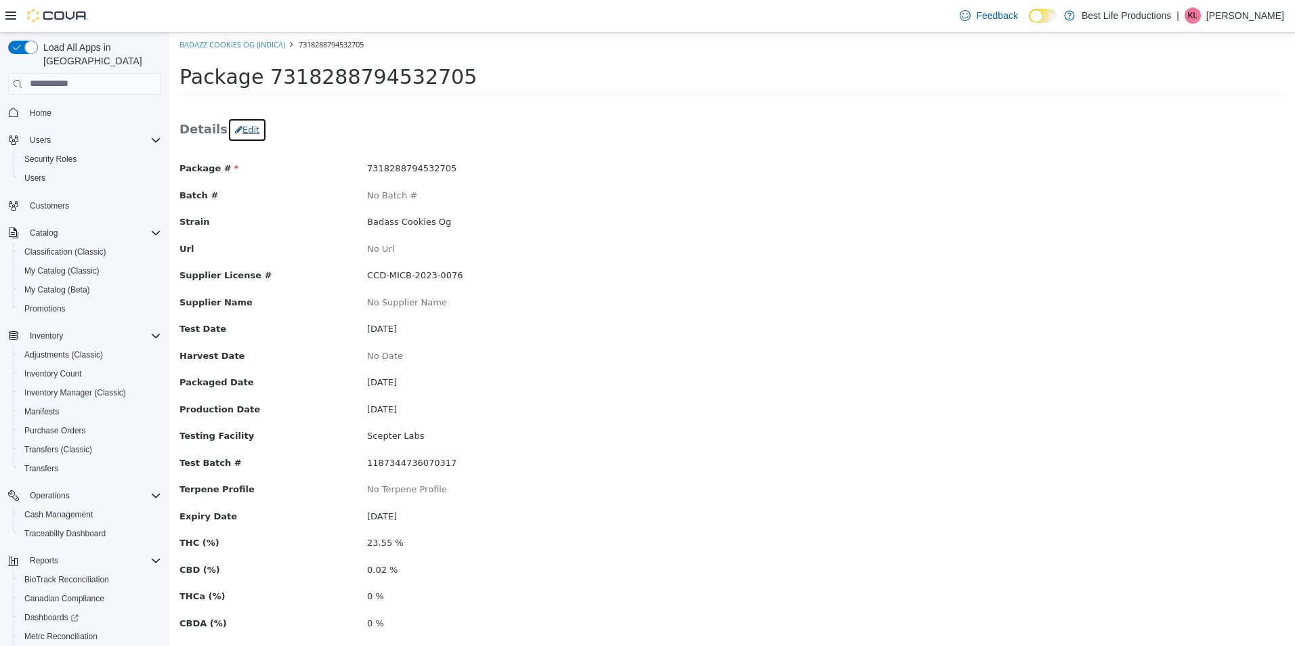
click at [234, 131] on button "Edit" at bounding box center [246, 129] width 39 height 24
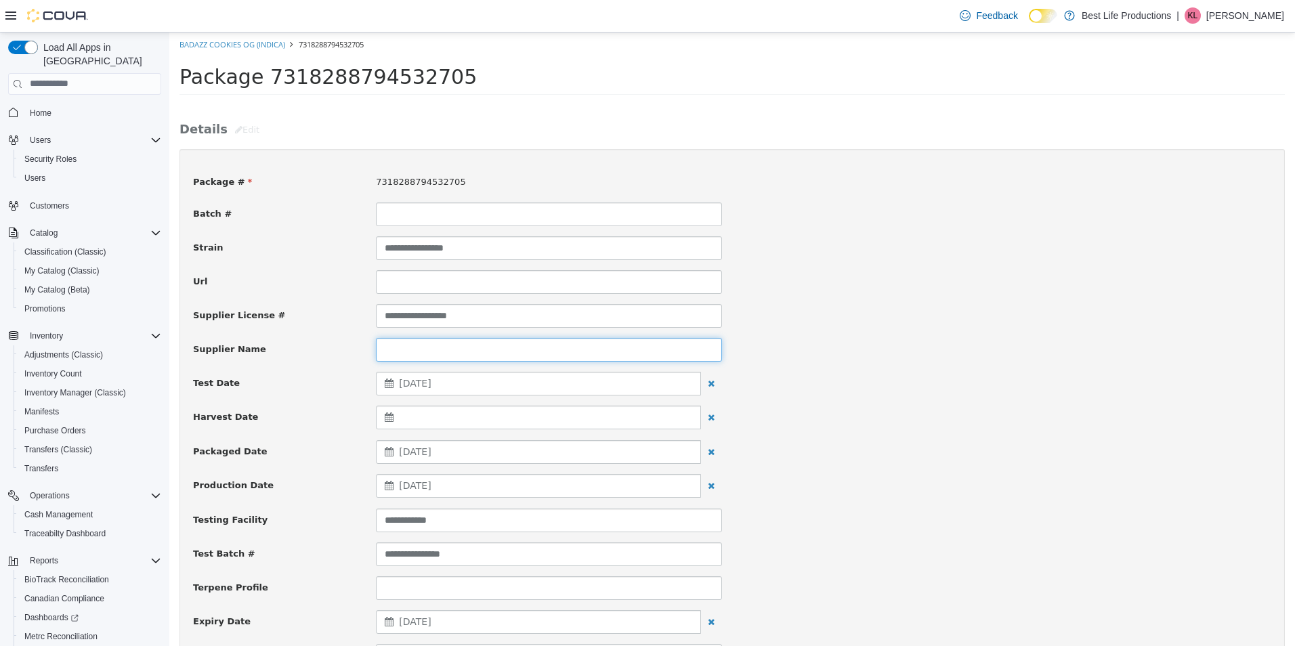
click at [414, 355] on input at bounding box center [549, 349] width 346 height 24
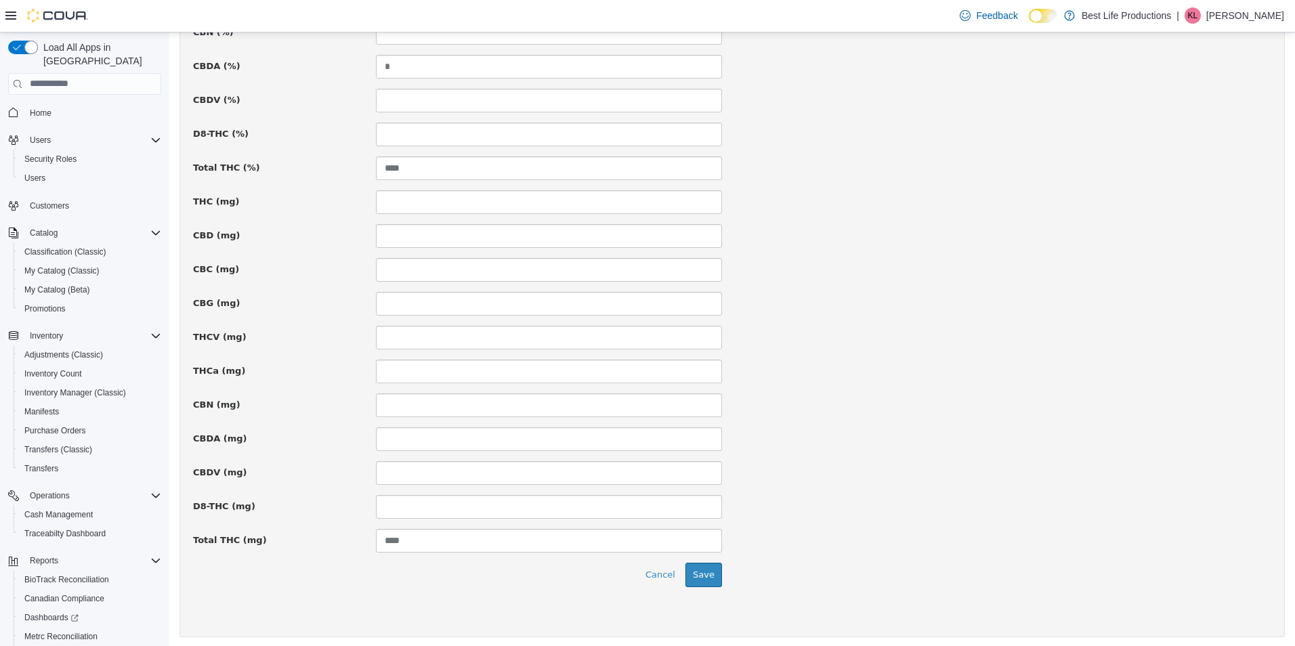
scroll to position [831, 0]
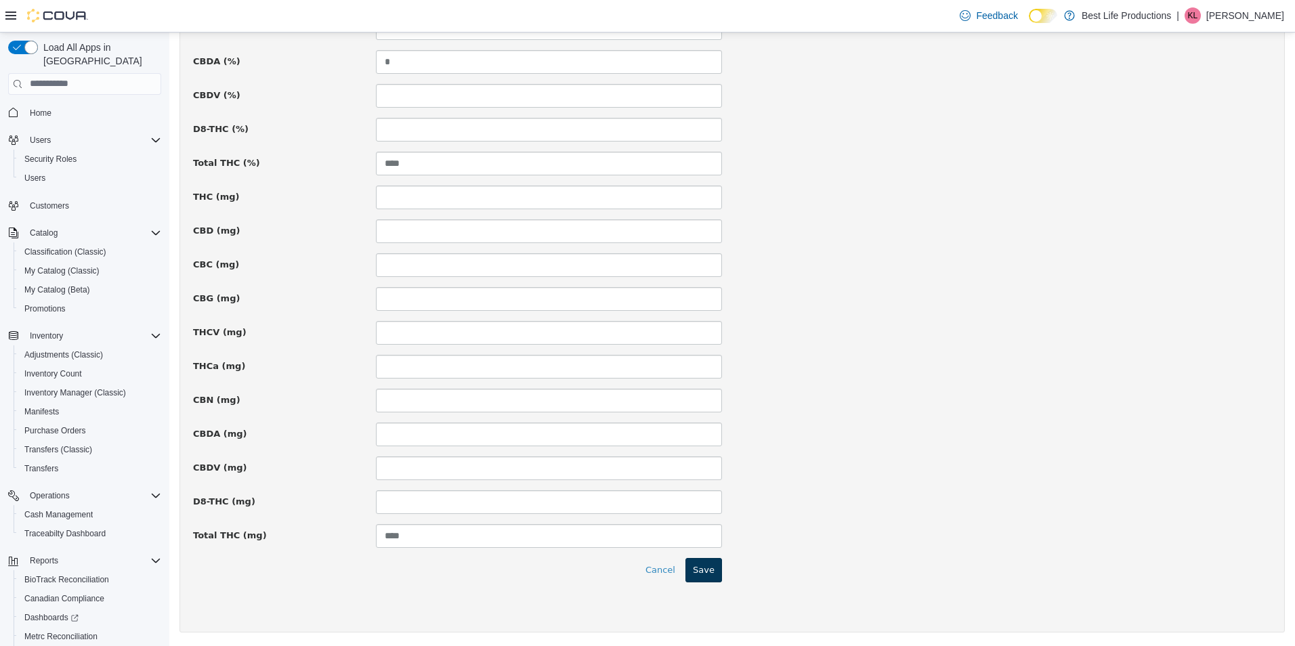
type input "**********"
click at [703, 576] on button "Save" at bounding box center [703, 569] width 37 height 24
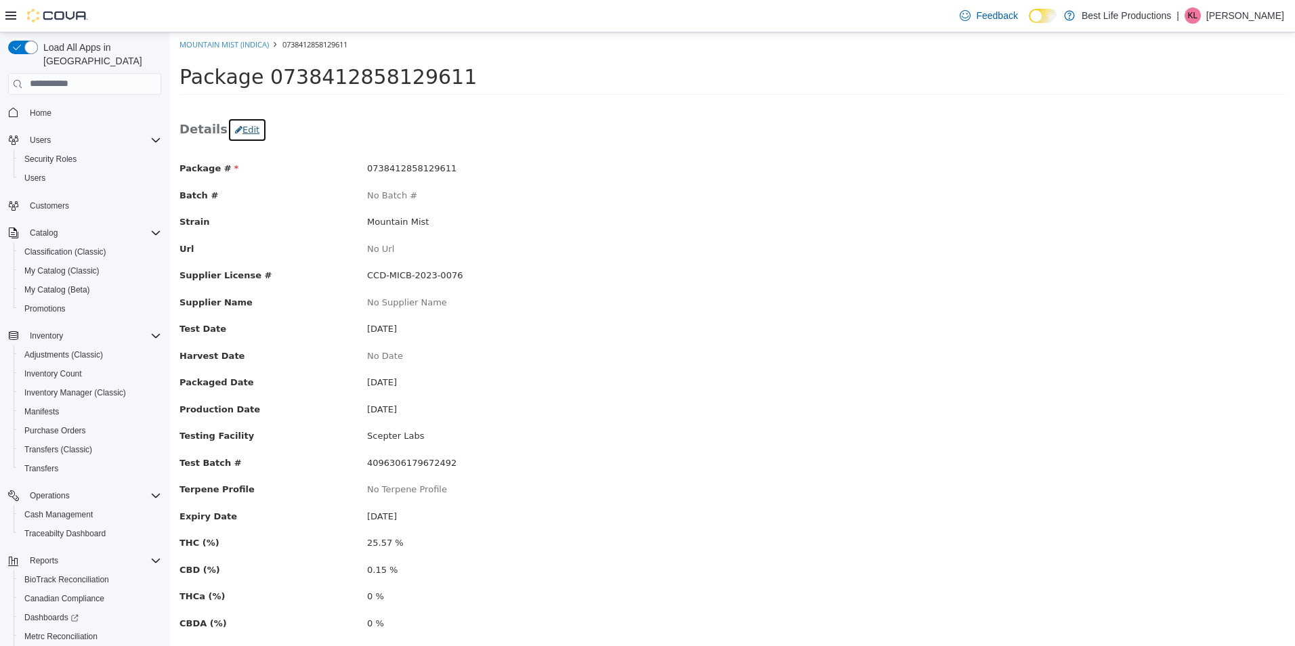
click at [237, 121] on button "Edit" at bounding box center [246, 129] width 39 height 24
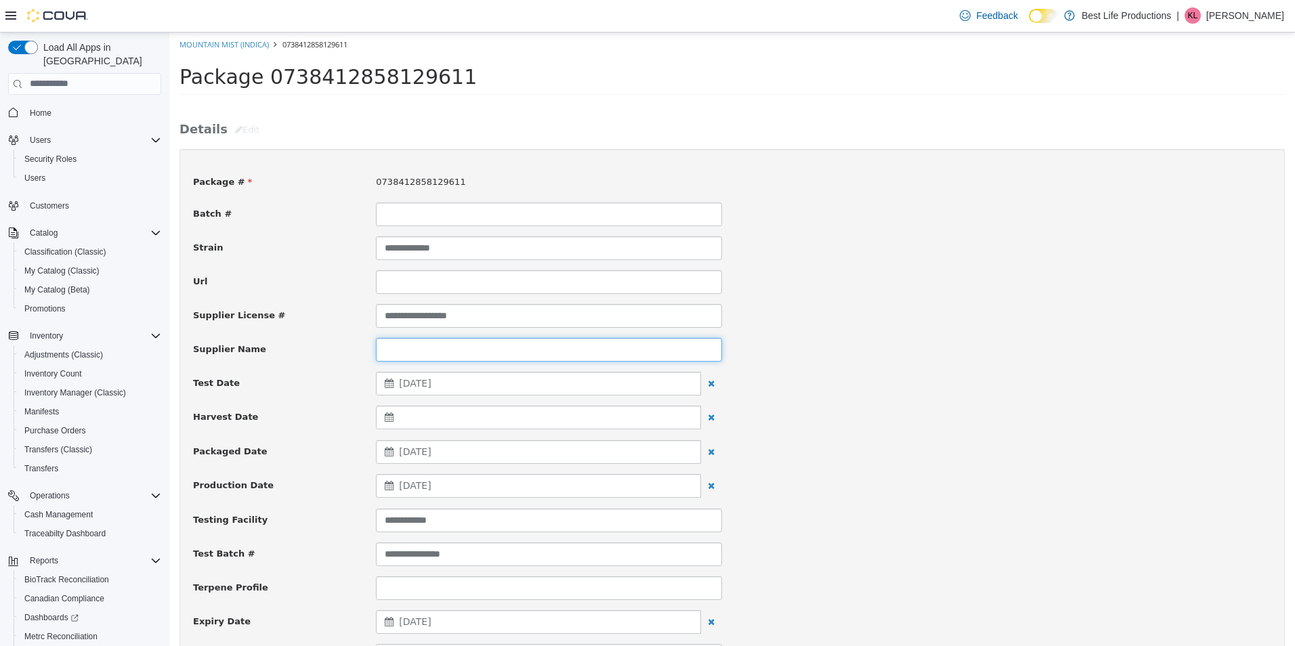
click at [437, 341] on input at bounding box center [549, 349] width 346 height 24
type input "*"
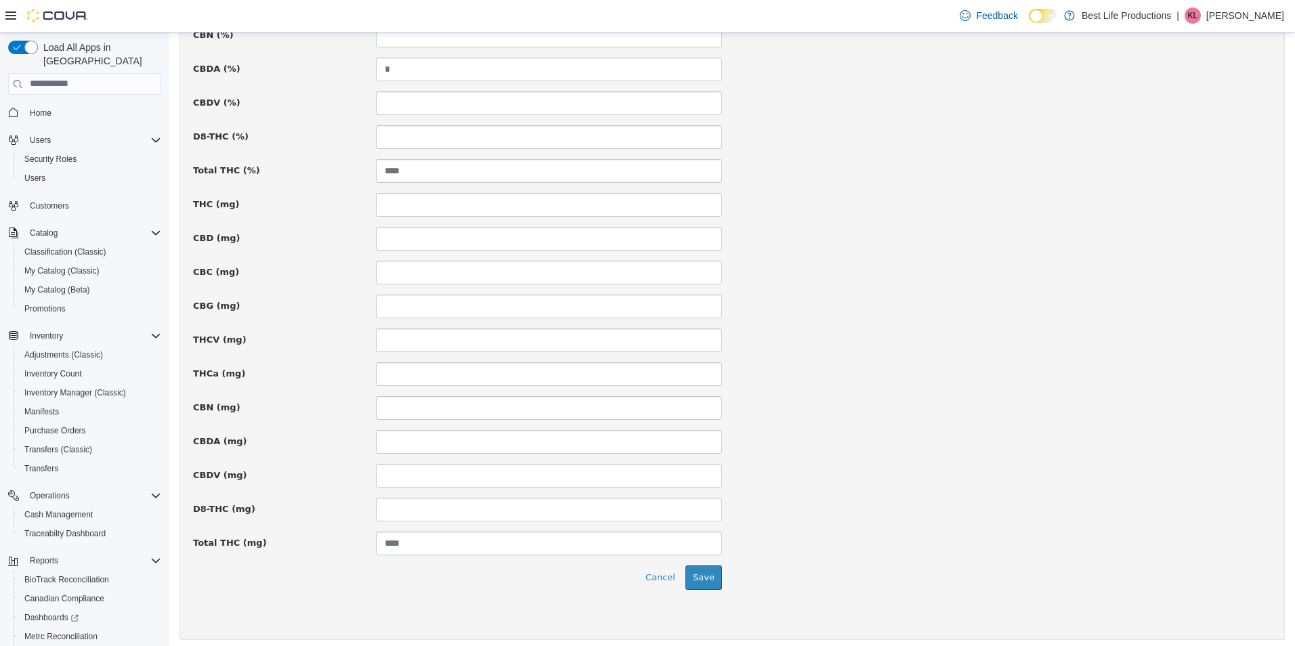
scroll to position [831, 0]
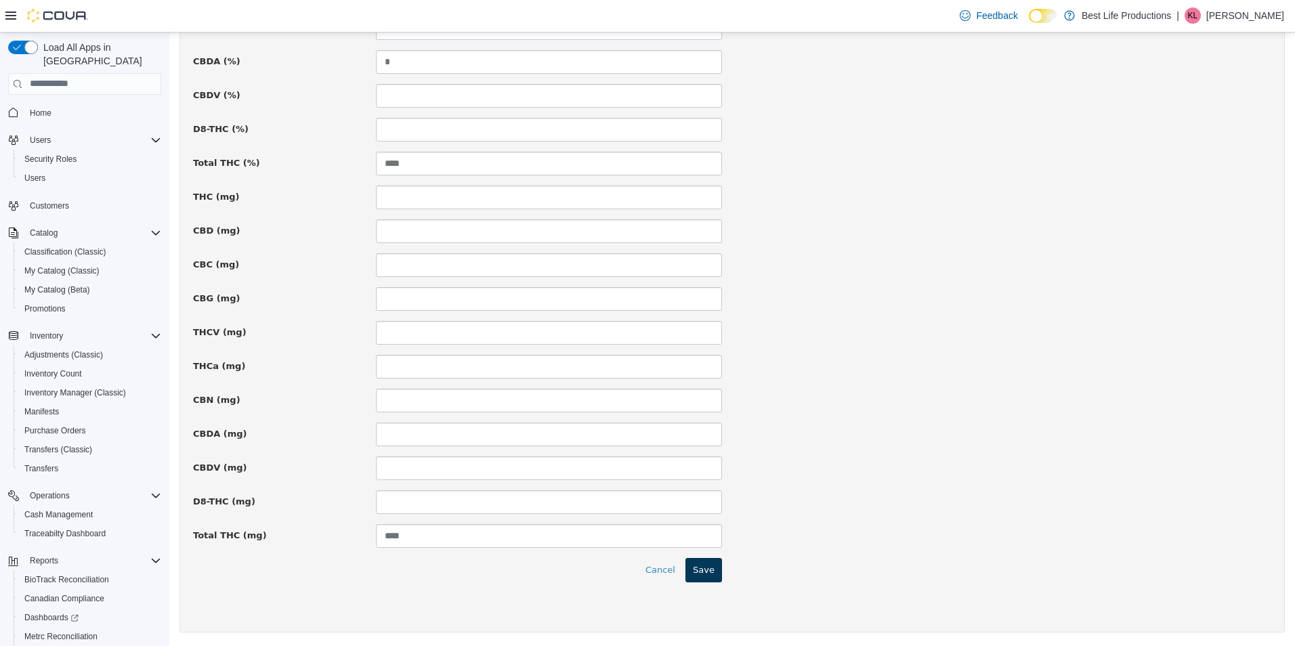
type input "**********"
click at [712, 572] on button "Save" at bounding box center [703, 569] width 37 height 24
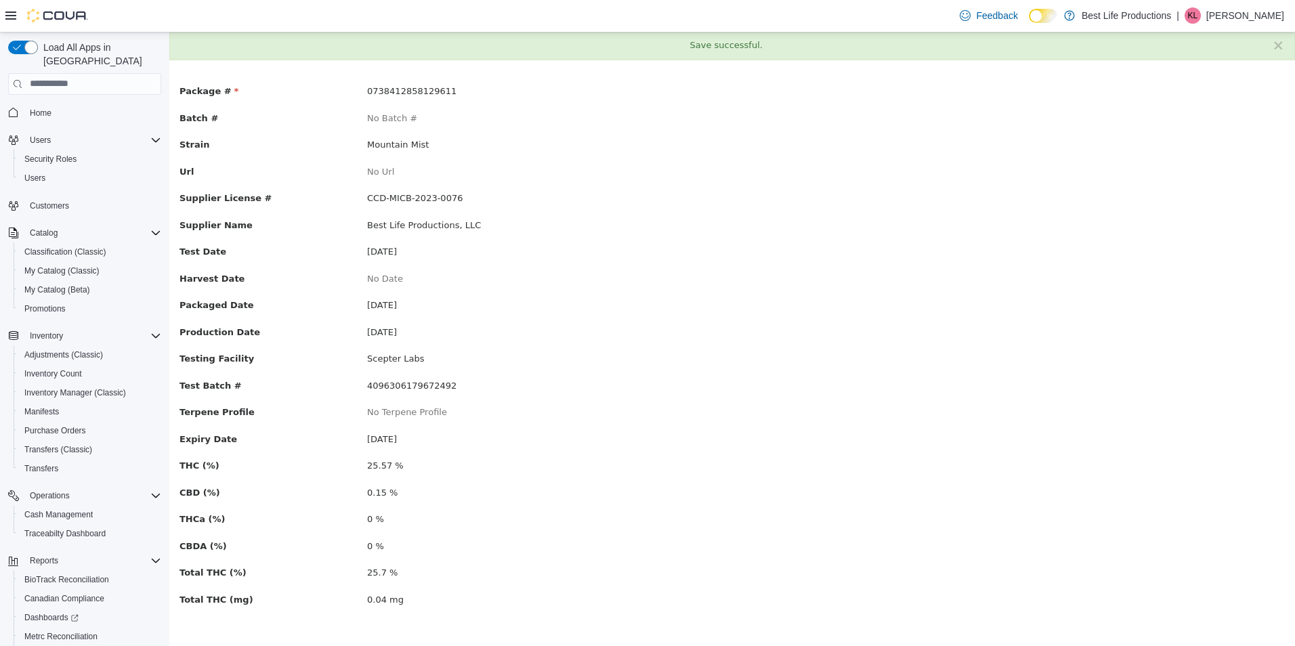
scroll to position [0, 0]
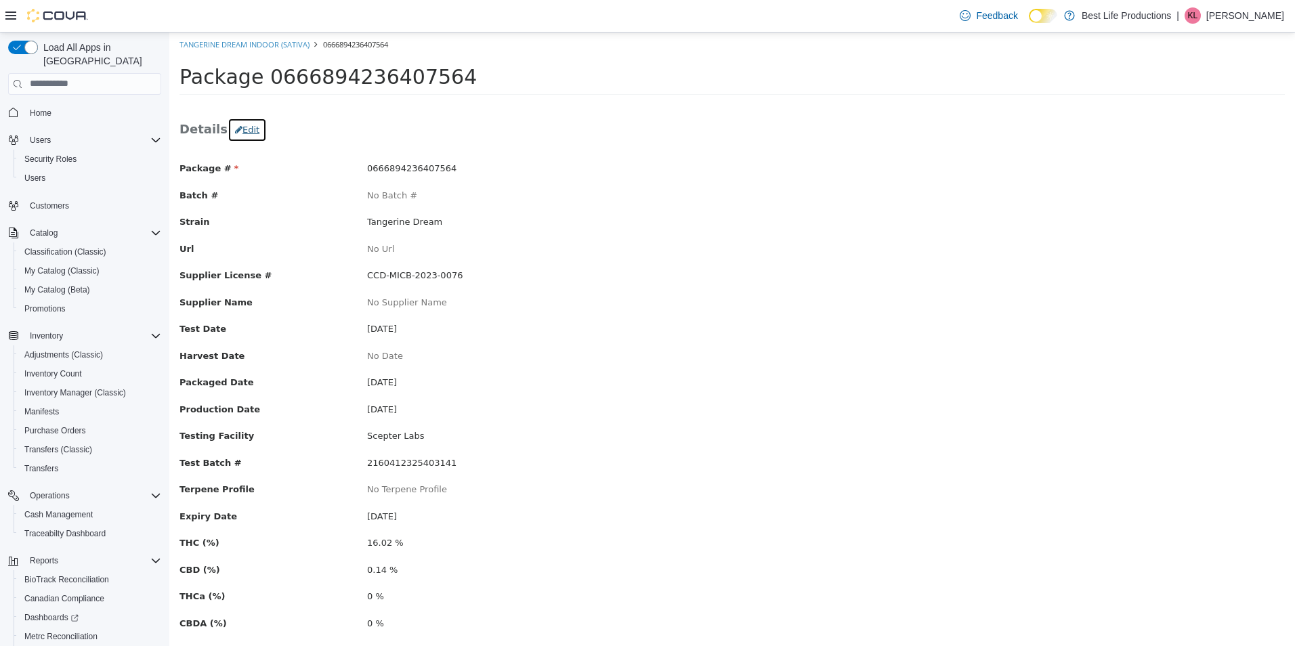
click at [242, 121] on button "Edit" at bounding box center [246, 129] width 39 height 24
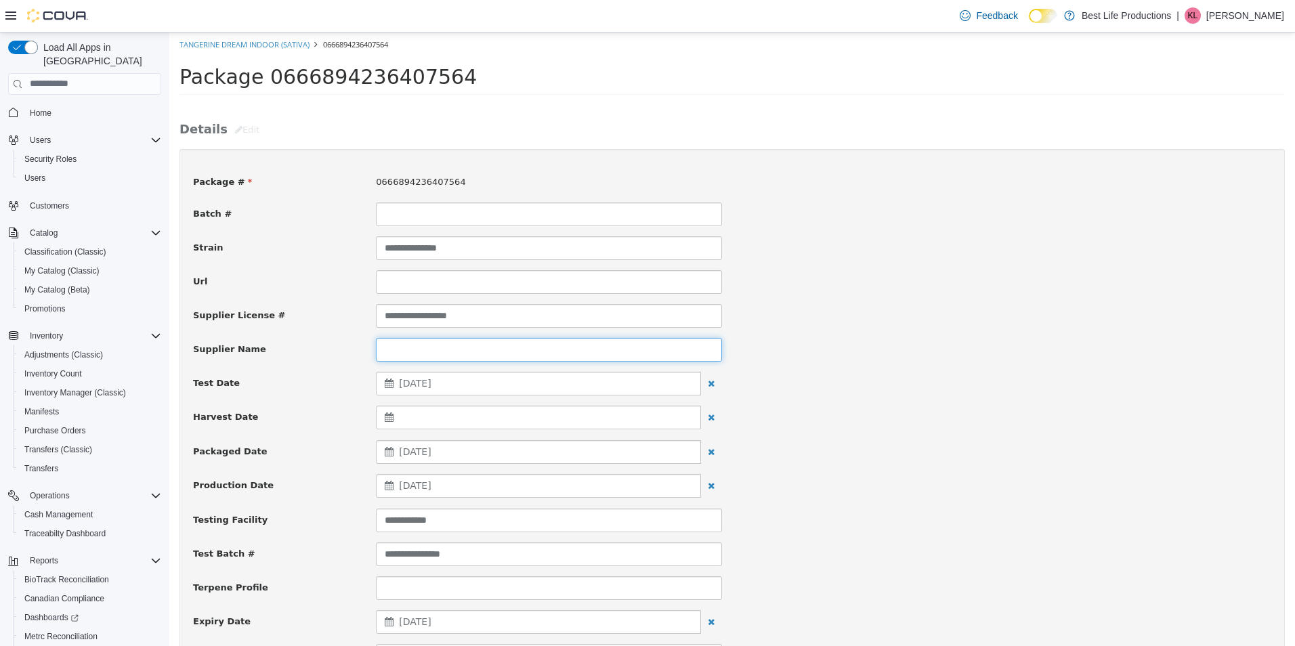
click at [441, 351] on input at bounding box center [549, 349] width 346 height 24
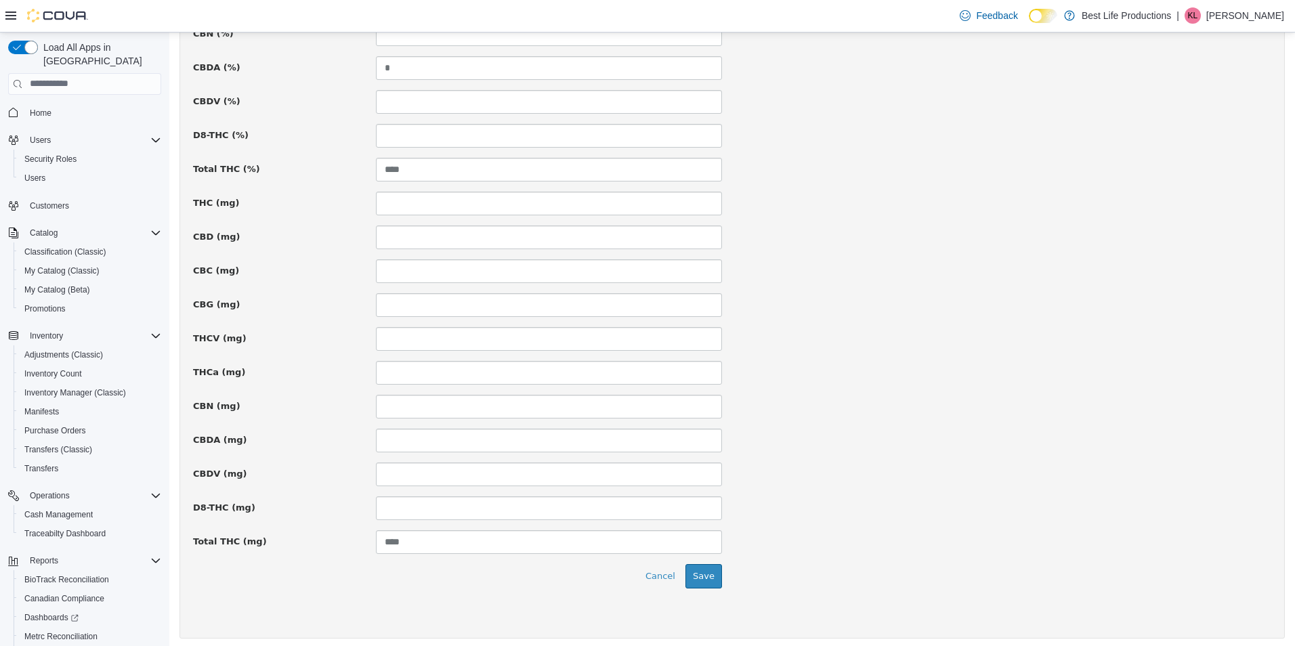
scroll to position [831, 0]
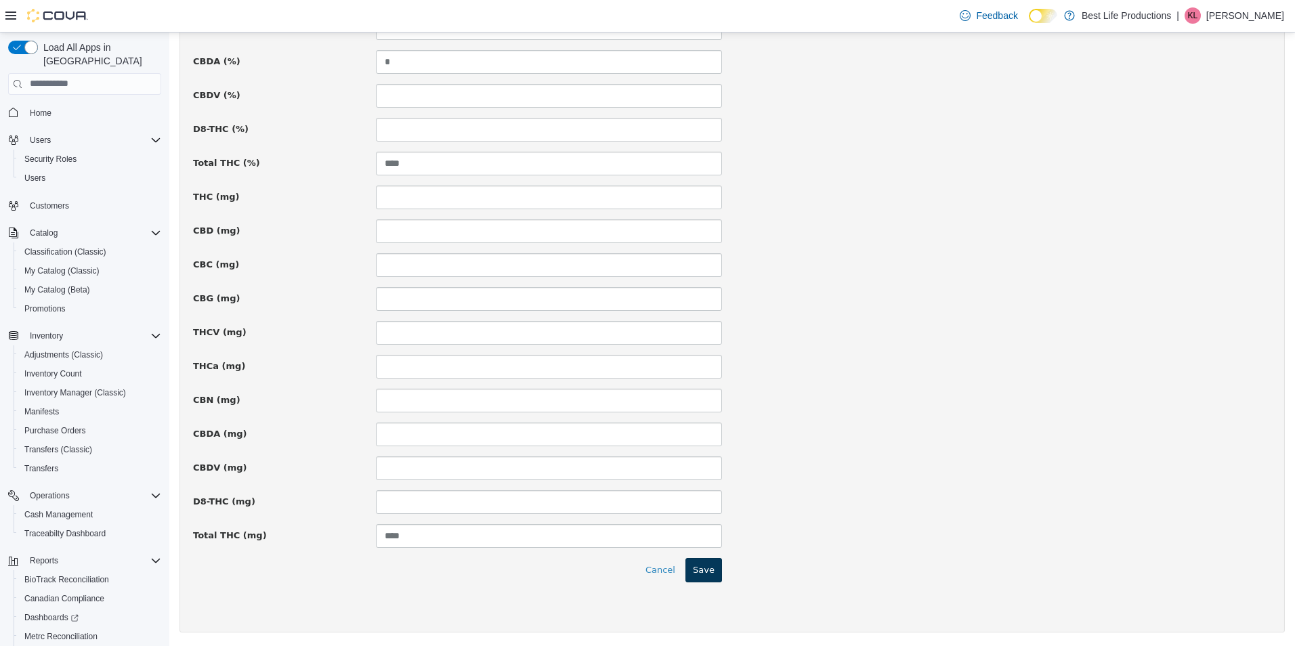
type input "**********"
click at [711, 576] on button "Save" at bounding box center [703, 569] width 37 height 24
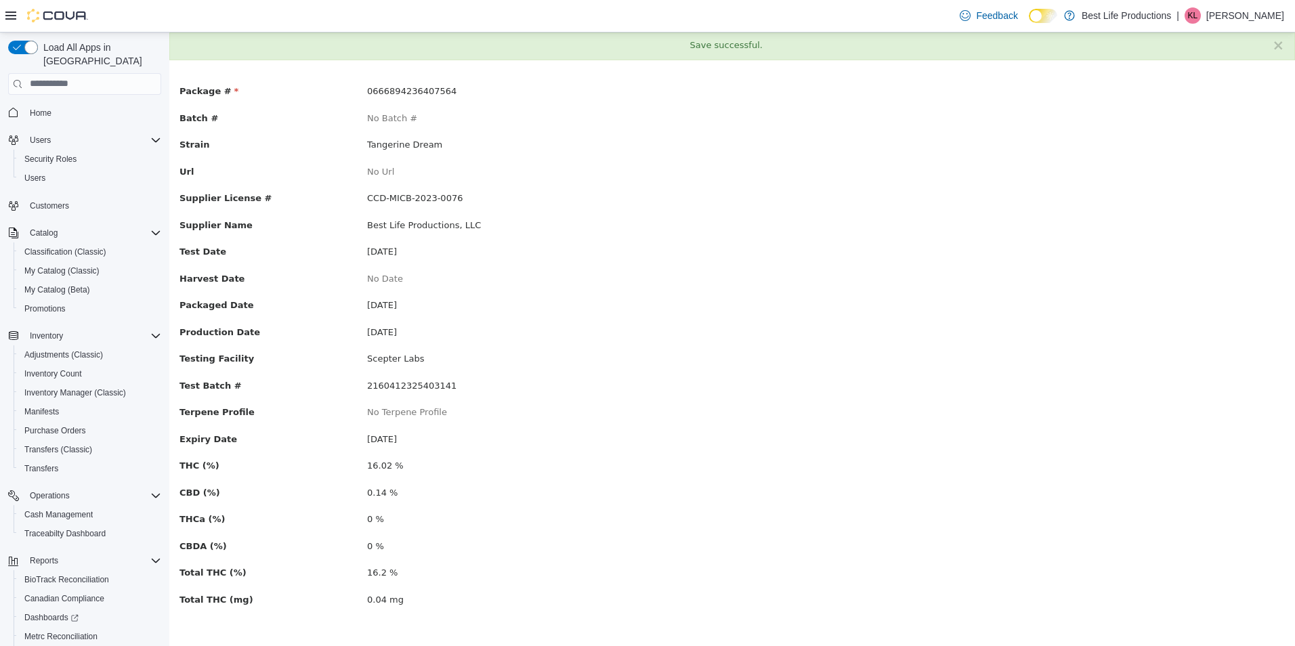
scroll to position [0, 0]
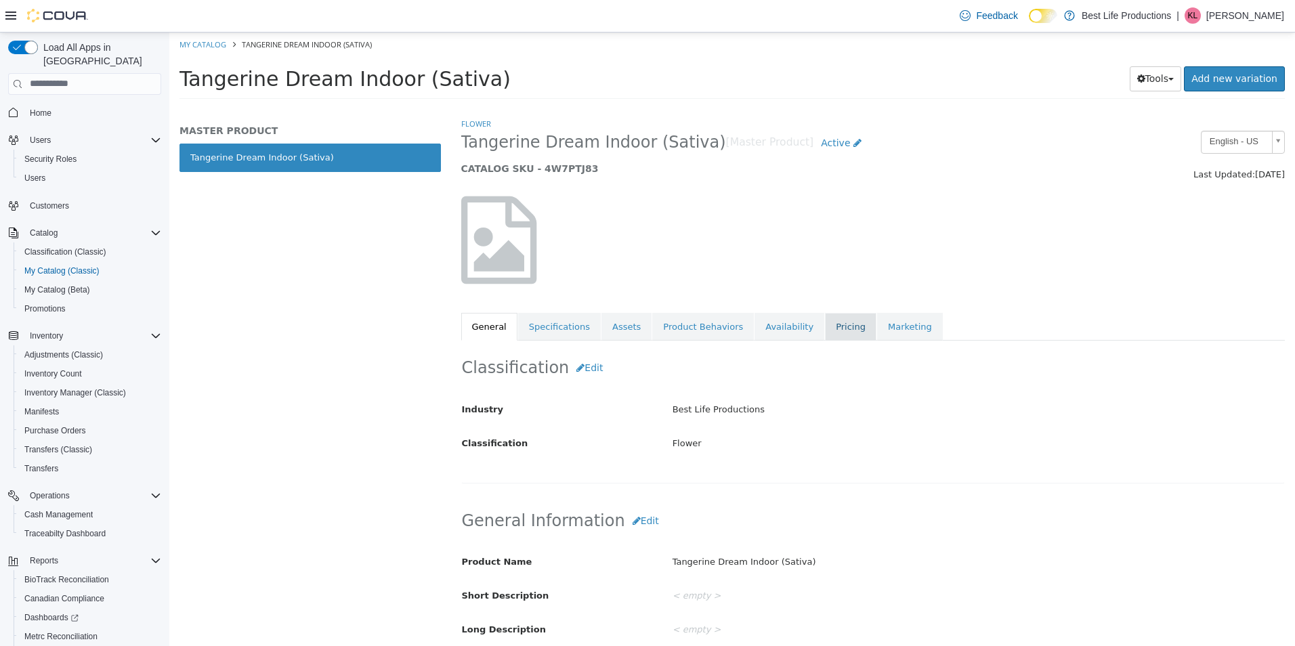
click at [825, 322] on link "Pricing" at bounding box center [850, 326] width 51 height 28
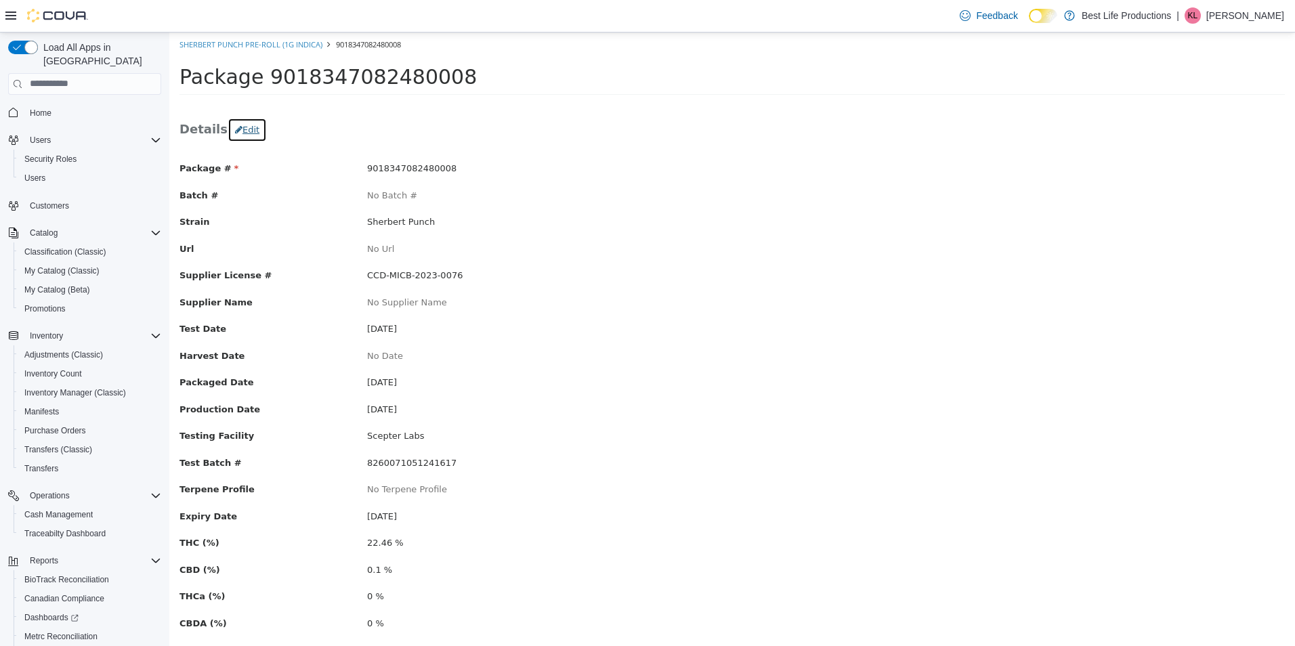
click at [236, 133] on button "Edit" at bounding box center [246, 129] width 39 height 24
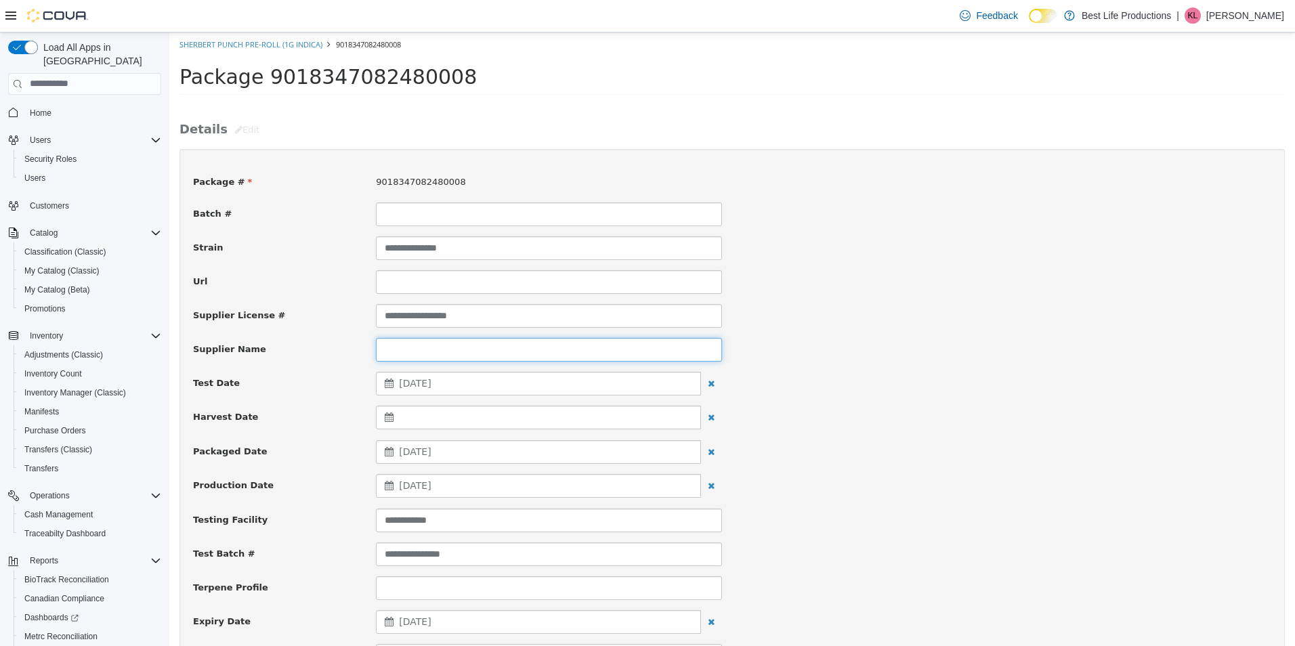
click at [433, 352] on input at bounding box center [549, 349] width 346 height 24
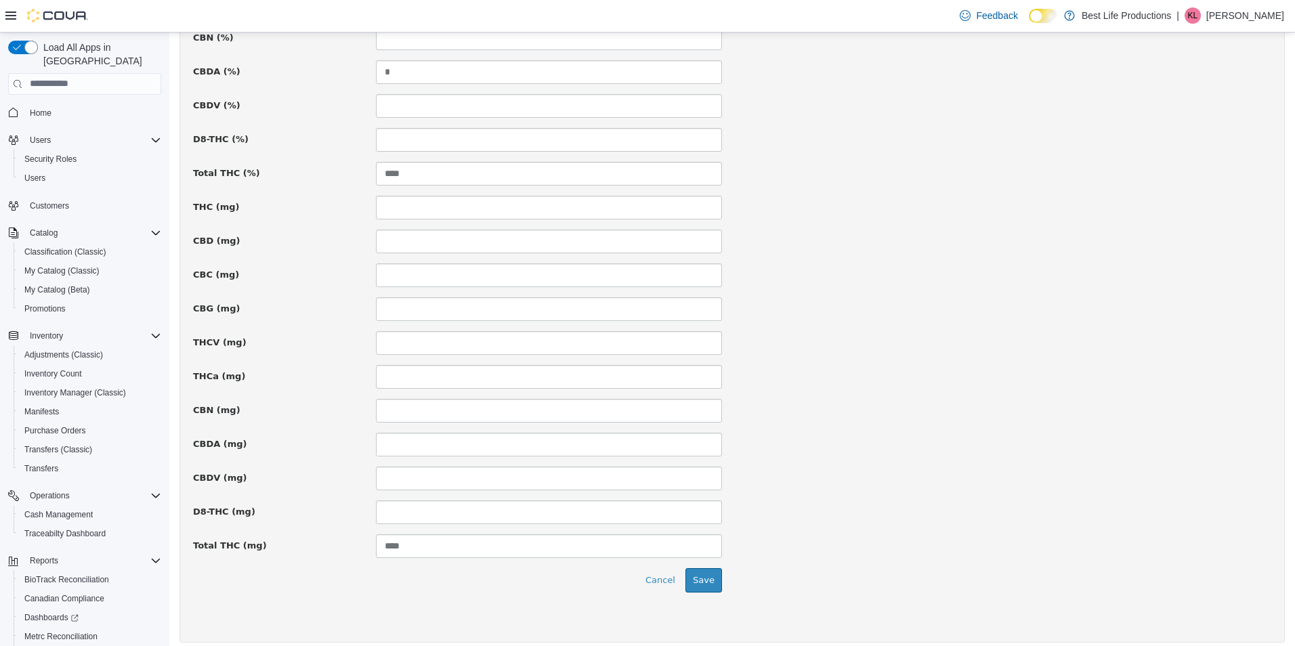
scroll to position [831, 0]
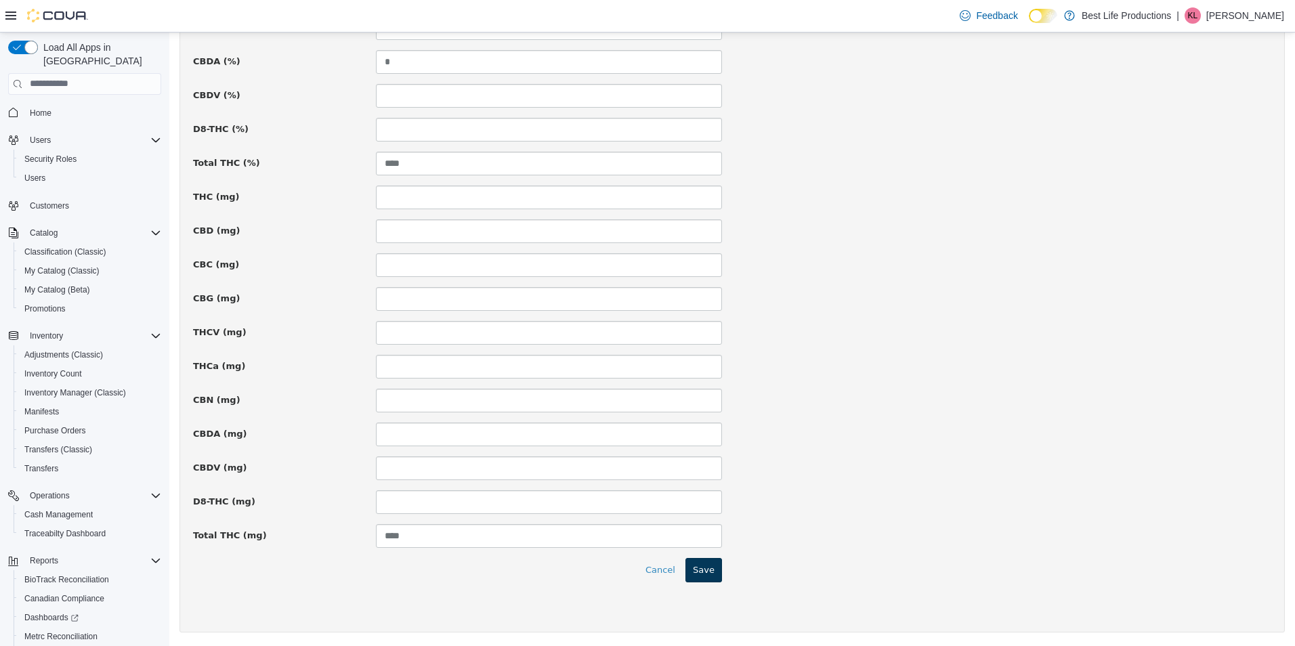
type input "**********"
click at [697, 567] on button "Save" at bounding box center [703, 569] width 37 height 24
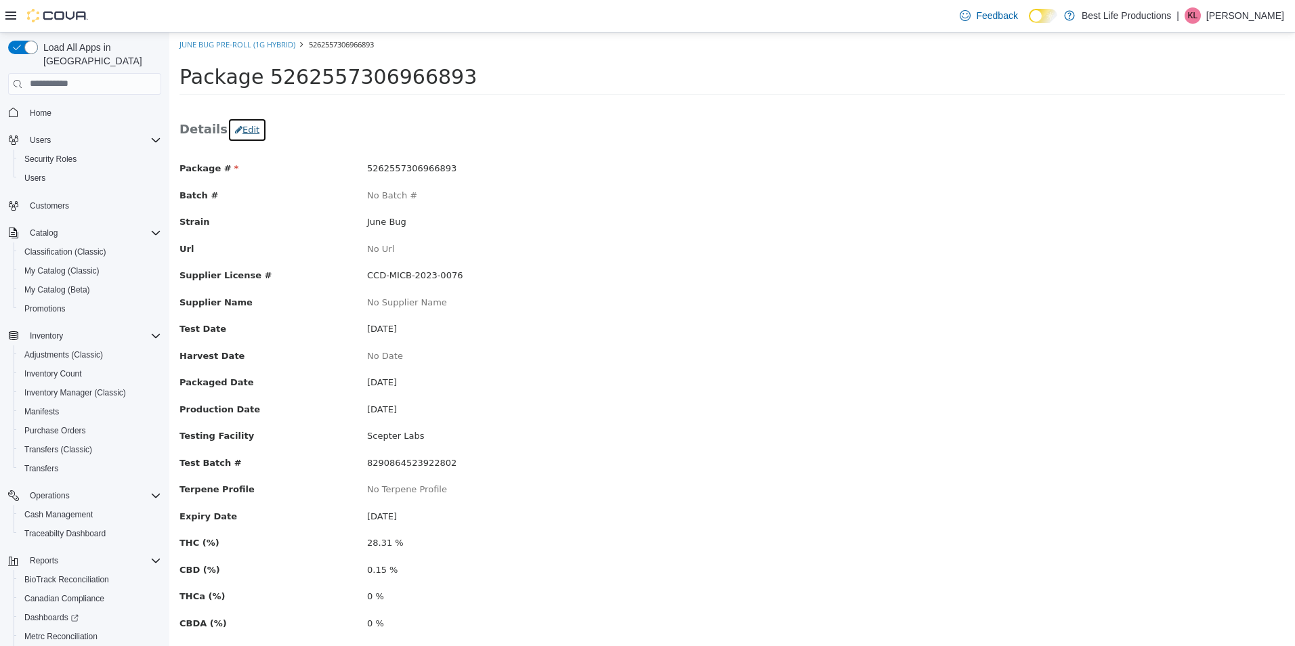
click at [245, 125] on button "Edit" at bounding box center [246, 129] width 39 height 24
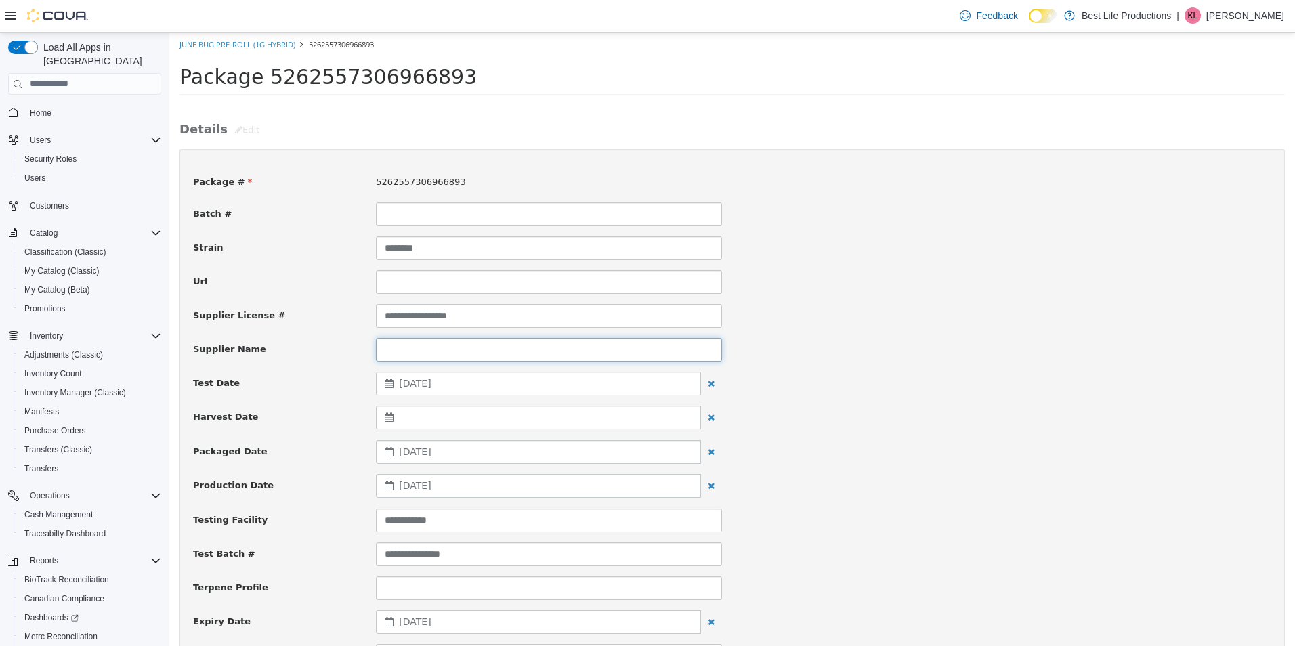
click at [436, 351] on input at bounding box center [549, 349] width 346 height 24
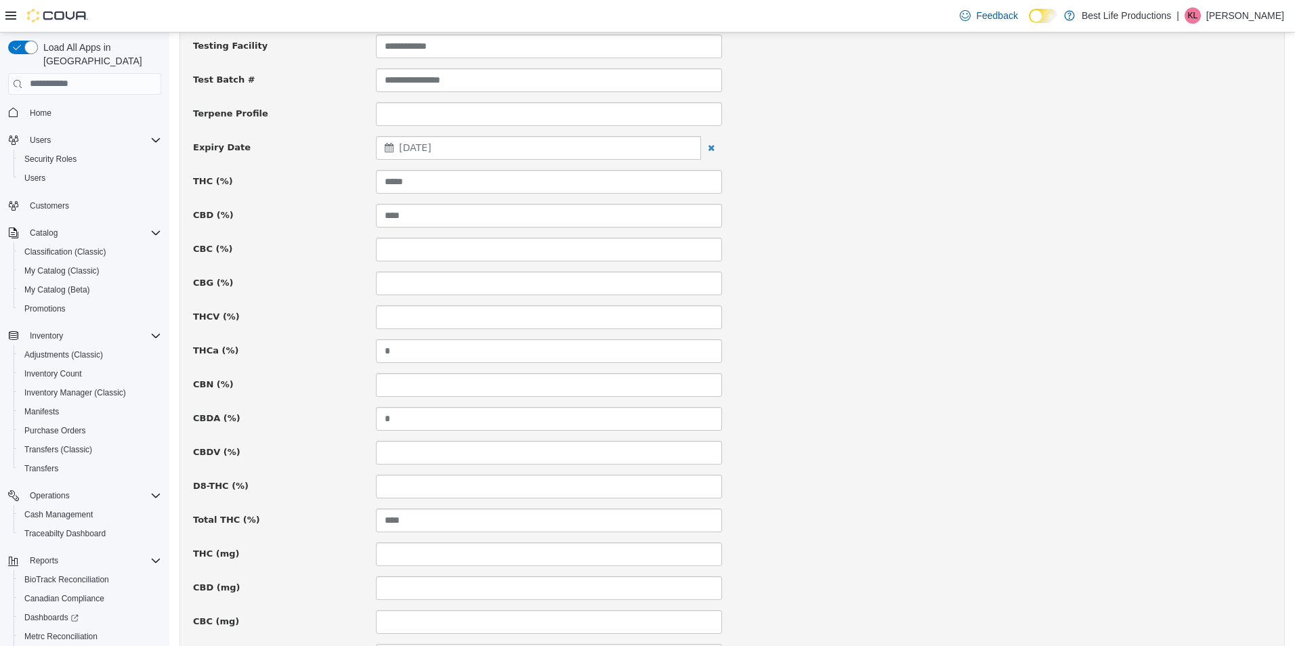
scroll to position [831, 0]
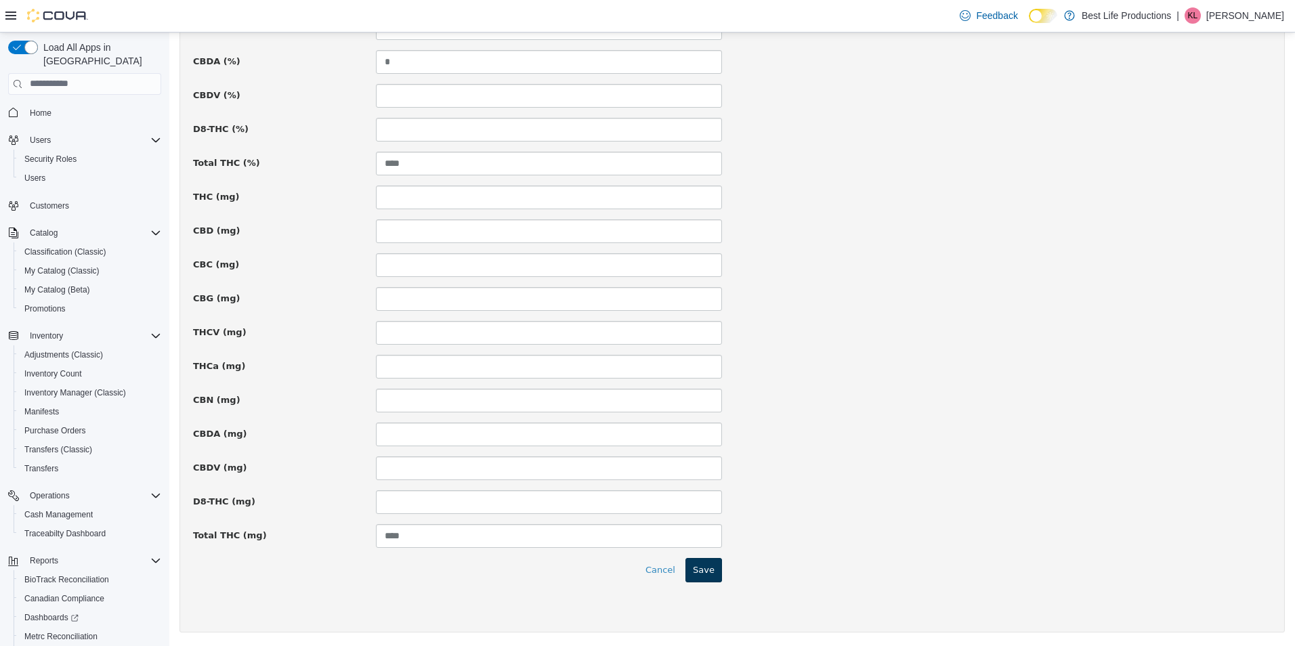
type input "**********"
click at [703, 571] on button "Save" at bounding box center [703, 569] width 37 height 24
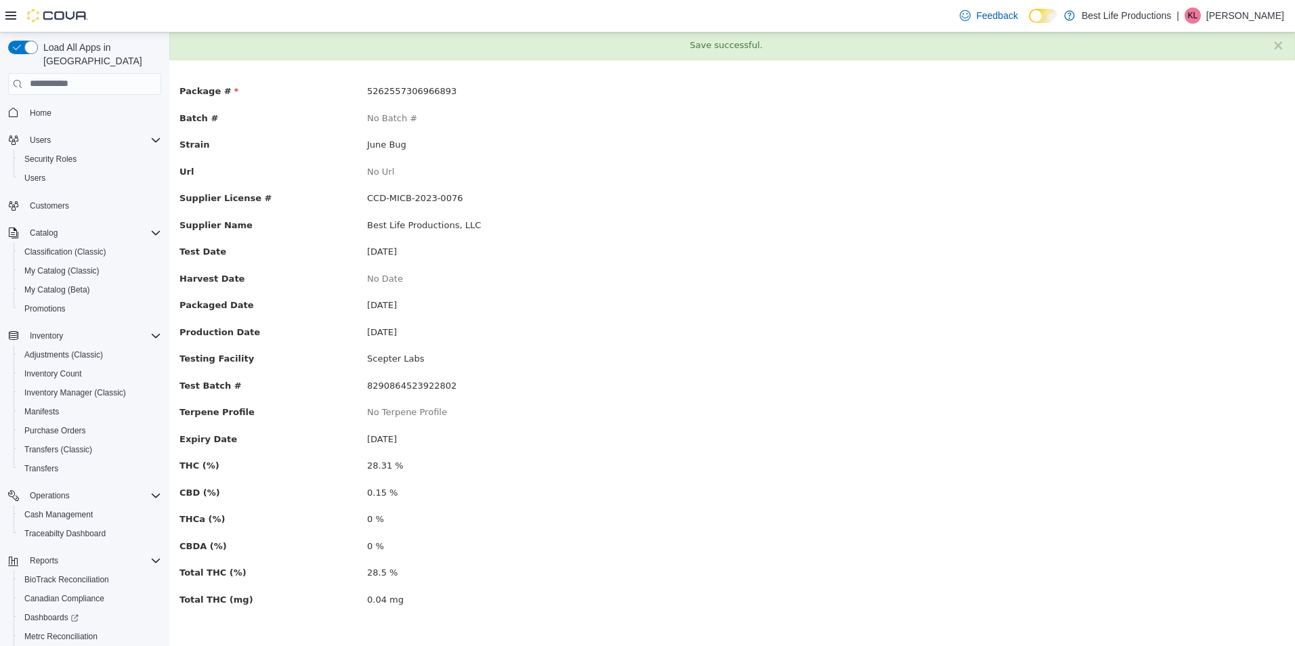
scroll to position [0, 0]
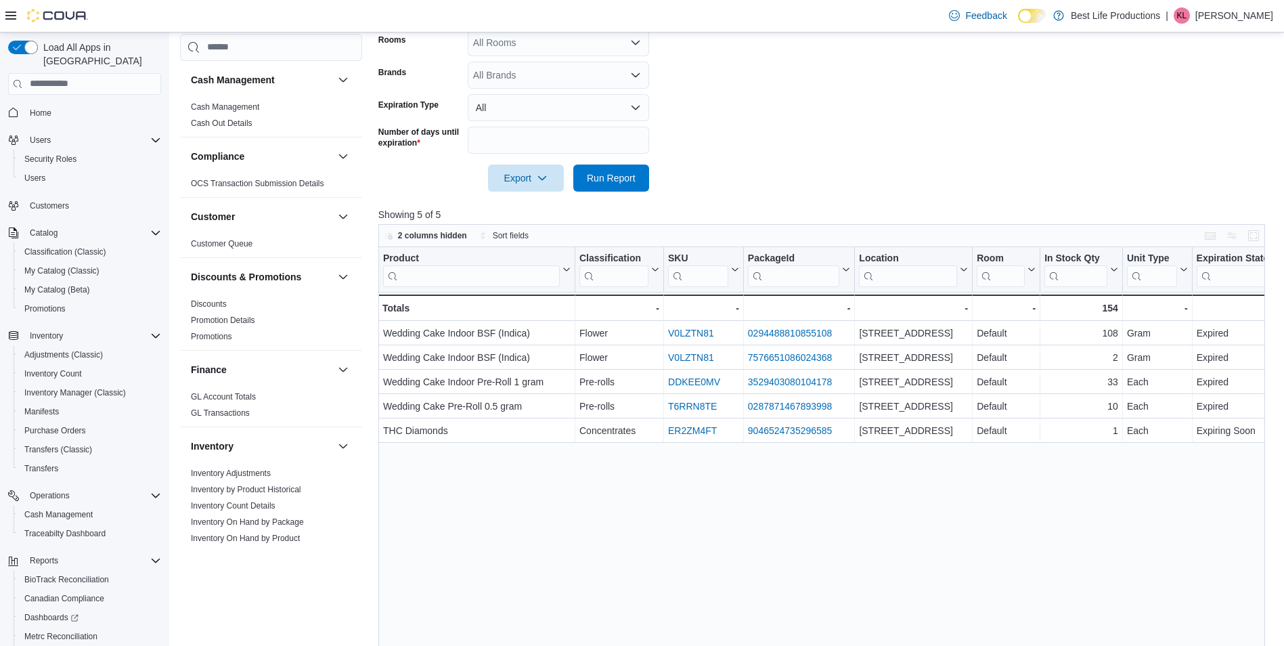
scroll to position [339, 0]
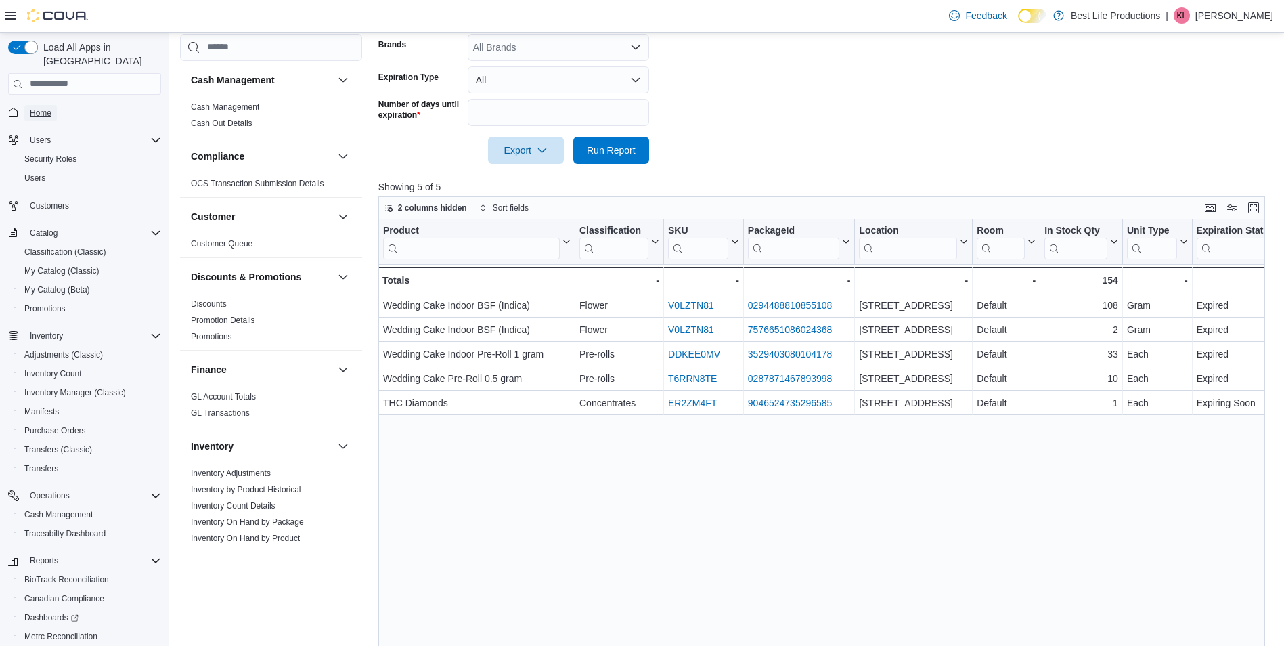
click at [32, 108] on span "Home" at bounding box center [41, 113] width 22 height 11
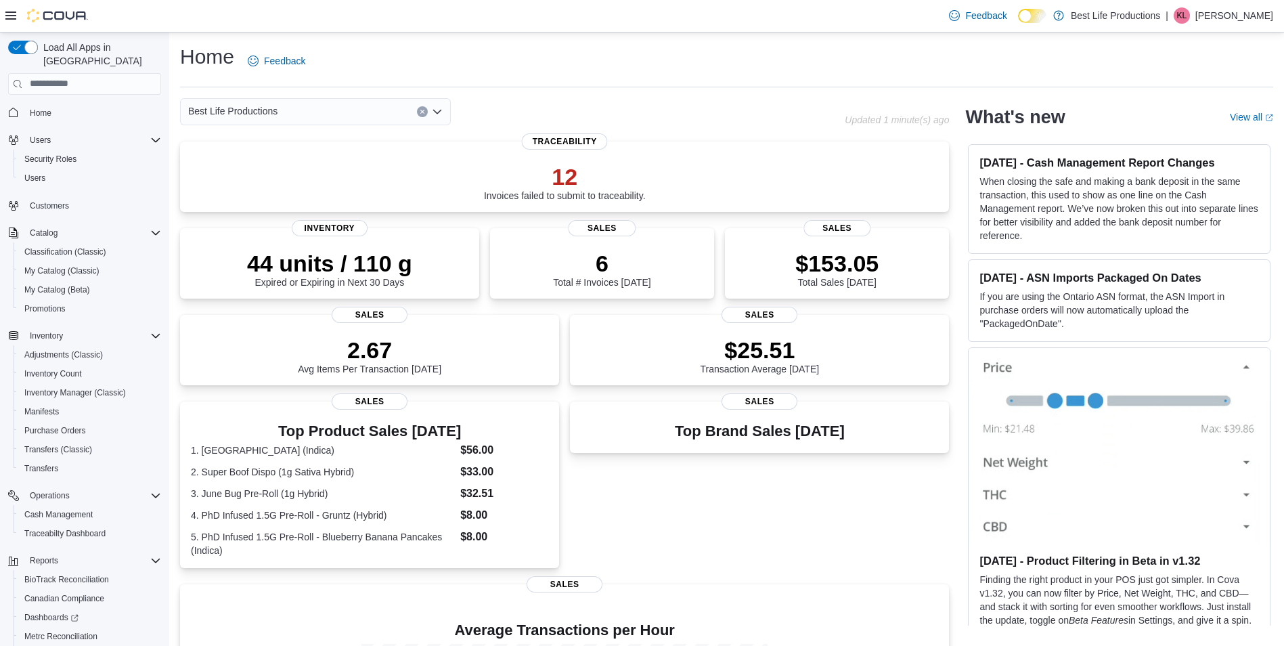
click at [1221, 15] on p "[PERSON_NAME]" at bounding box center [1235, 15] width 78 height 16
click at [1181, 133] on span "Sign Out" at bounding box center [1186, 133] width 37 height 14
